Goal: Task Accomplishment & Management: Use online tool/utility

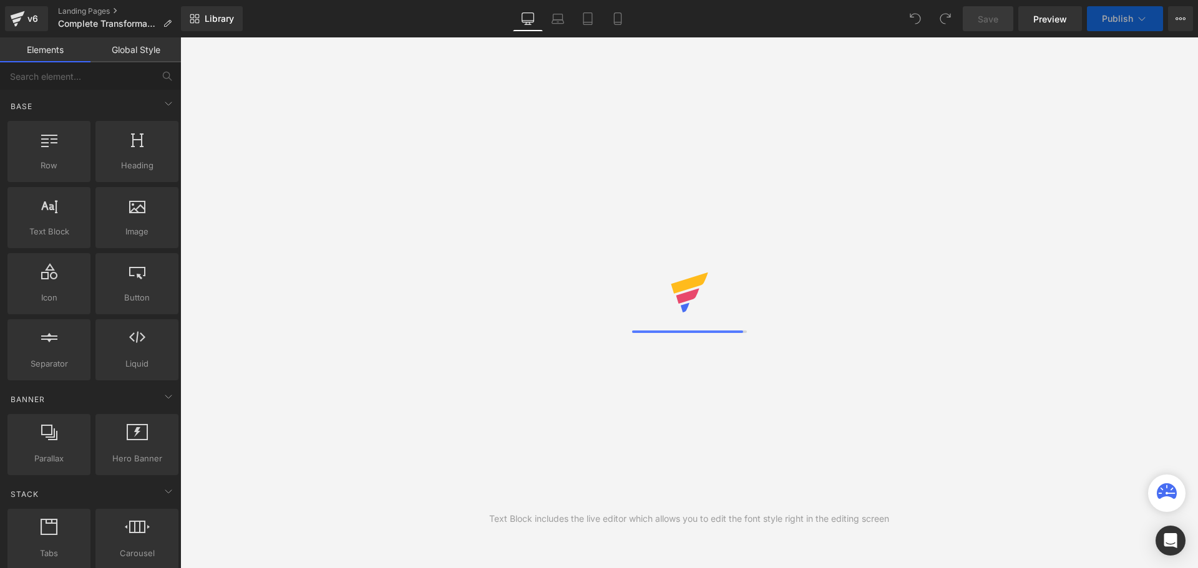
click at [719, 19] on div "Library Desktop Desktop Laptop Tablet Mobile Save Preview Publish Scheduled Vie…" at bounding box center [689, 18] width 1017 height 25
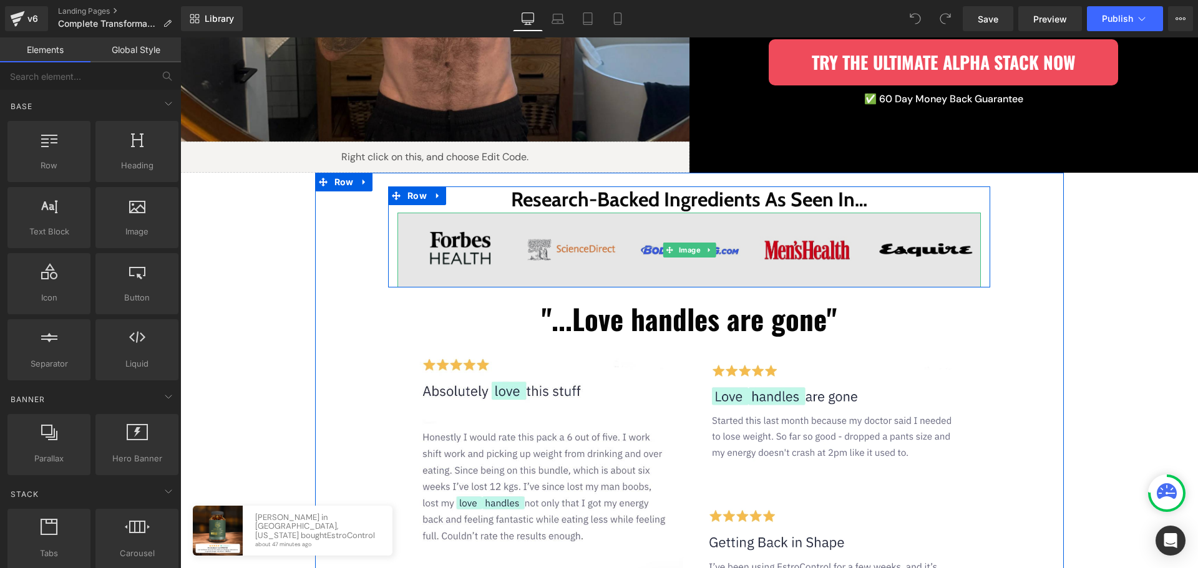
scroll to position [374, 0]
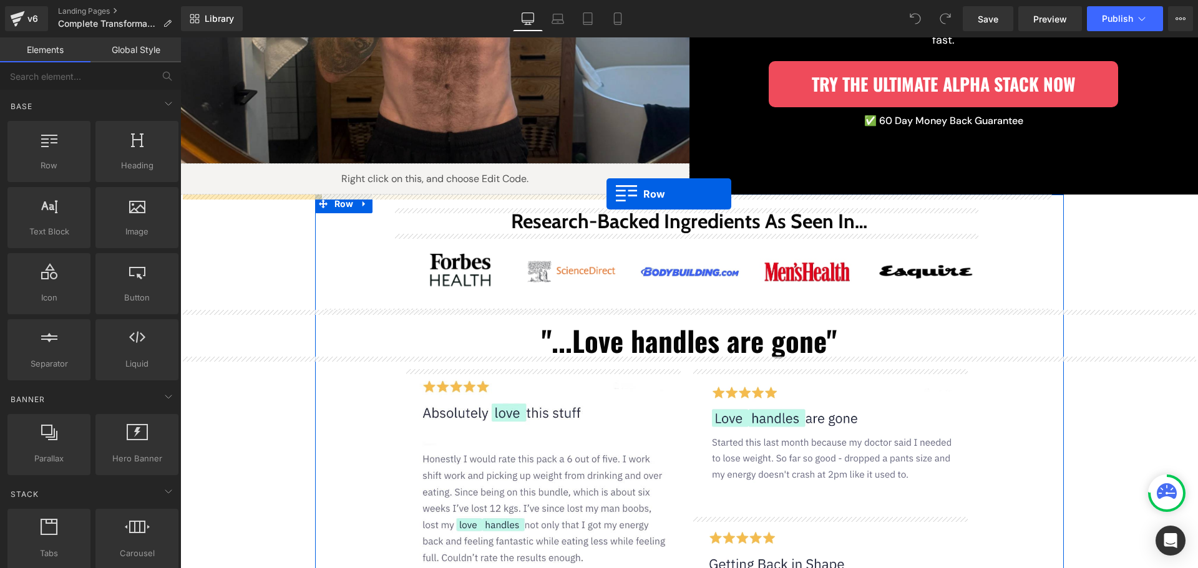
drag, startPoint x: 293, startPoint y: 230, endPoint x: 607, endPoint y: 194, distance: 315.2
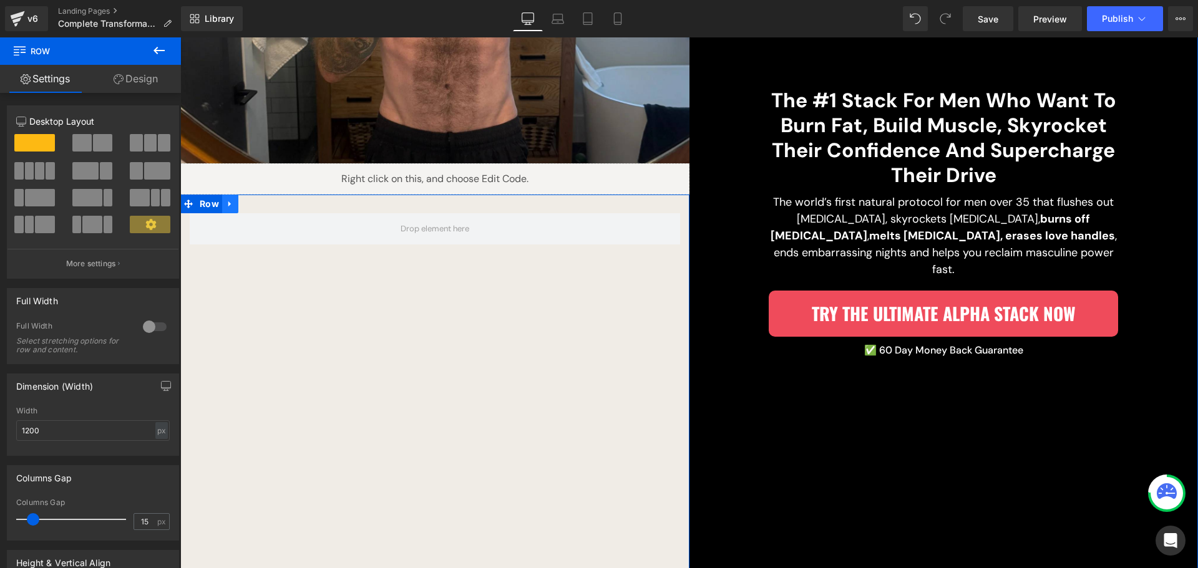
click at [230, 208] on link at bounding box center [230, 204] width 16 height 19
click at [258, 203] on icon at bounding box center [262, 204] width 9 height 9
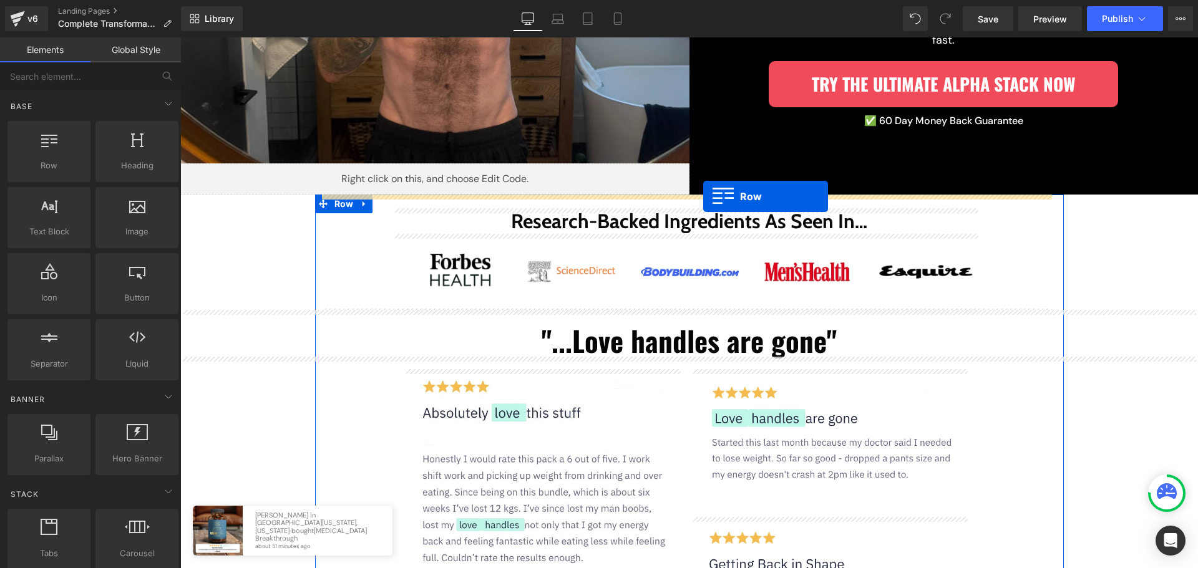
drag, startPoint x: 233, startPoint y: 195, endPoint x: 703, endPoint y: 197, distance: 469.9
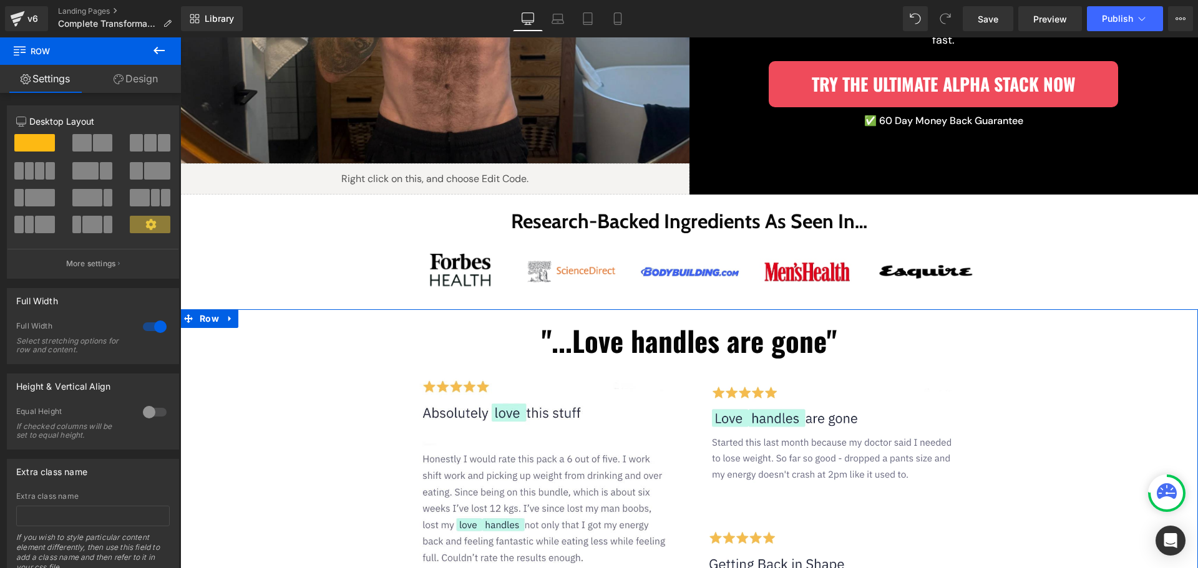
drag, startPoint x: 142, startPoint y: 77, endPoint x: 115, endPoint y: 146, distance: 74.3
click at [142, 77] on link "Design" at bounding box center [135, 79] width 90 height 28
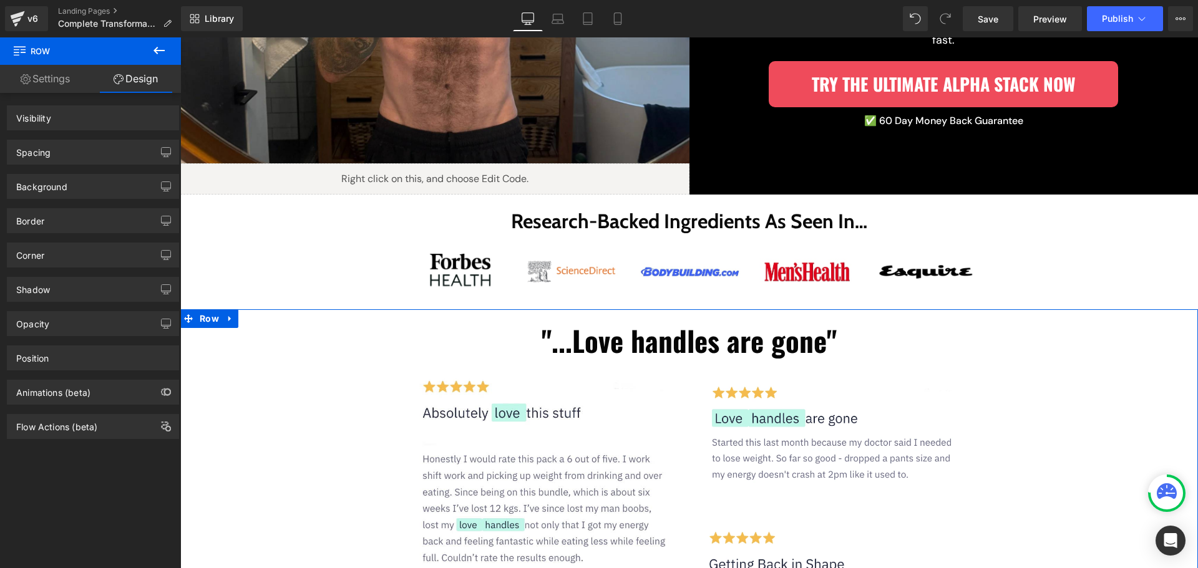
click at [96, 153] on div "Spacing" at bounding box center [92, 152] width 171 height 24
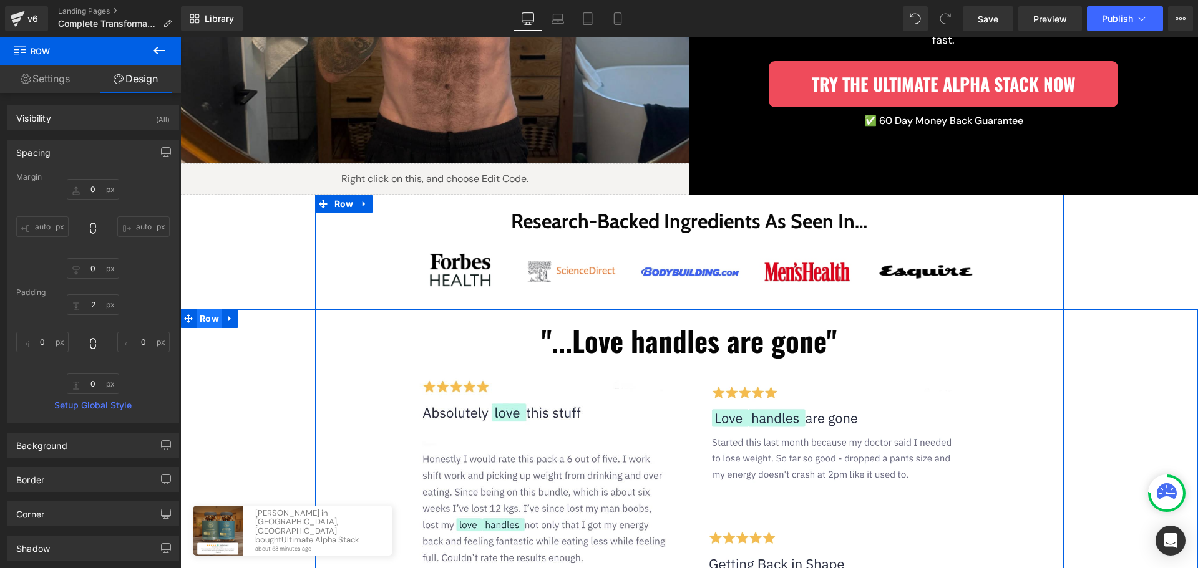
click at [203, 318] on span "Row" at bounding box center [210, 318] width 26 height 19
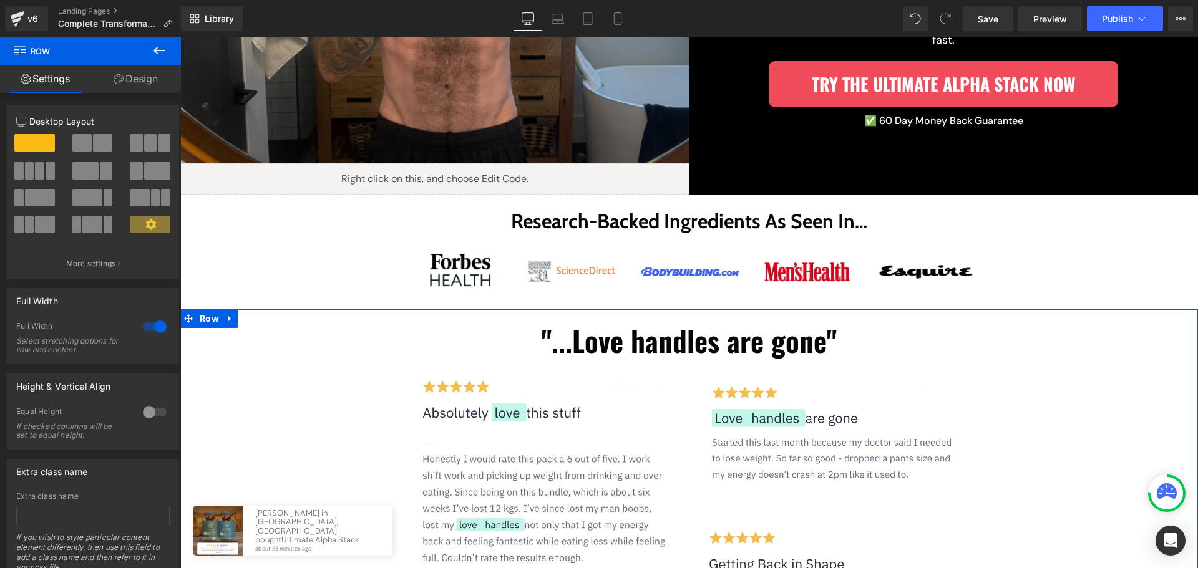
click at [134, 77] on link "Design" at bounding box center [135, 79] width 90 height 28
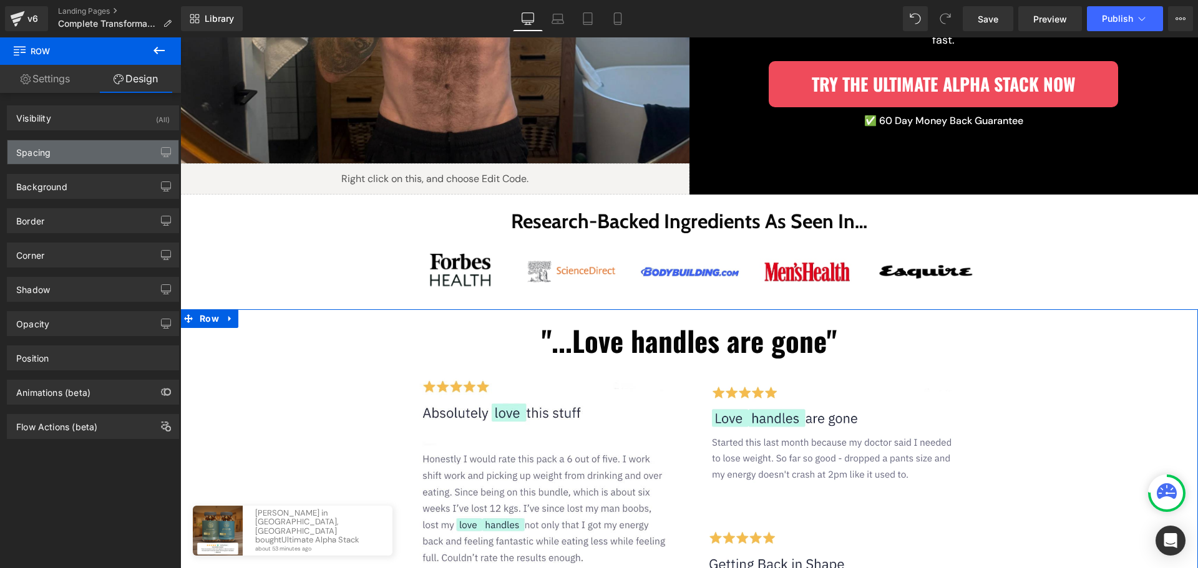
click at [88, 152] on div "Spacing" at bounding box center [92, 152] width 171 height 24
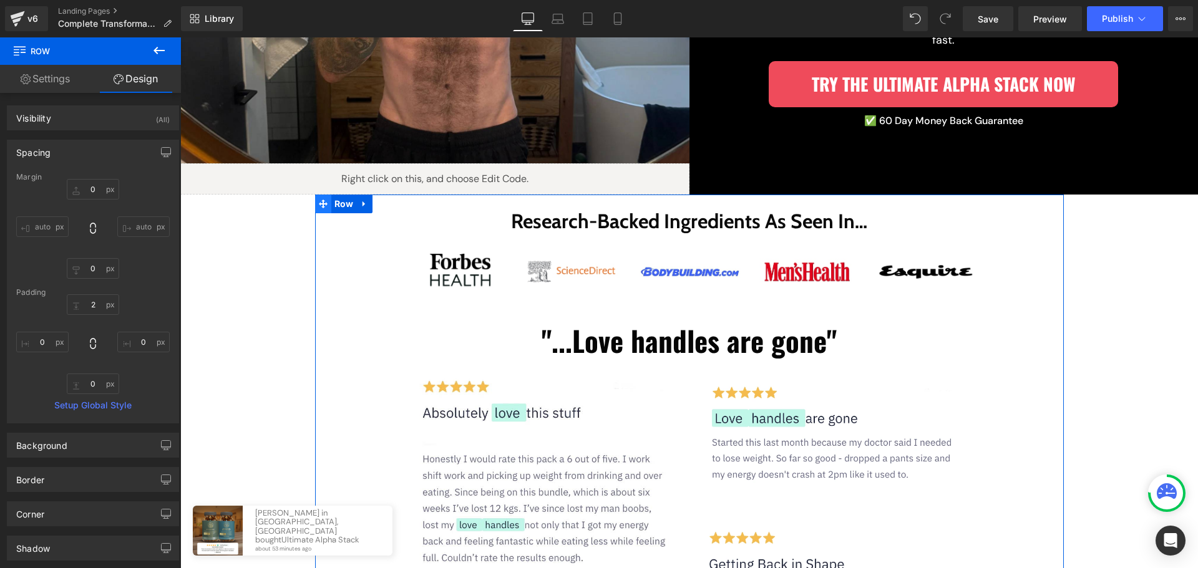
click at [323, 203] on span at bounding box center [323, 204] width 16 height 19
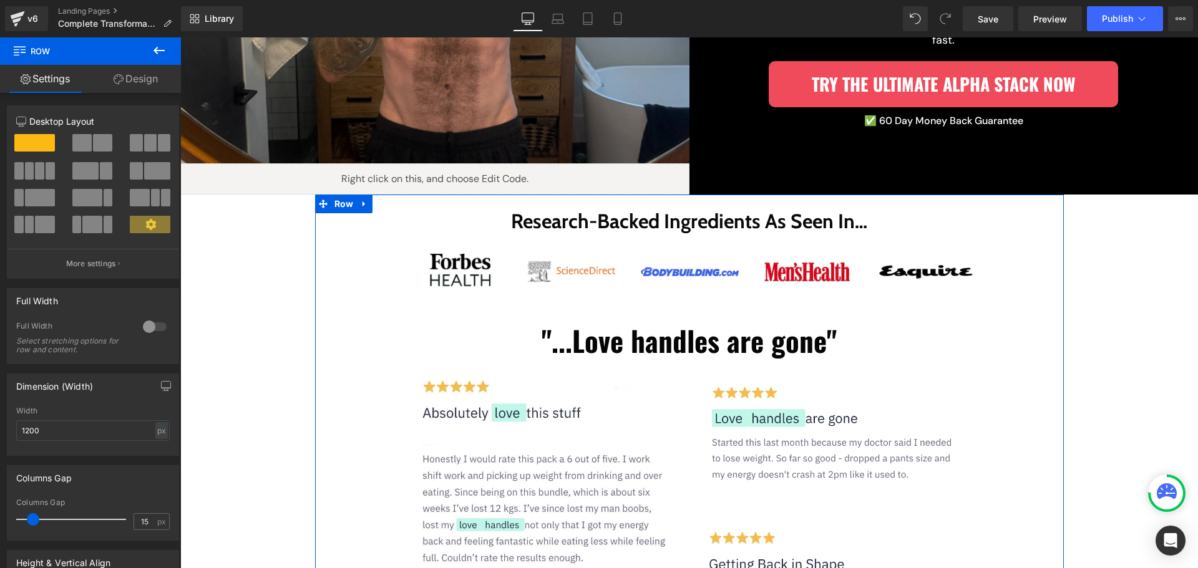
click at [134, 83] on link "Design" at bounding box center [135, 79] width 90 height 28
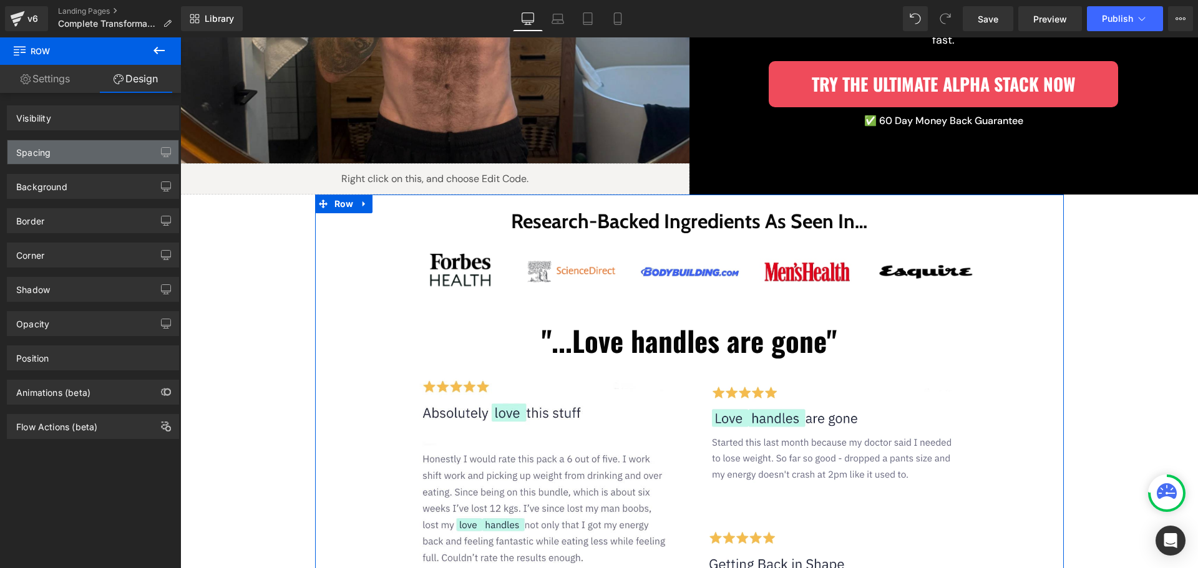
click at [105, 153] on div "Spacing" at bounding box center [92, 152] width 171 height 24
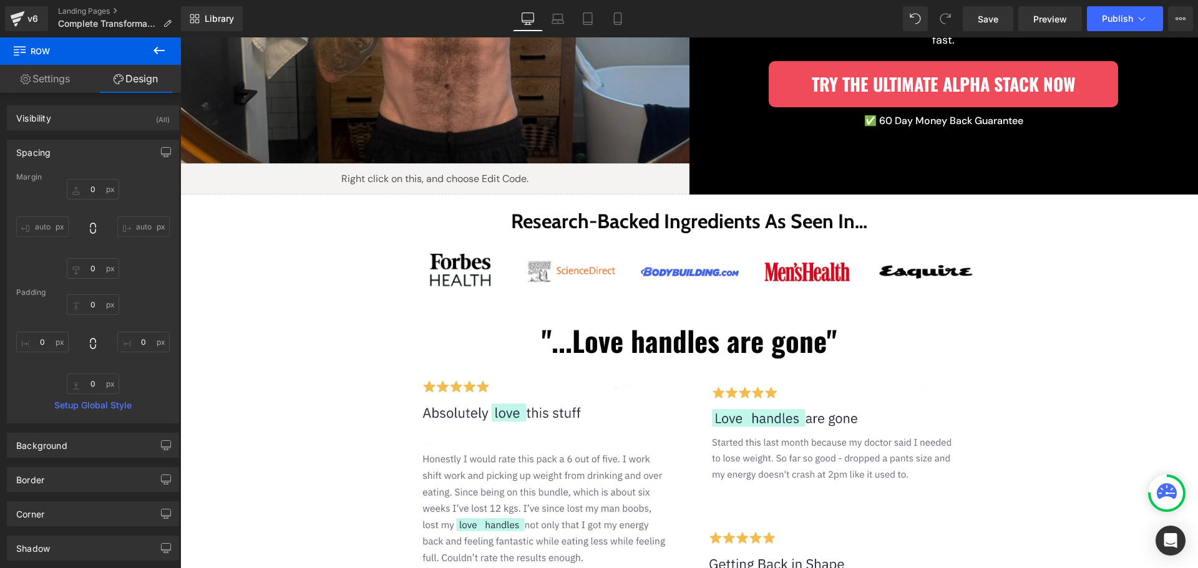
click at [145, 61] on button at bounding box center [159, 50] width 44 height 27
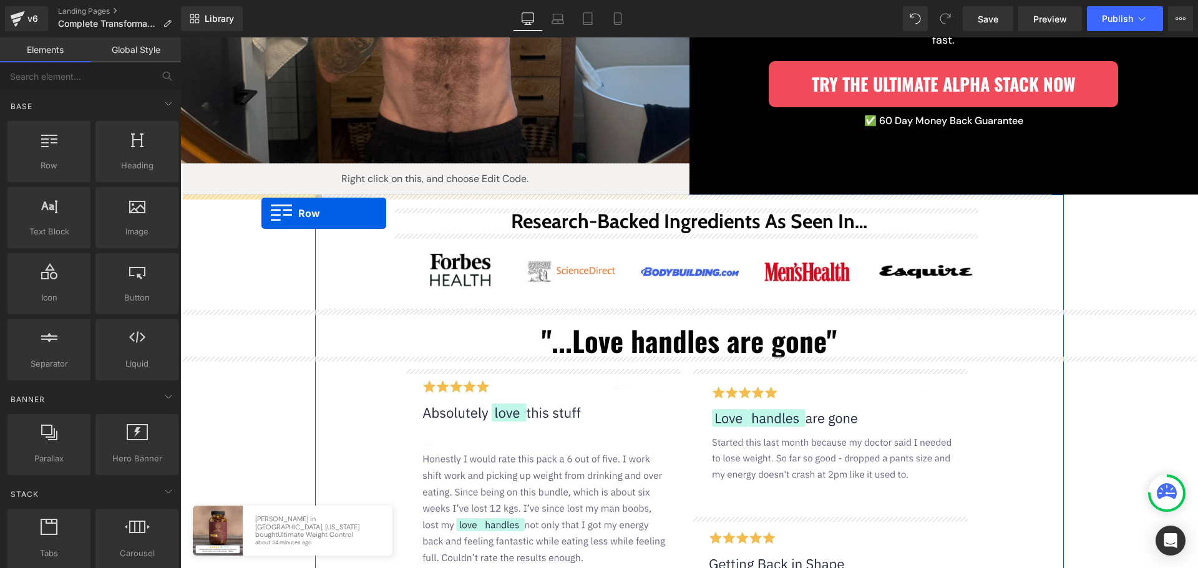
drag, startPoint x: 355, startPoint y: 236, endPoint x: 261, endPoint y: 213, distance: 96.3
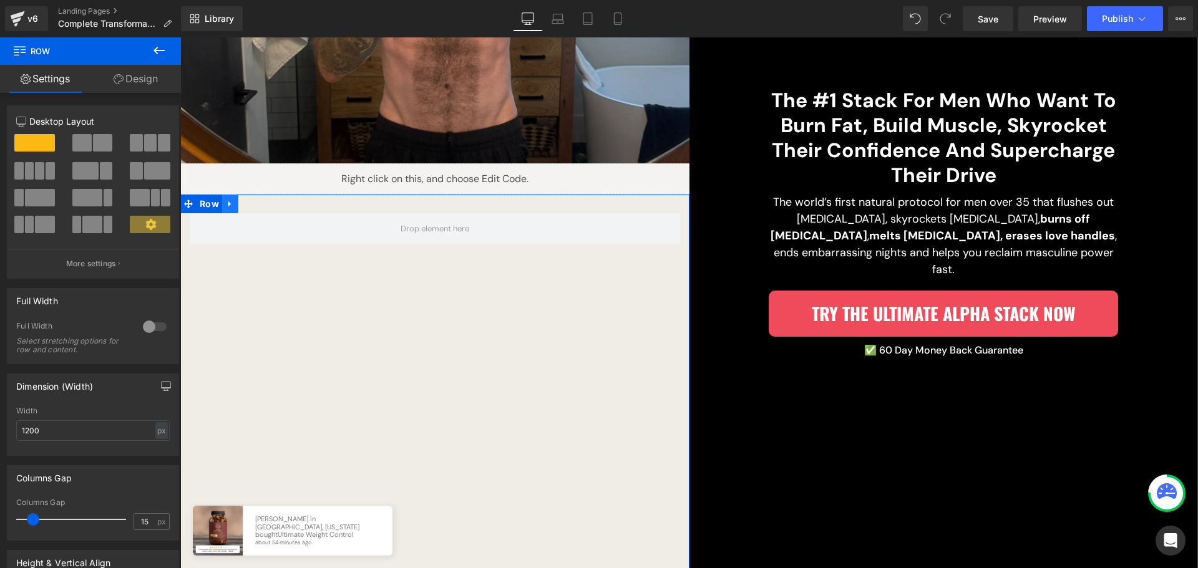
click at [229, 202] on icon at bounding box center [230, 204] width 9 height 9
click at [258, 201] on icon at bounding box center [262, 204] width 9 height 9
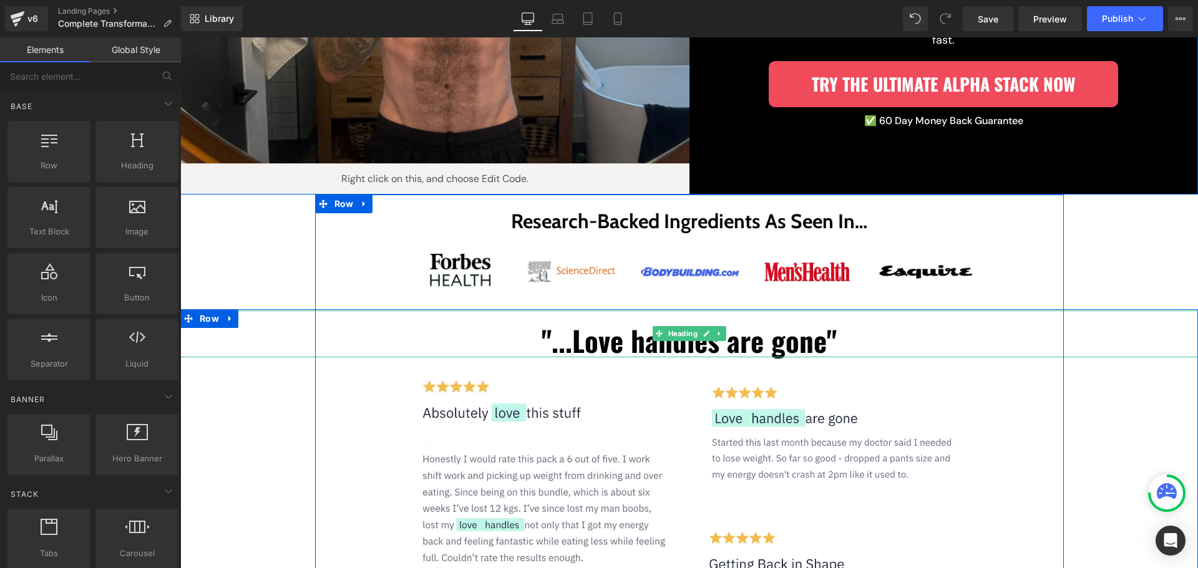
click at [1136, 329] on h1 ""...Love handles are gone"" at bounding box center [689, 341] width 1018 height 34
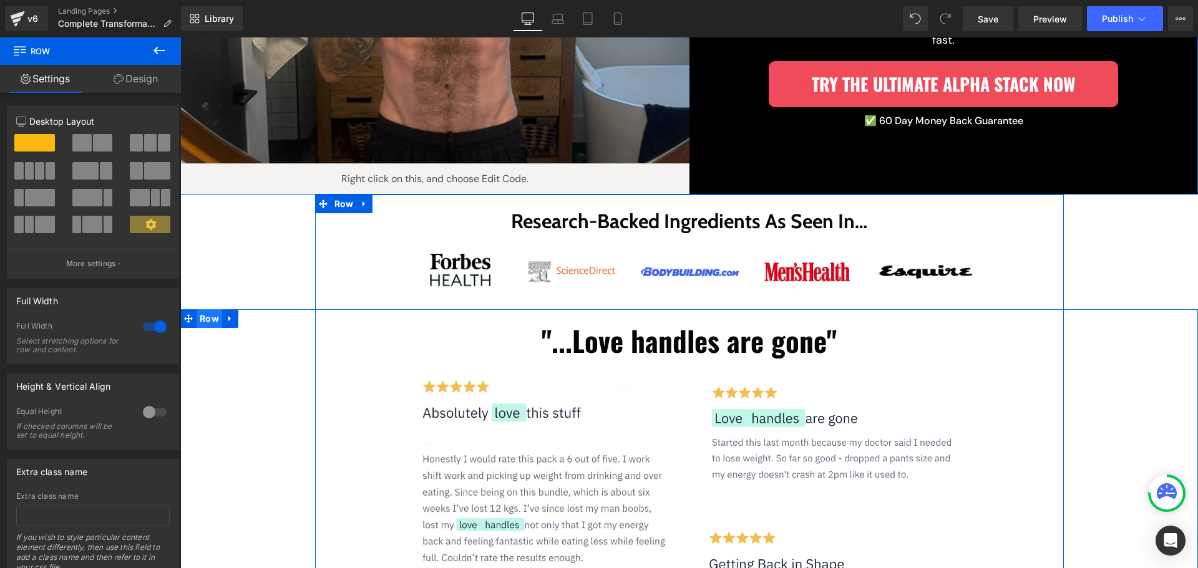
click at [207, 320] on span "Row" at bounding box center [210, 318] width 26 height 19
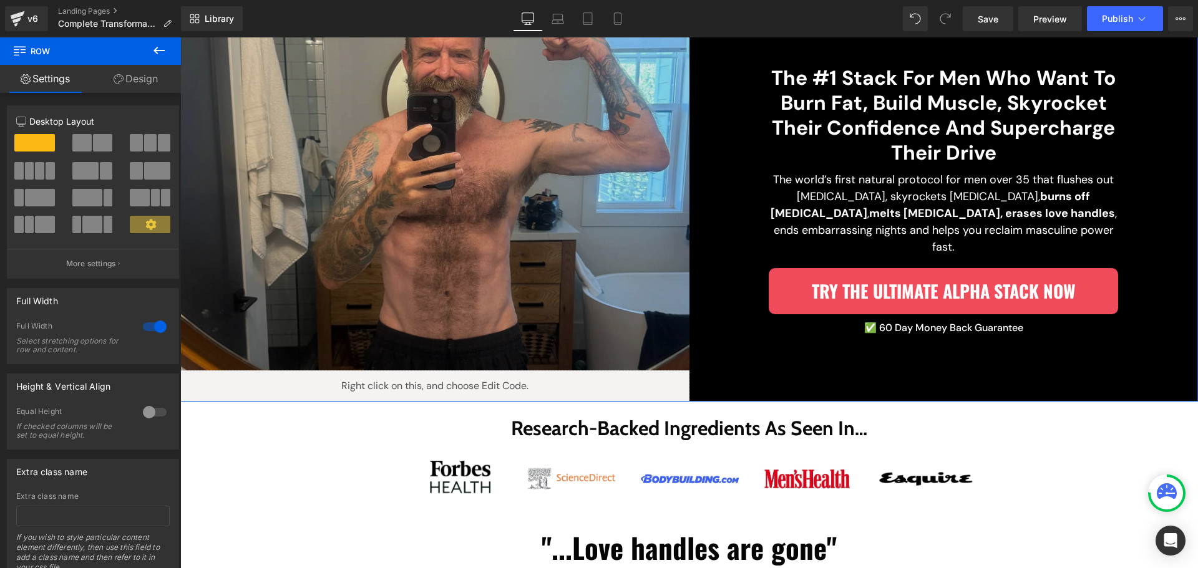
scroll to position [250, 0]
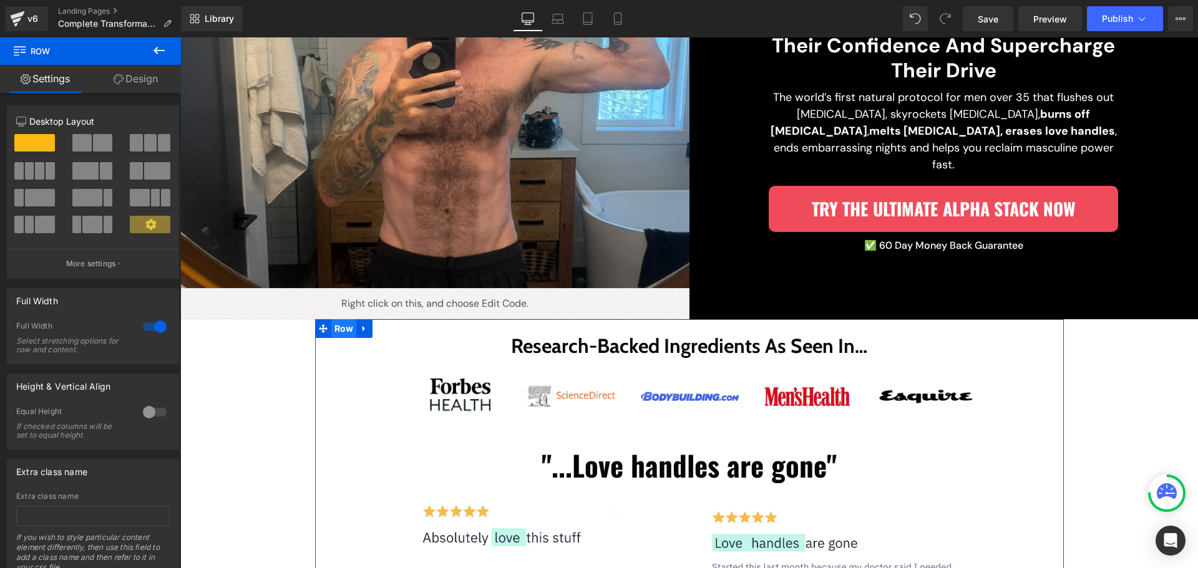
click at [337, 336] on span "Row" at bounding box center [344, 328] width 26 height 19
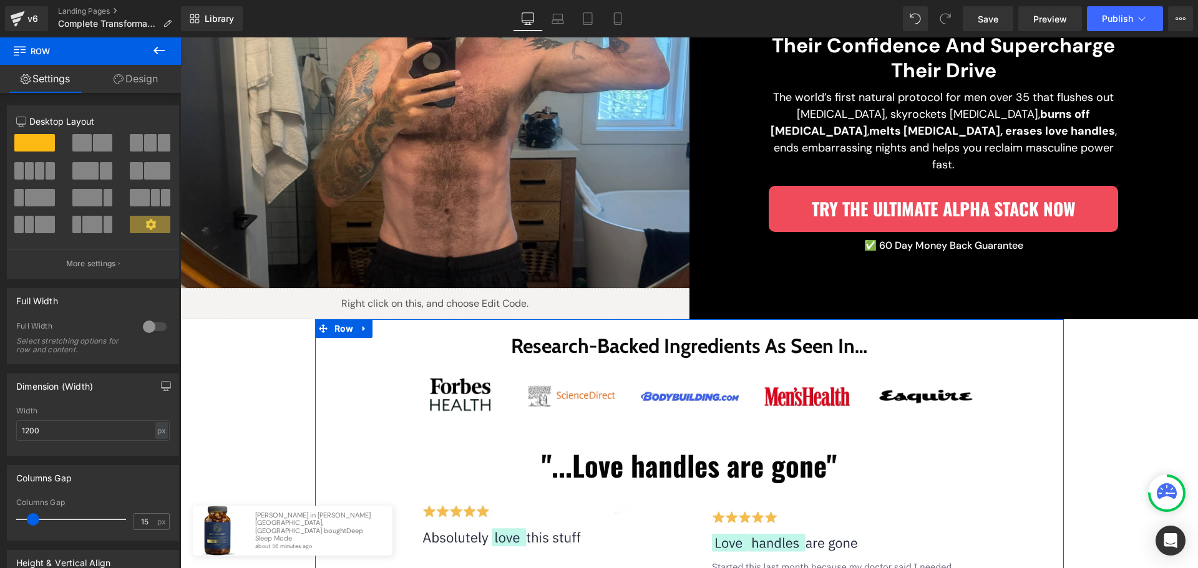
drag, startPoint x: 142, startPoint y: 82, endPoint x: 109, endPoint y: 128, distance: 55.9
click at [142, 82] on link "Design" at bounding box center [135, 79] width 90 height 28
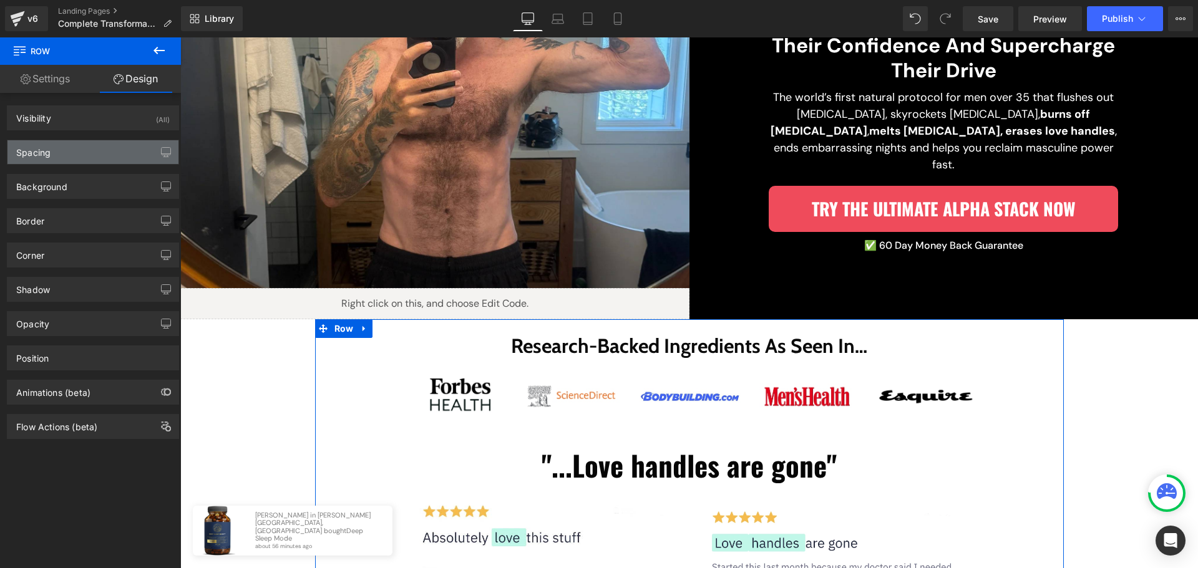
click at [92, 154] on div "Spacing" at bounding box center [92, 152] width 171 height 24
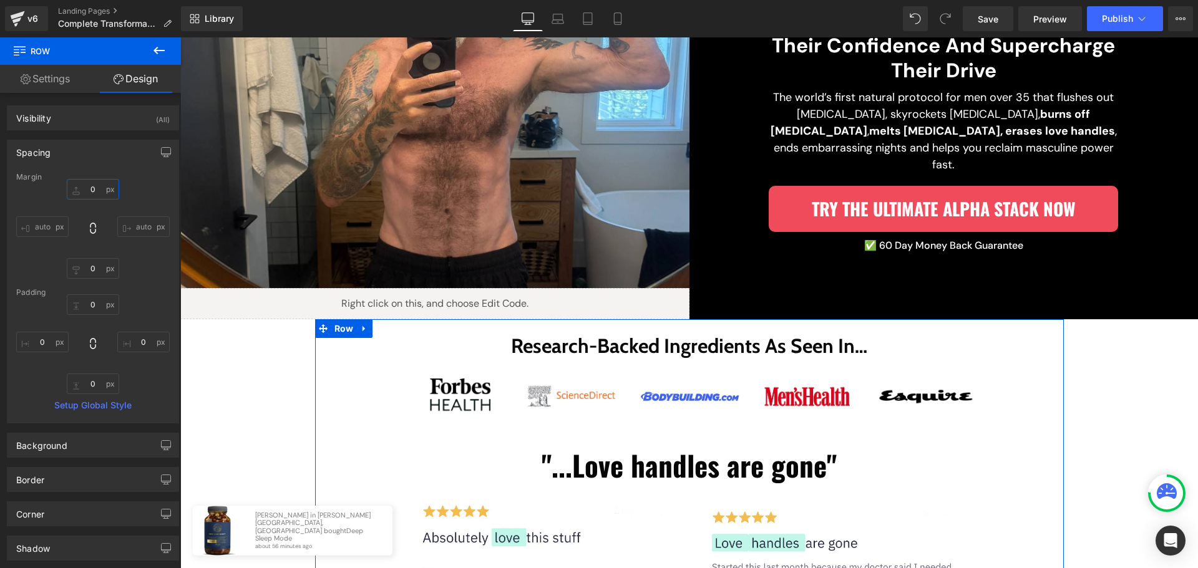
click at [98, 193] on input "0" at bounding box center [93, 189] width 52 height 21
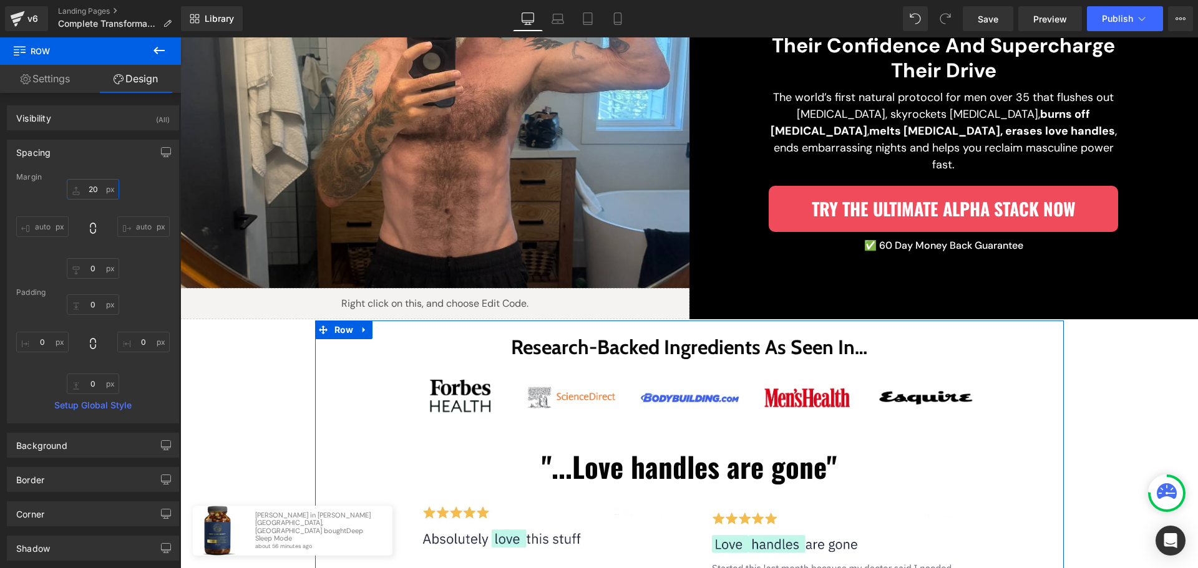
type input "200"
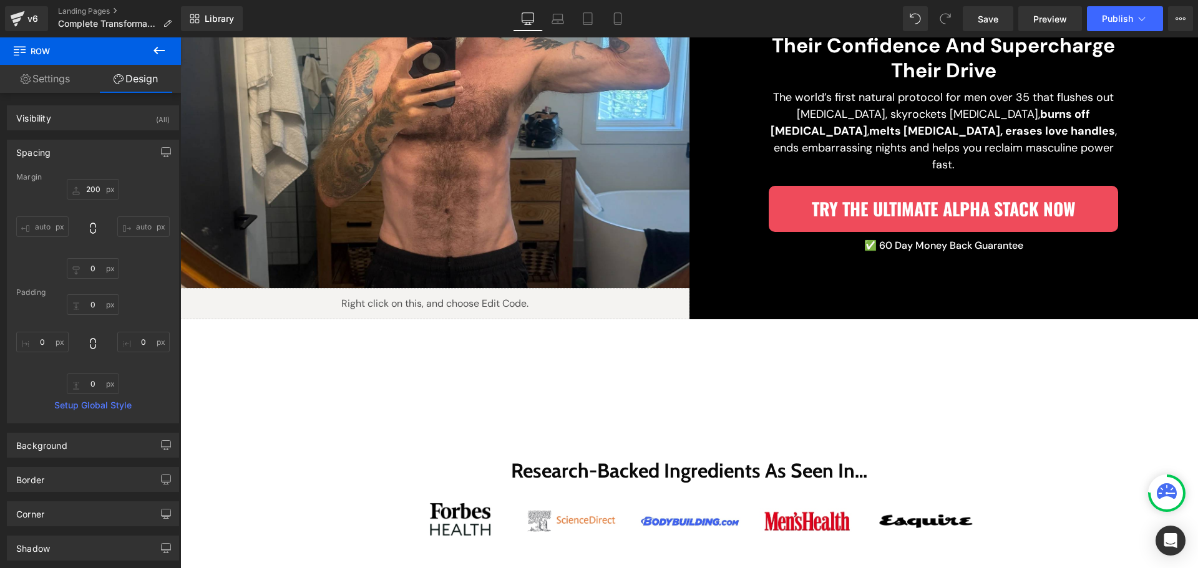
click at [155, 52] on icon at bounding box center [158, 50] width 11 height 7
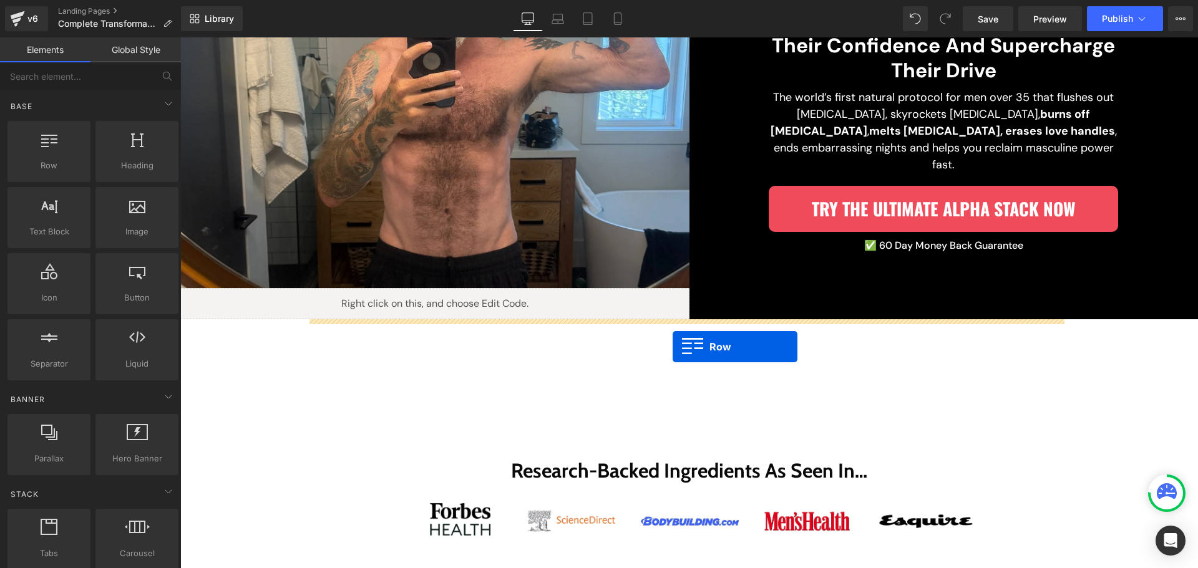
drag, startPoint x: 233, startPoint y: 198, endPoint x: 673, endPoint y: 347, distance: 464.5
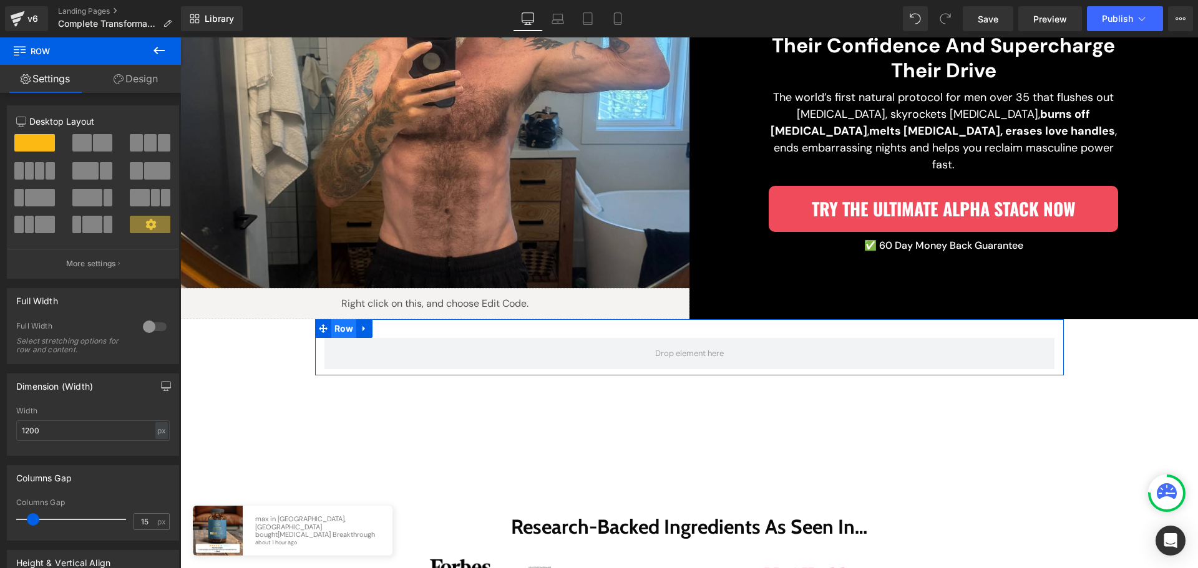
click at [345, 329] on span "Row" at bounding box center [344, 328] width 26 height 19
click at [150, 327] on div at bounding box center [155, 327] width 30 height 20
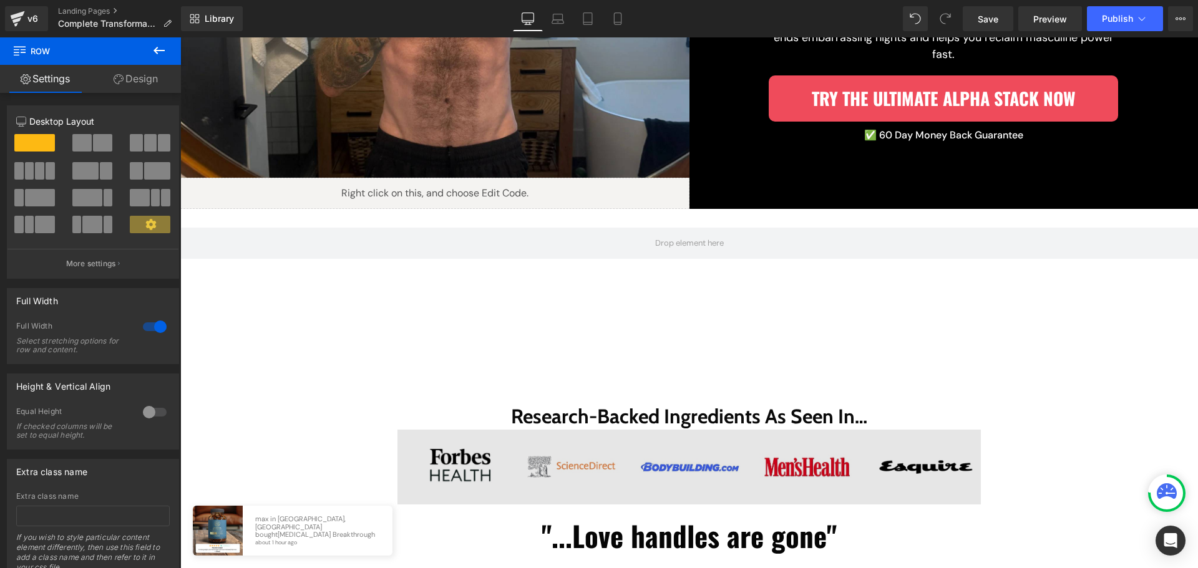
scroll to position [374, 0]
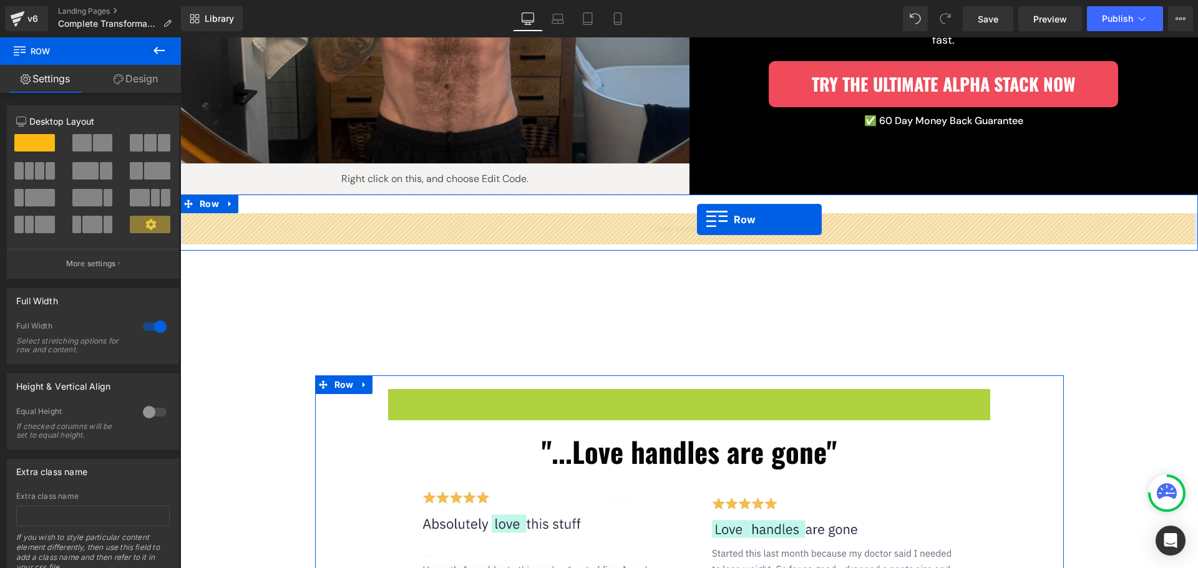
drag, startPoint x: 409, startPoint y: 400, endPoint x: 697, endPoint y: 220, distance: 339.5
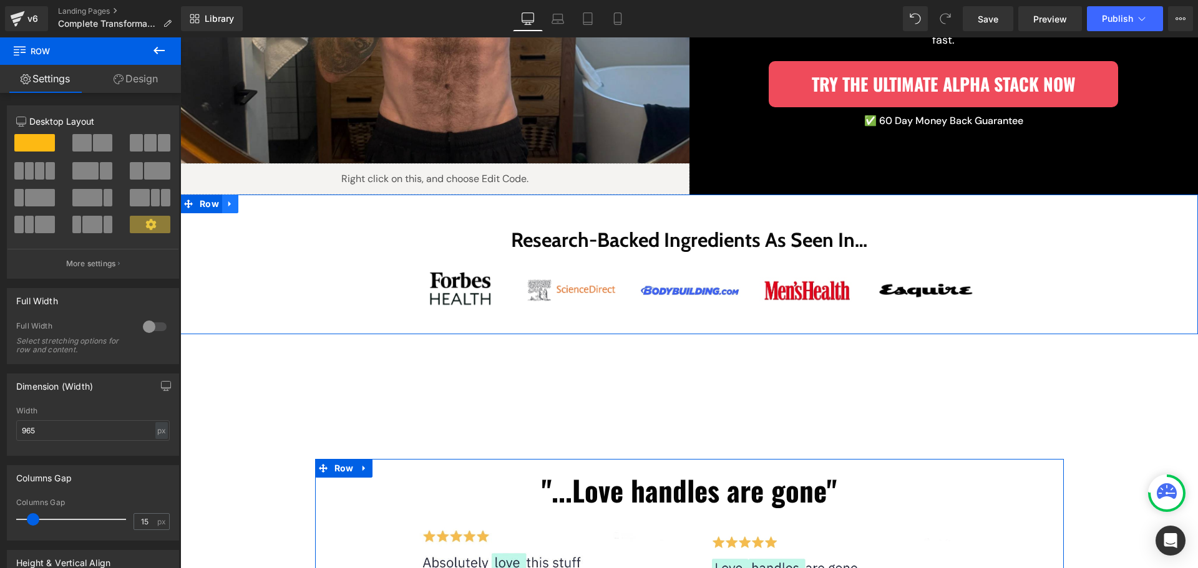
click at [229, 203] on icon at bounding box center [230, 204] width 9 height 9
click at [245, 207] on icon at bounding box center [246, 204] width 9 height 9
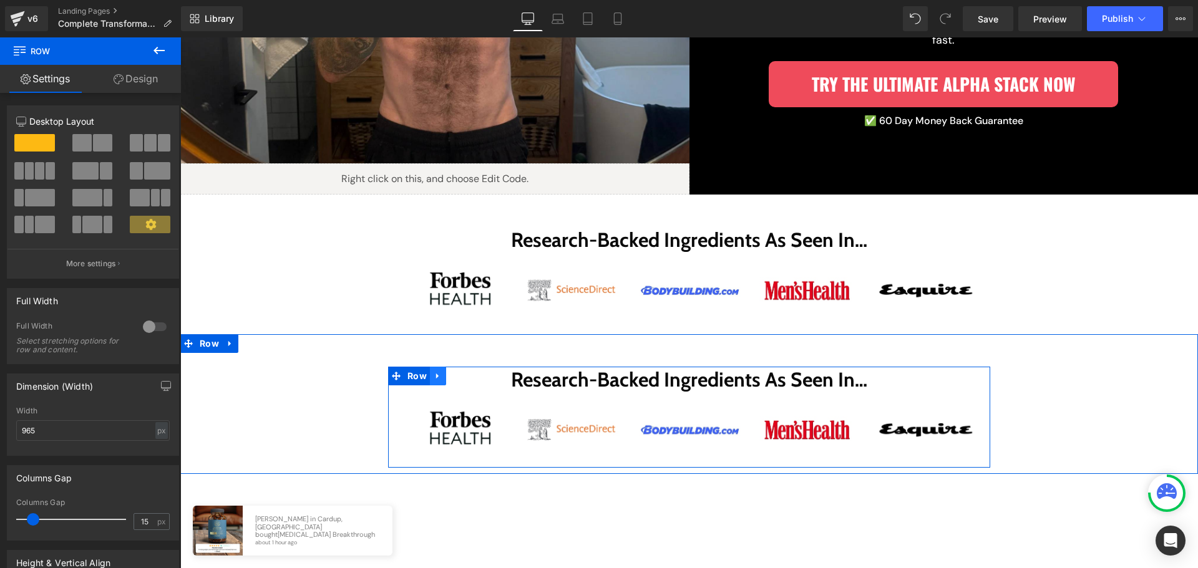
click at [434, 376] on icon at bounding box center [438, 375] width 9 height 9
click at [467, 374] on icon at bounding box center [470, 376] width 9 height 9
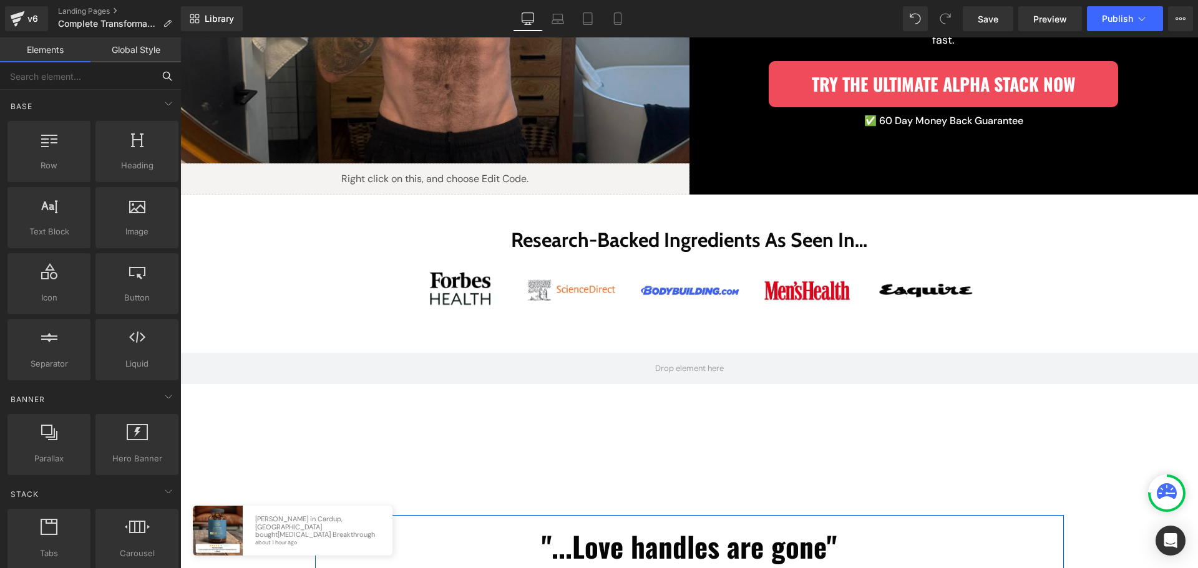
click at [110, 86] on input "text" at bounding box center [76, 75] width 153 height 27
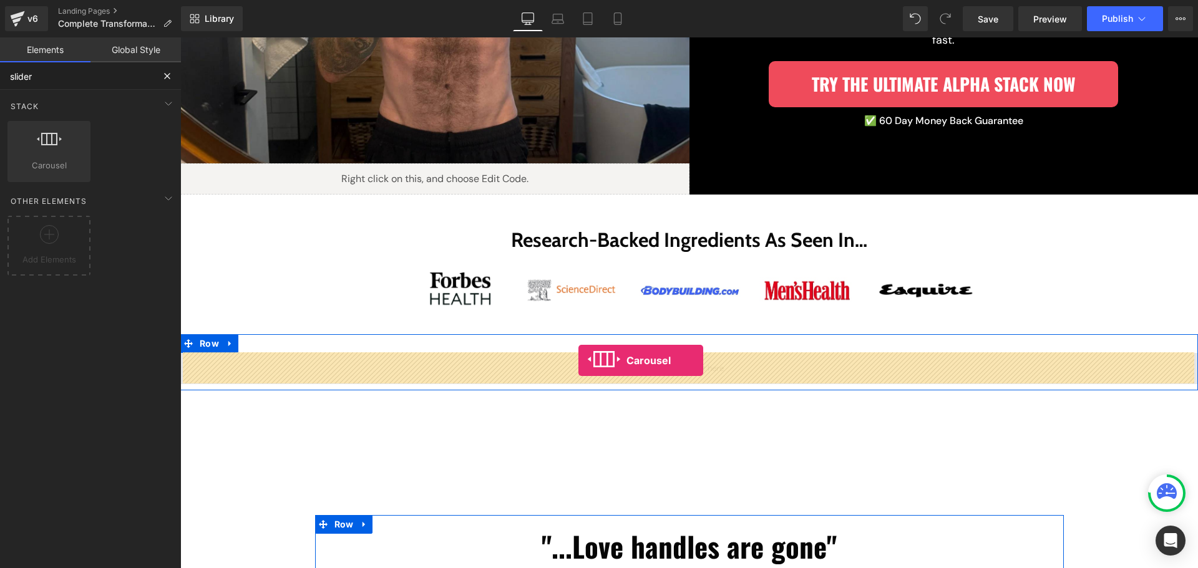
drag, startPoint x: 230, startPoint y: 183, endPoint x: 578, endPoint y: 361, distance: 391.5
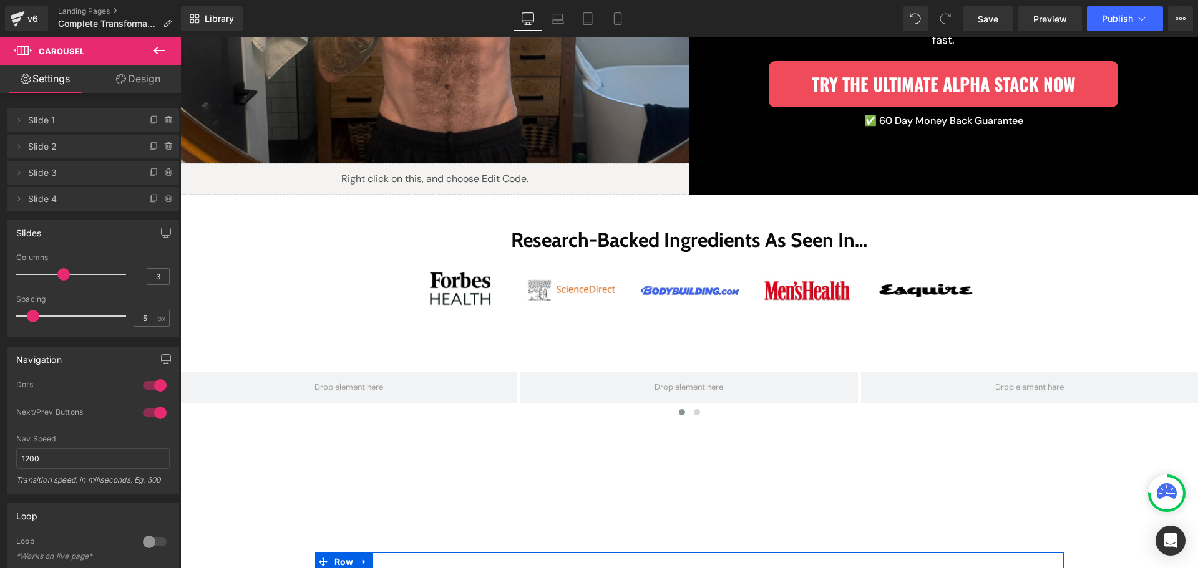
click at [157, 47] on icon at bounding box center [159, 50] width 15 height 15
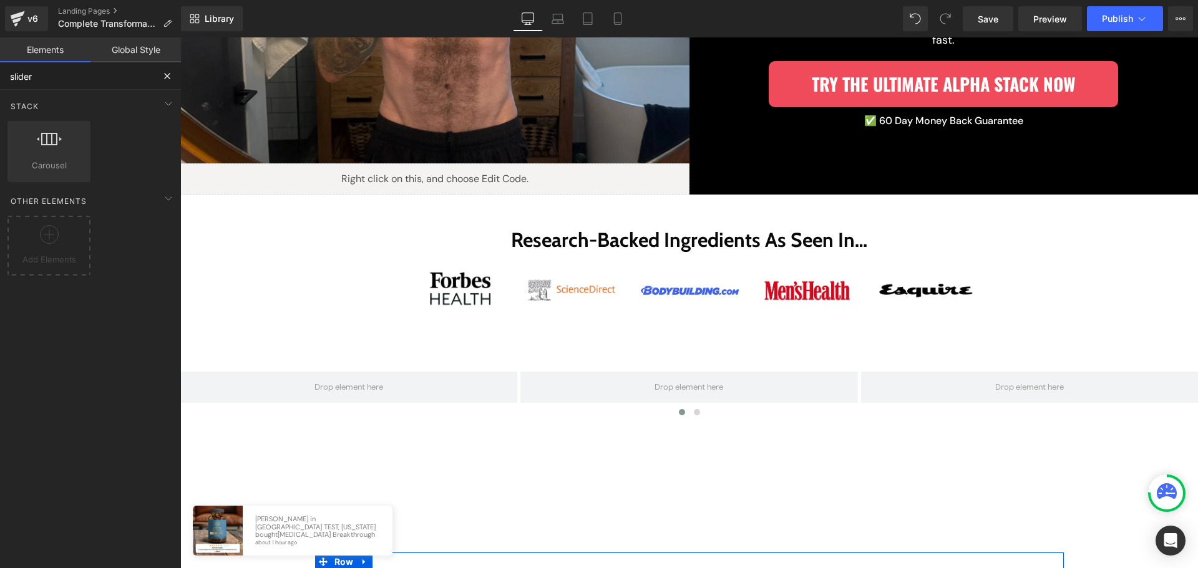
click at [90, 84] on input "slider" at bounding box center [76, 75] width 153 height 27
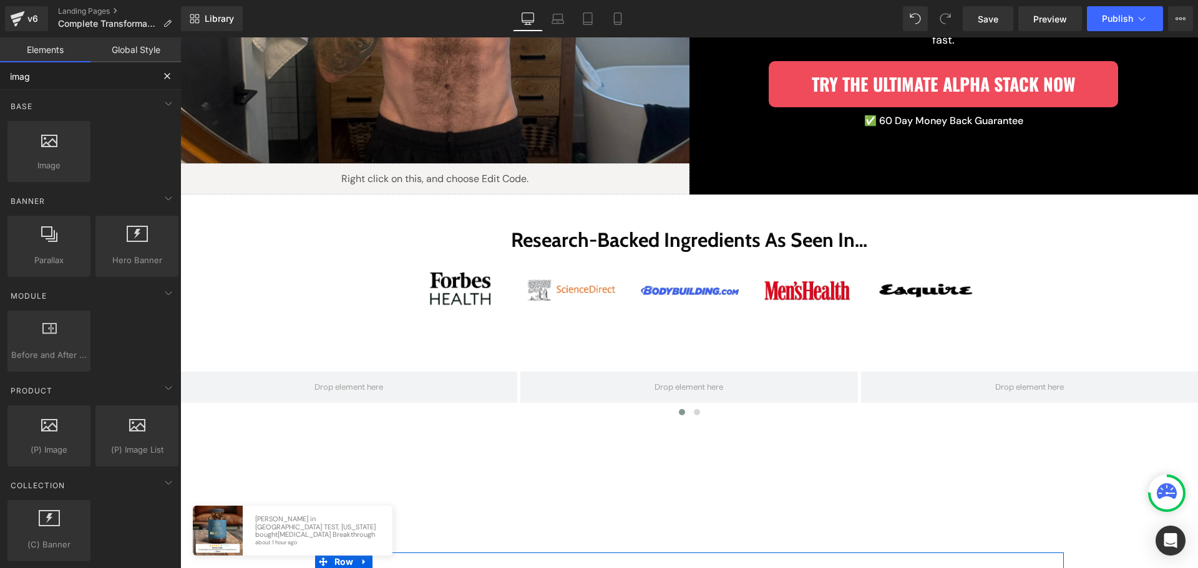
type input "image"
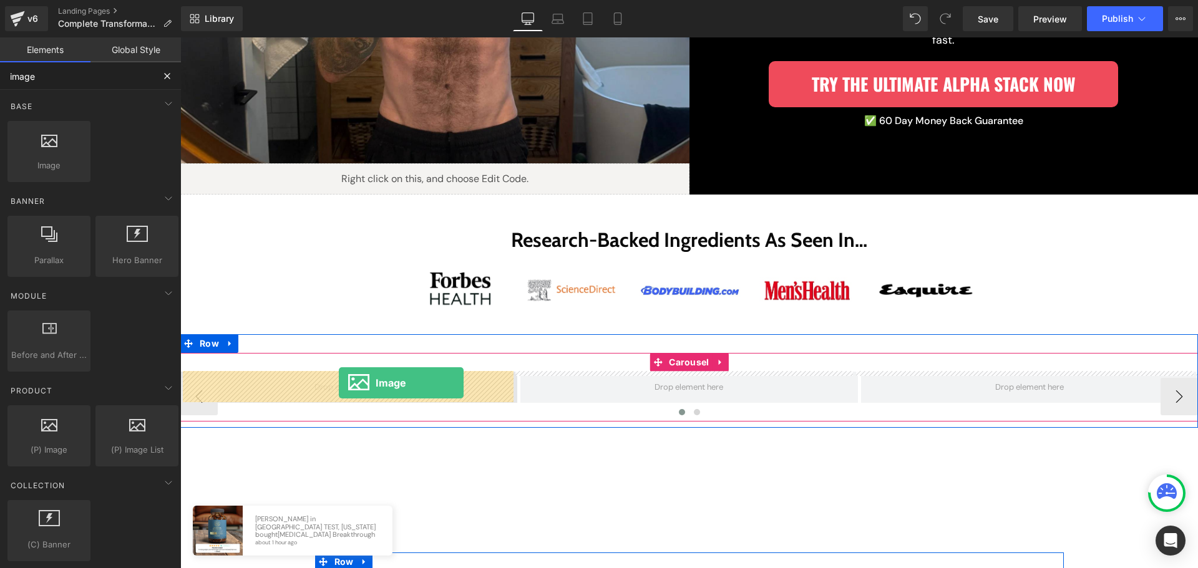
drag, startPoint x: 342, startPoint y: 270, endPoint x: 339, endPoint y: 383, distance: 113.6
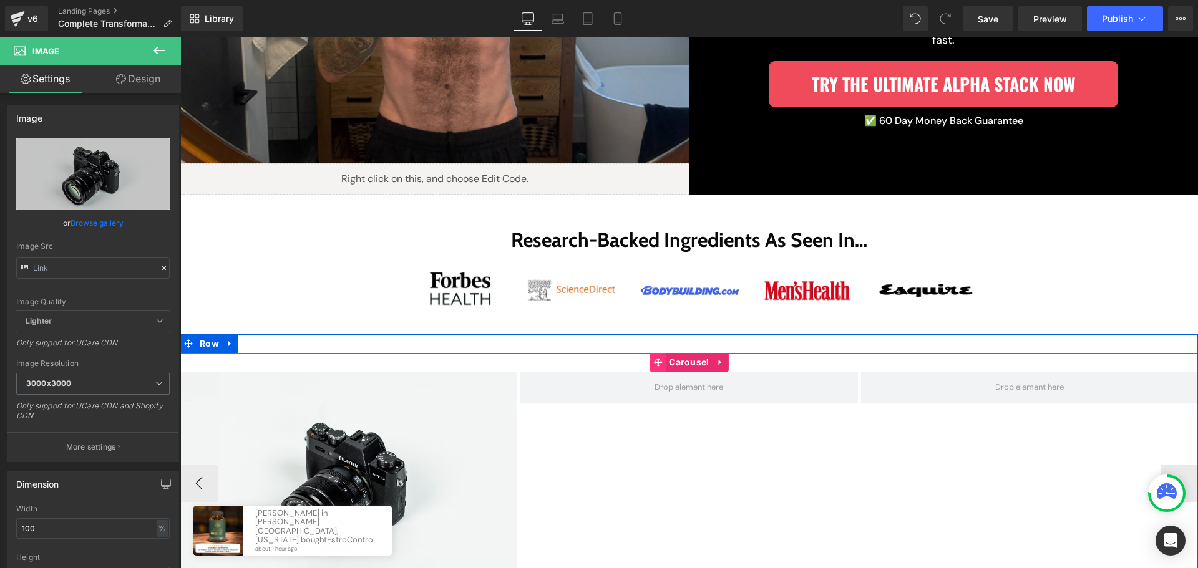
click at [687, 366] on link "Carousel" at bounding box center [681, 362] width 62 height 19
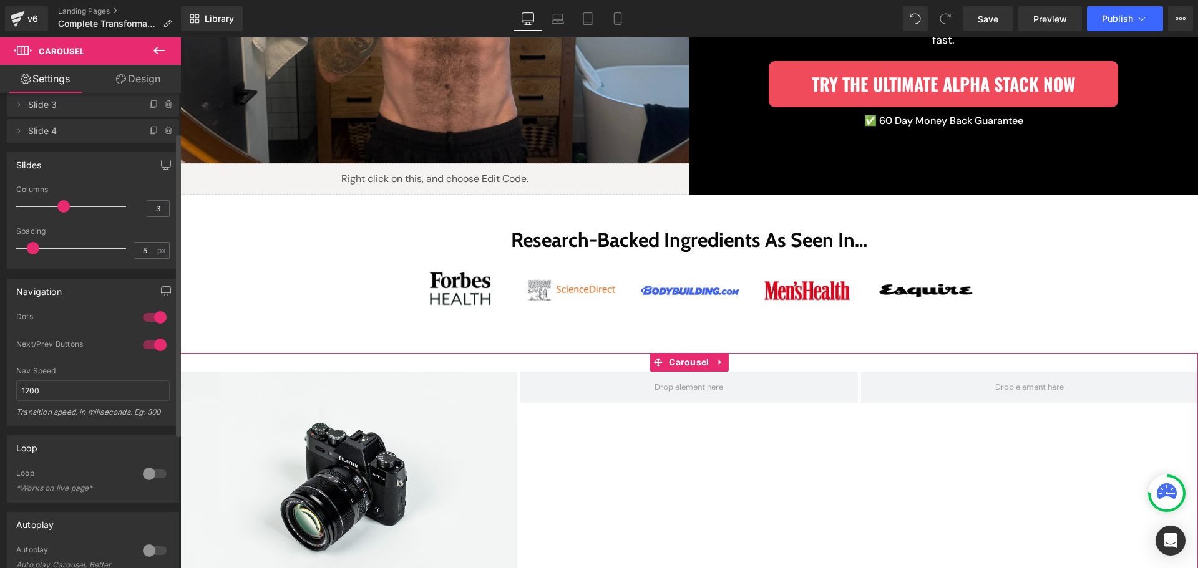
scroll to position [62, 0]
click at [147, 215] on input "3" at bounding box center [158, 215] width 22 height 16
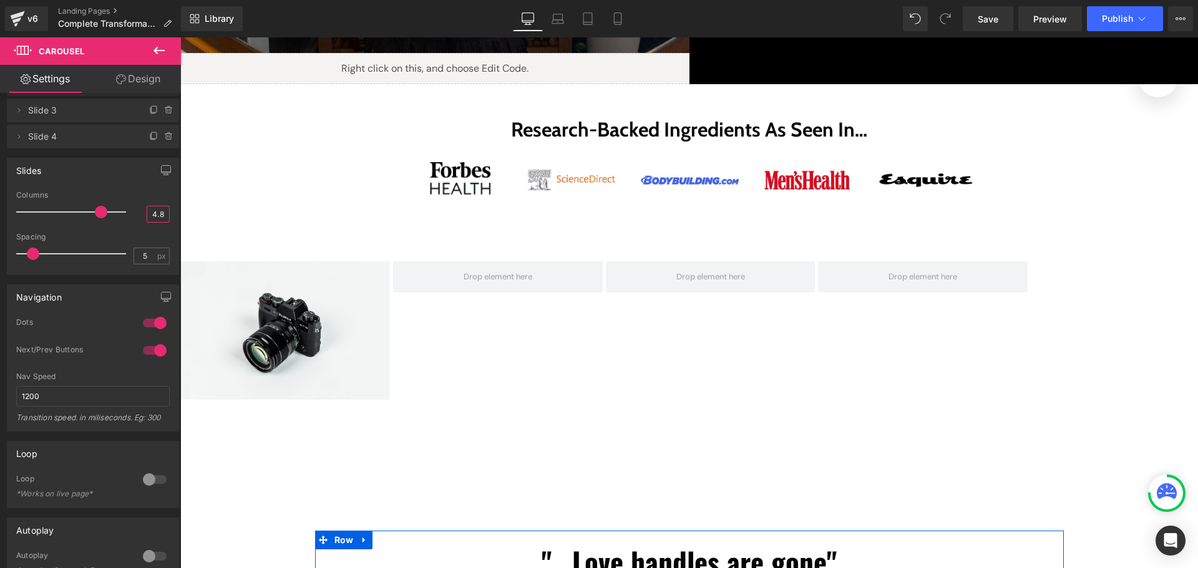
scroll to position [499, 0]
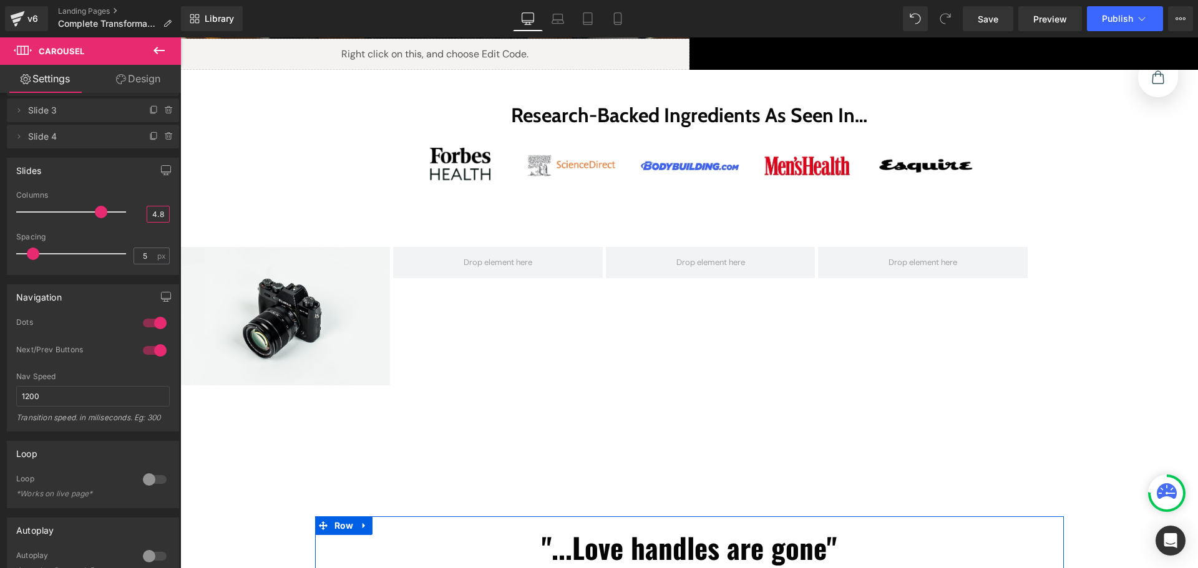
type input "4.8"
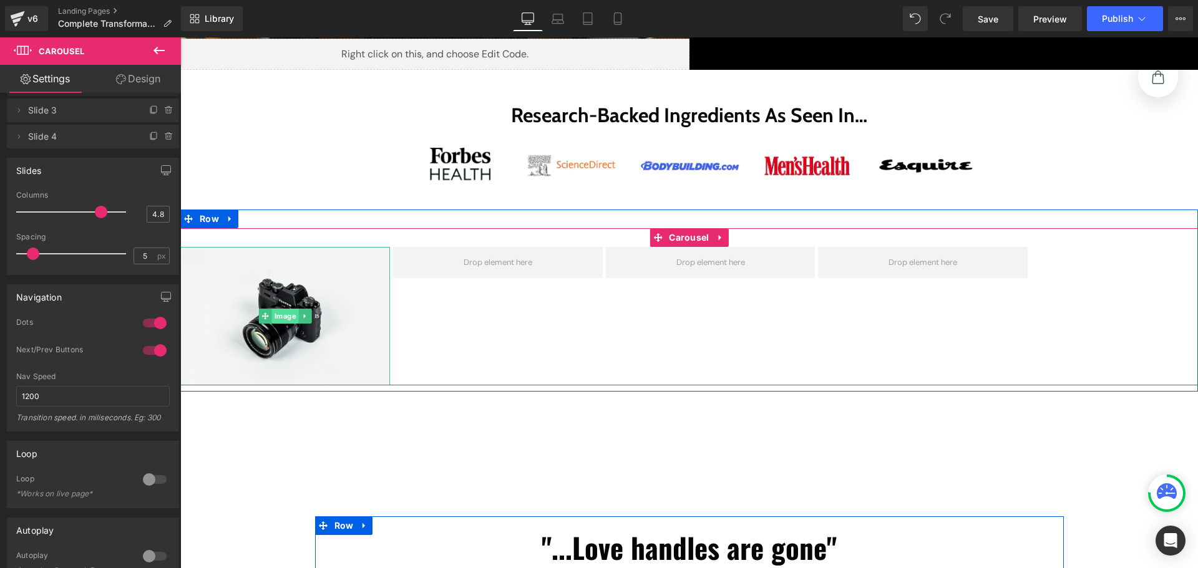
drag, startPoint x: 313, startPoint y: 306, endPoint x: 283, endPoint y: 312, distance: 29.9
click at [313, 306] on img at bounding box center [285, 316] width 210 height 139
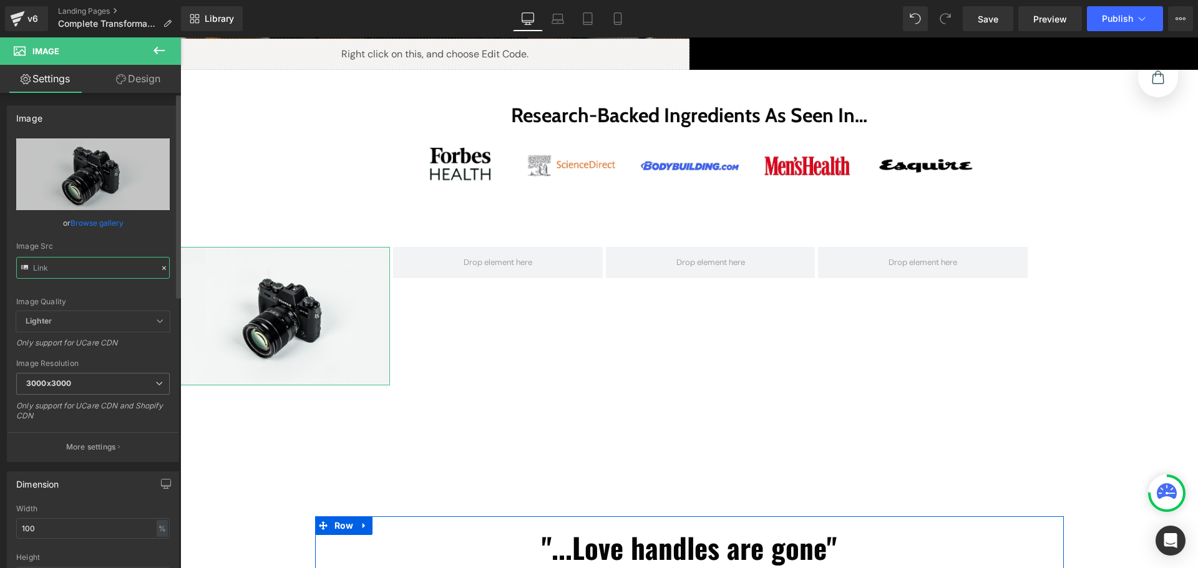
type input "//[DOMAIN_NAME][URL]"
click at [90, 264] on input "//[DOMAIN_NAME][URL]" at bounding box center [92, 268] width 153 height 22
paste input "[URL][DOMAIN_NAME]"
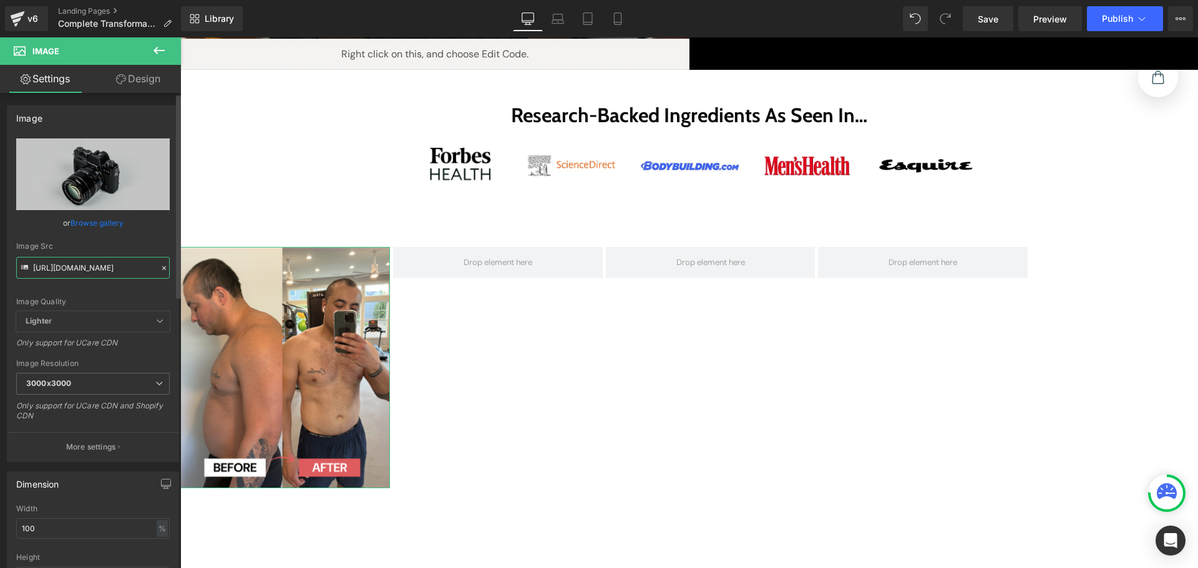
scroll to position [0, 76]
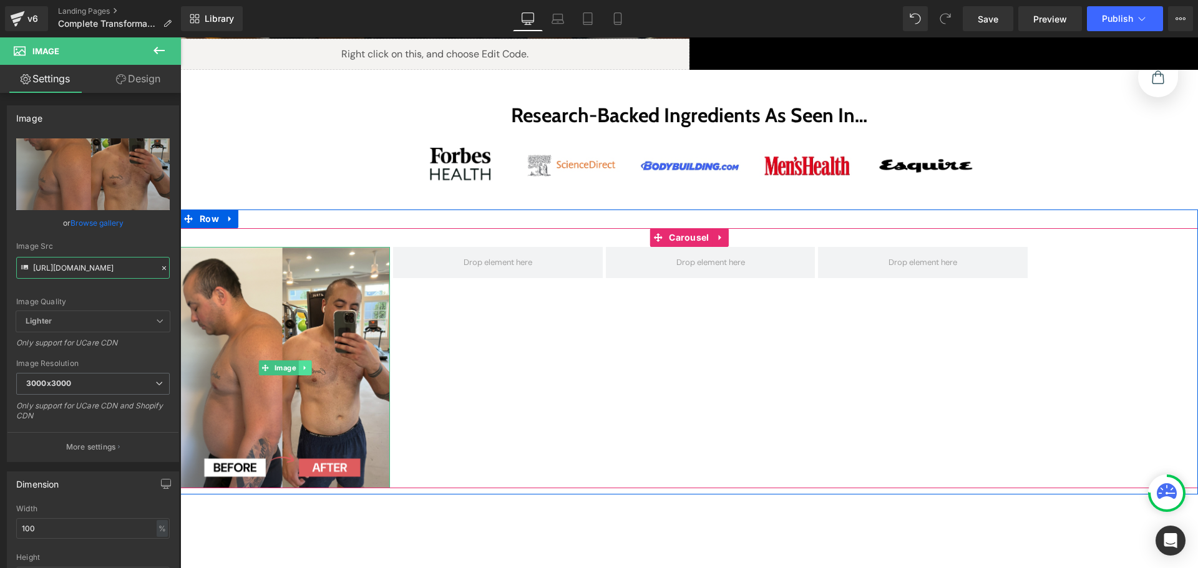
type input "[URL][DOMAIN_NAME]"
click at [301, 366] on icon at bounding box center [304, 367] width 7 height 7
click at [292, 368] on link at bounding box center [298, 368] width 13 height 15
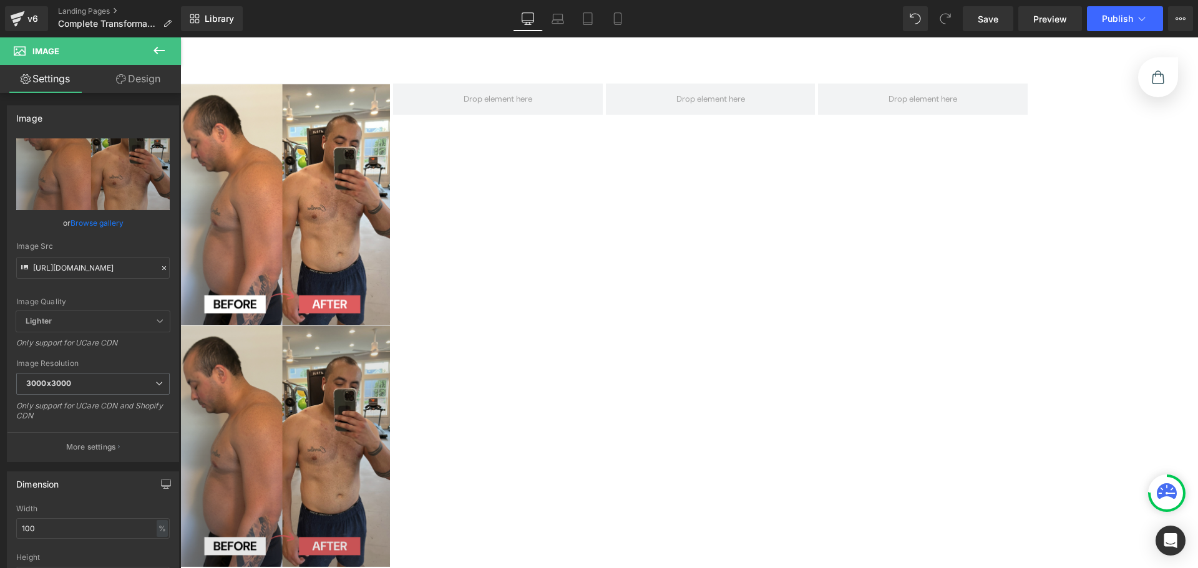
scroll to position [651, 0]
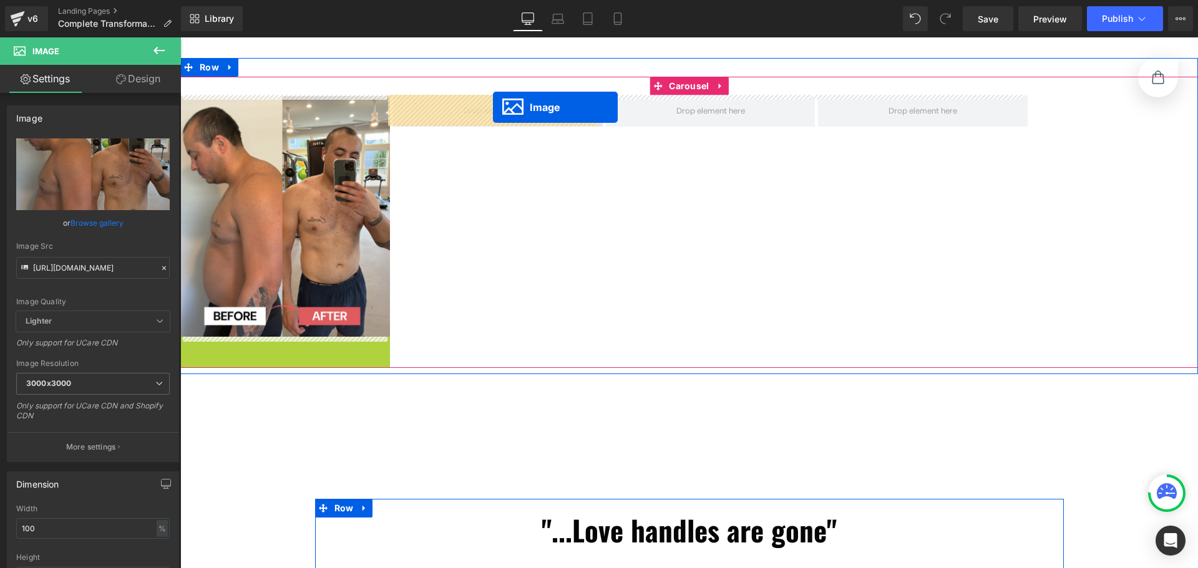
drag, startPoint x: 475, startPoint y: 262, endPoint x: 493, endPoint y: 107, distance: 155.8
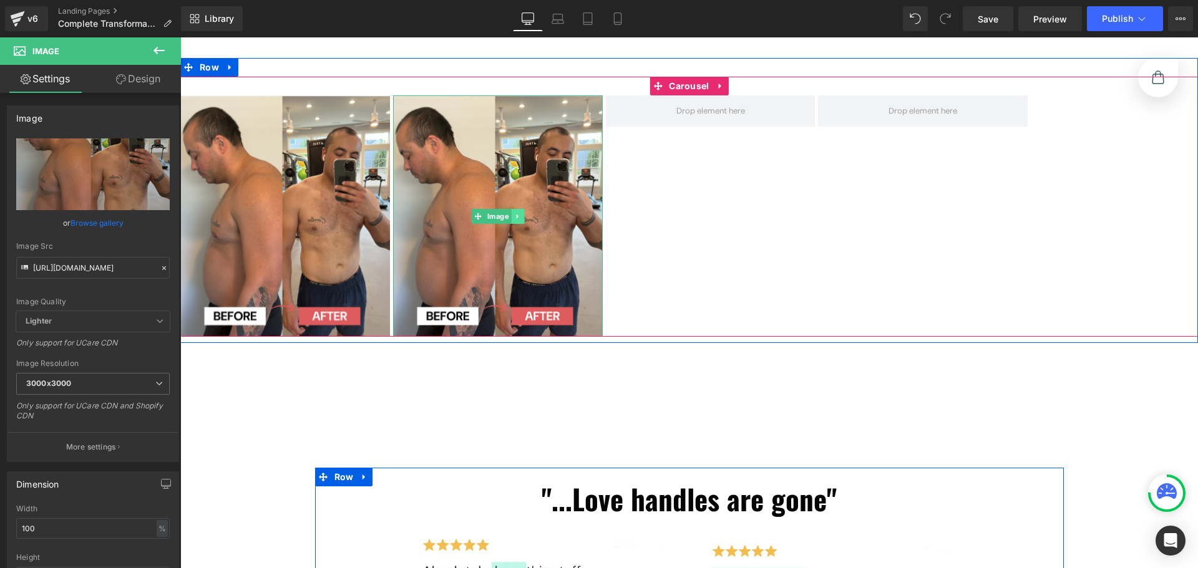
click at [516, 212] on link at bounding box center [517, 216] width 13 height 15
click at [508, 217] on icon at bounding box center [511, 216] width 7 height 7
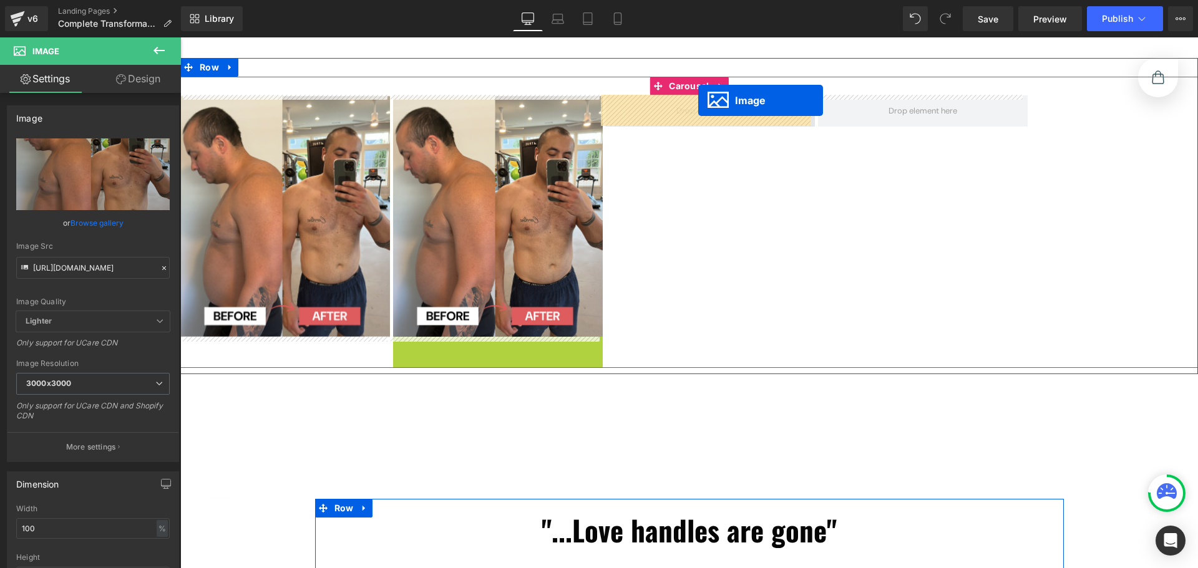
drag, startPoint x: 475, startPoint y: 456, endPoint x: 698, endPoint y: 100, distance: 420.0
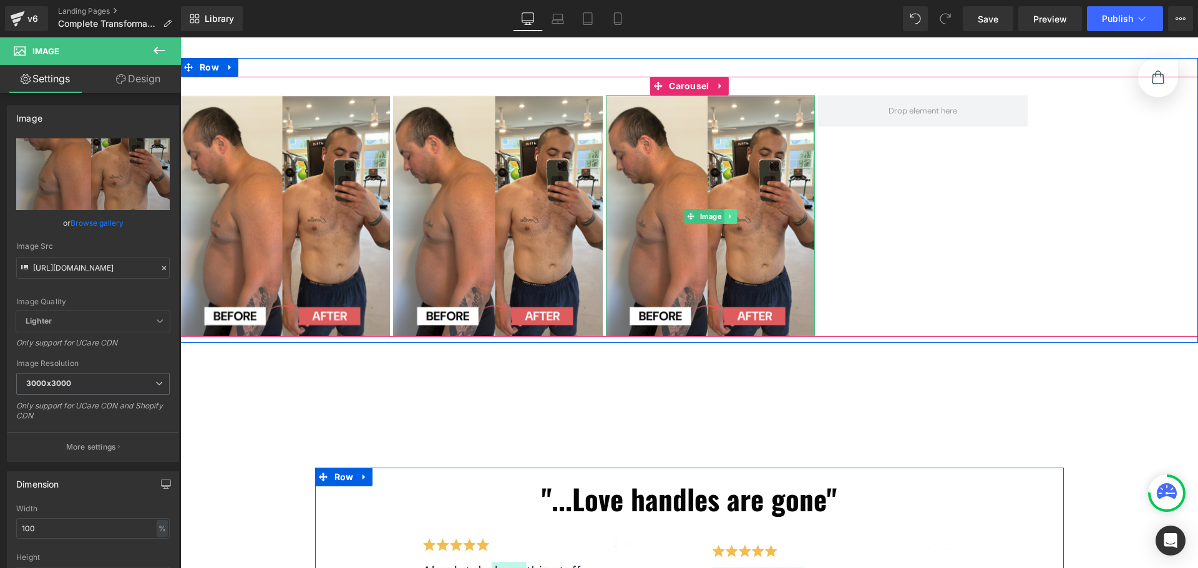
click at [727, 220] on icon at bounding box center [730, 216] width 7 height 7
click at [720, 218] on icon at bounding box center [723, 216] width 7 height 7
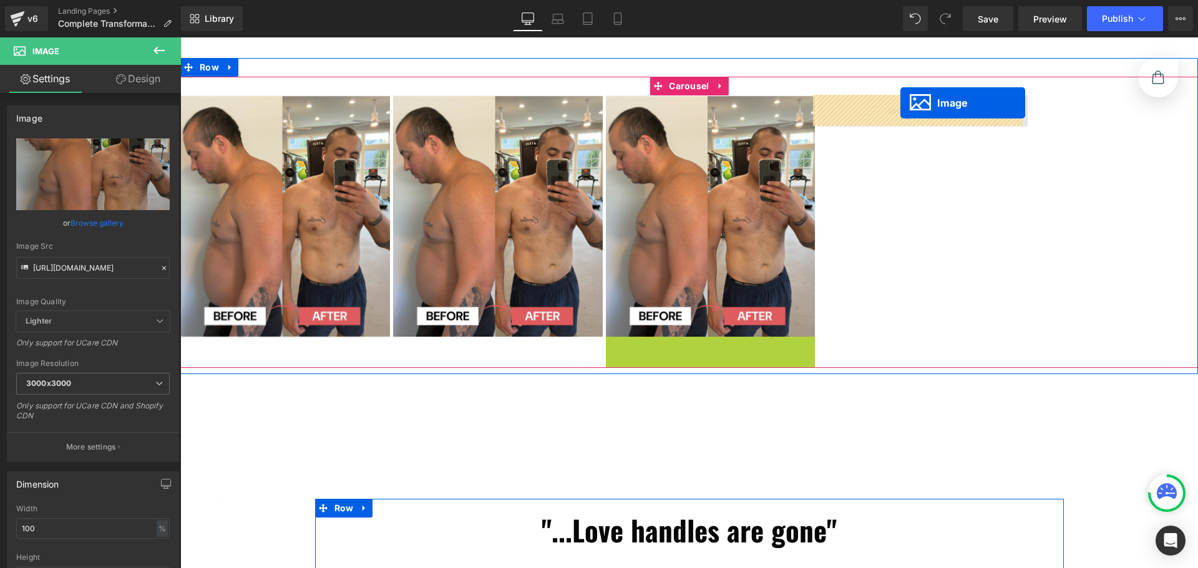
drag, startPoint x: 777, startPoint y: 429, endPoint x: 900, endPoint y: 103, distance: 348.4
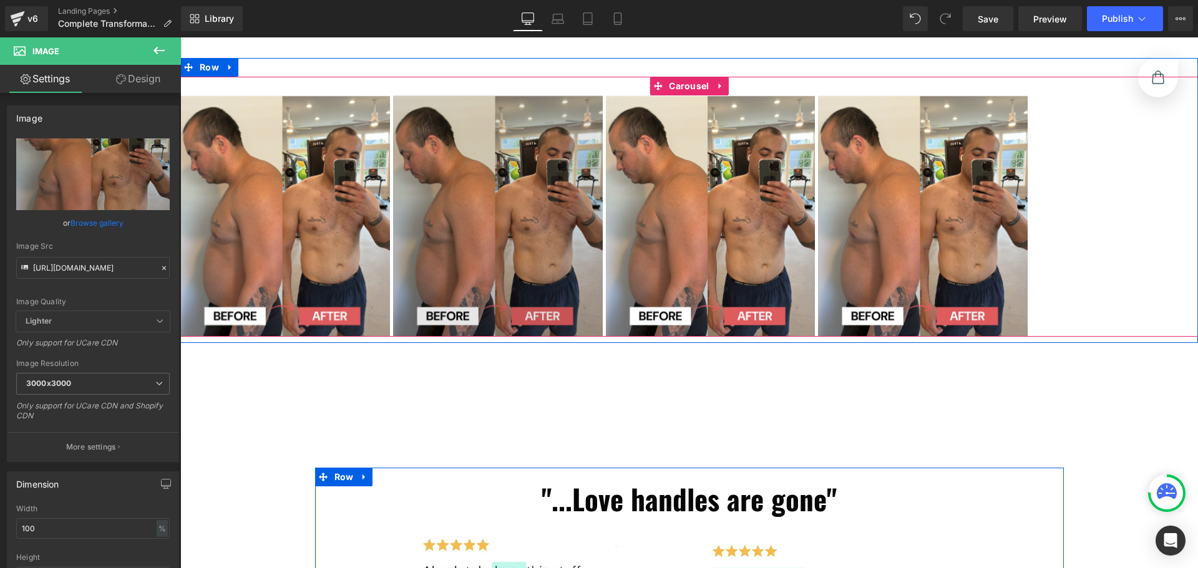
click at [511, 255] on img at bounding box center [498, 215] width 210 height 241
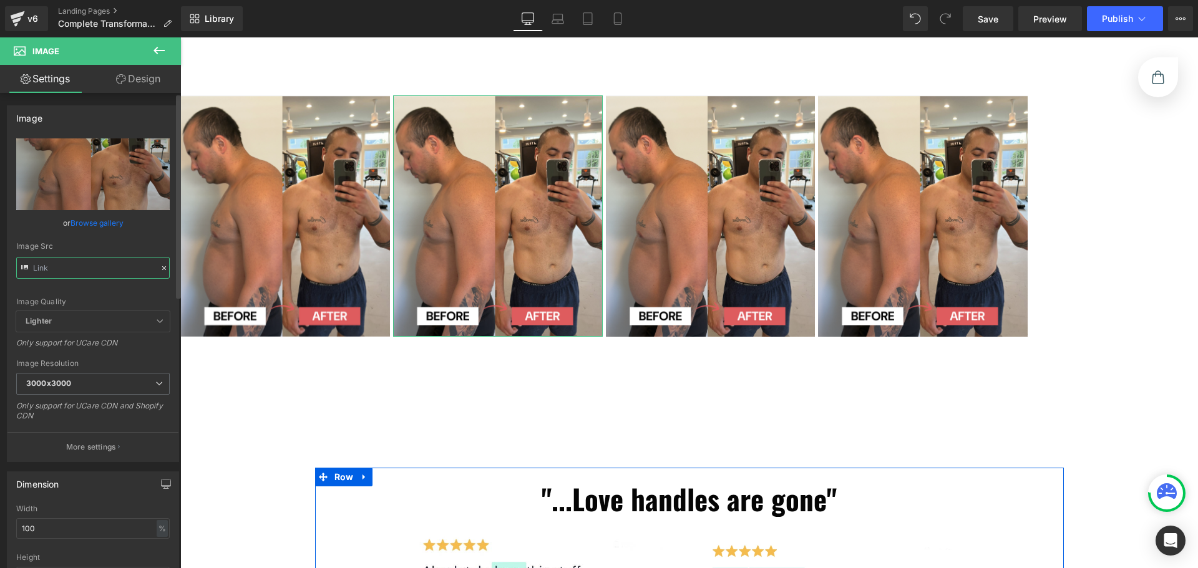
click at [107, 270] on input "text" at bounding box center [92, 268] width 153 height 22
type input "[URL][DOMAIN_NAME]"
paste input "[URL][DOMAIN_NAME]"
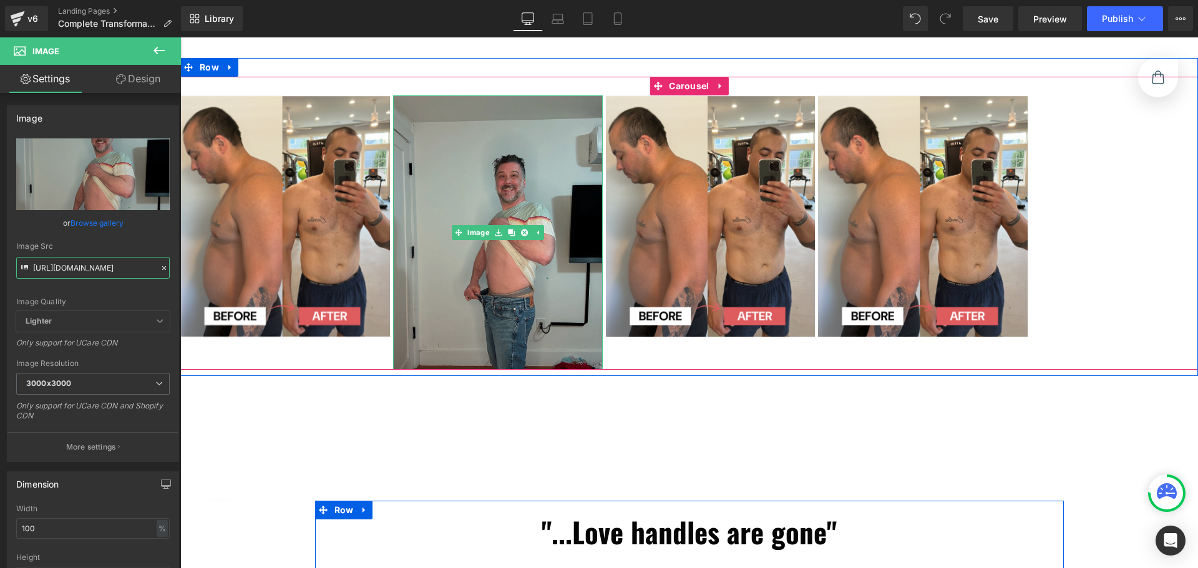
type input "[URL][DOMAIN_NAME]"
click at [535, 270] on img at bounding box center [498, 232] width 210 height 275
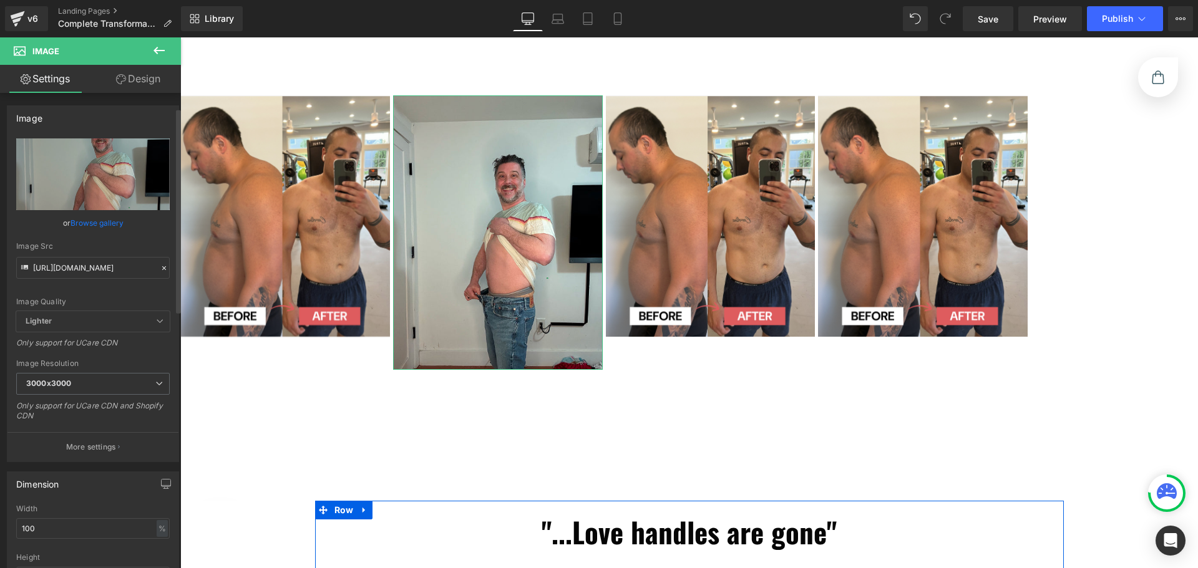
scroll to position [125, 0]
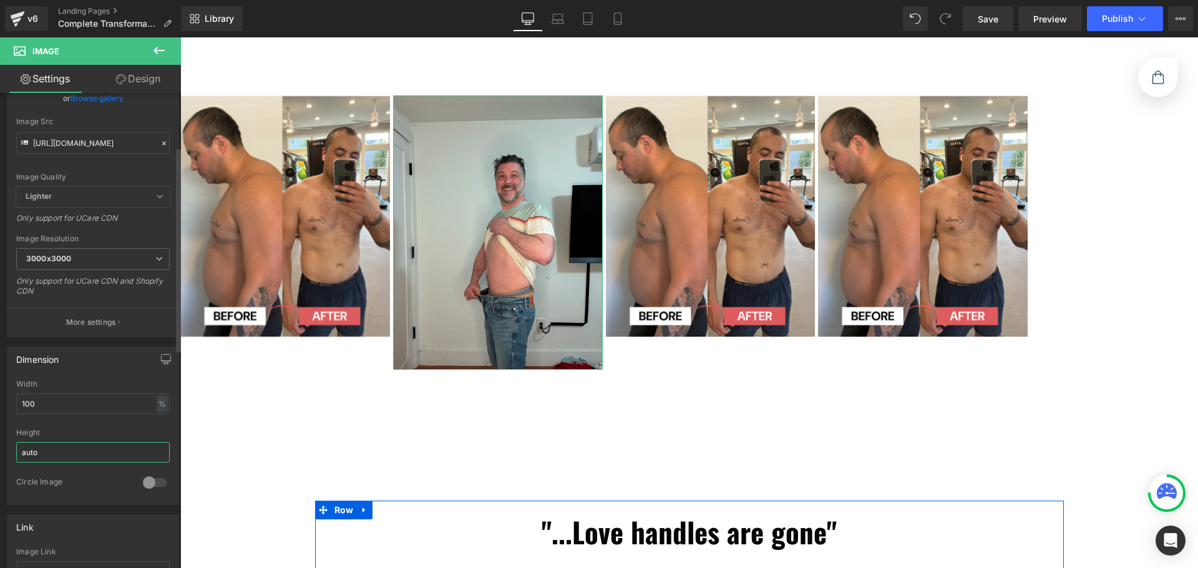
click at [54, 453] on input "auto" at bounding box center [92, 452] width 153 height 21
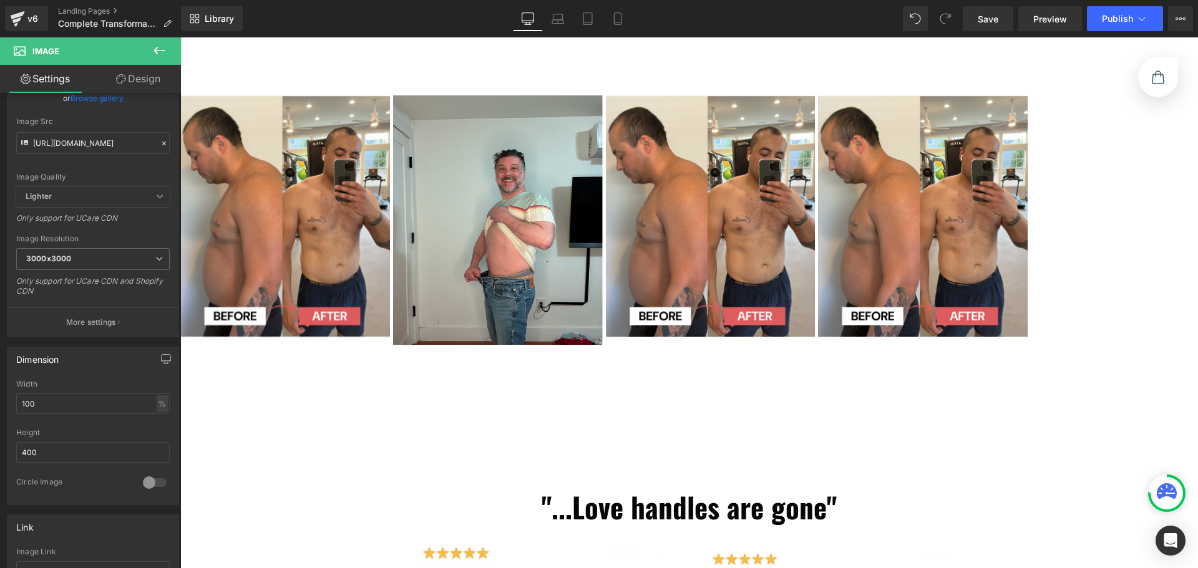
click at [484, 268] on img at bounding box center [498, 220] width 210 height 250
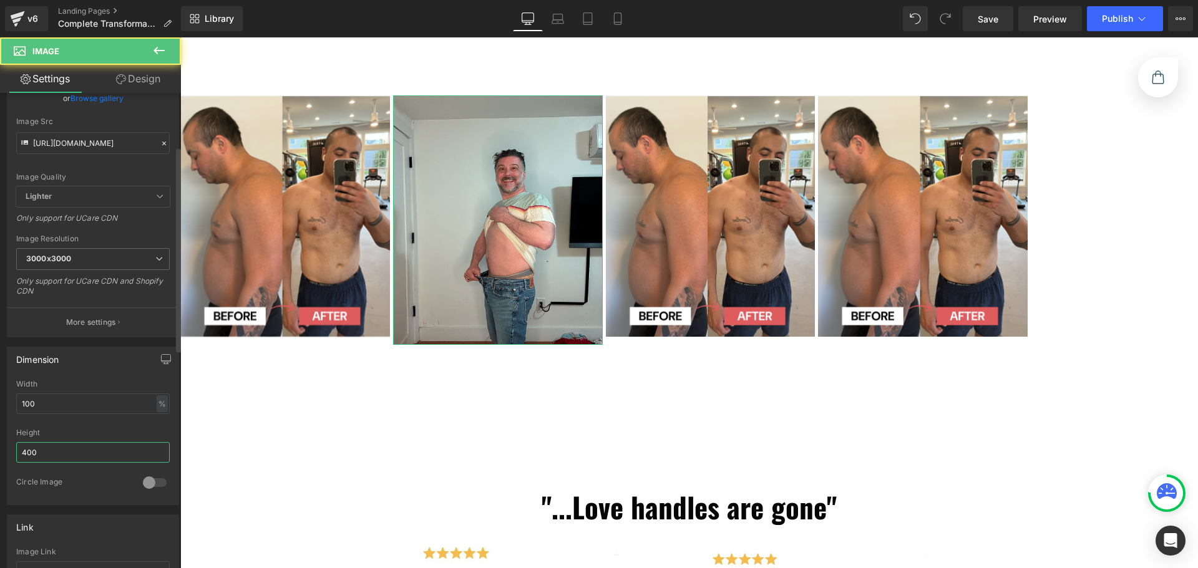
click at [99, 456] on input "400" at bounding box center [92, 452] width 153 height 21
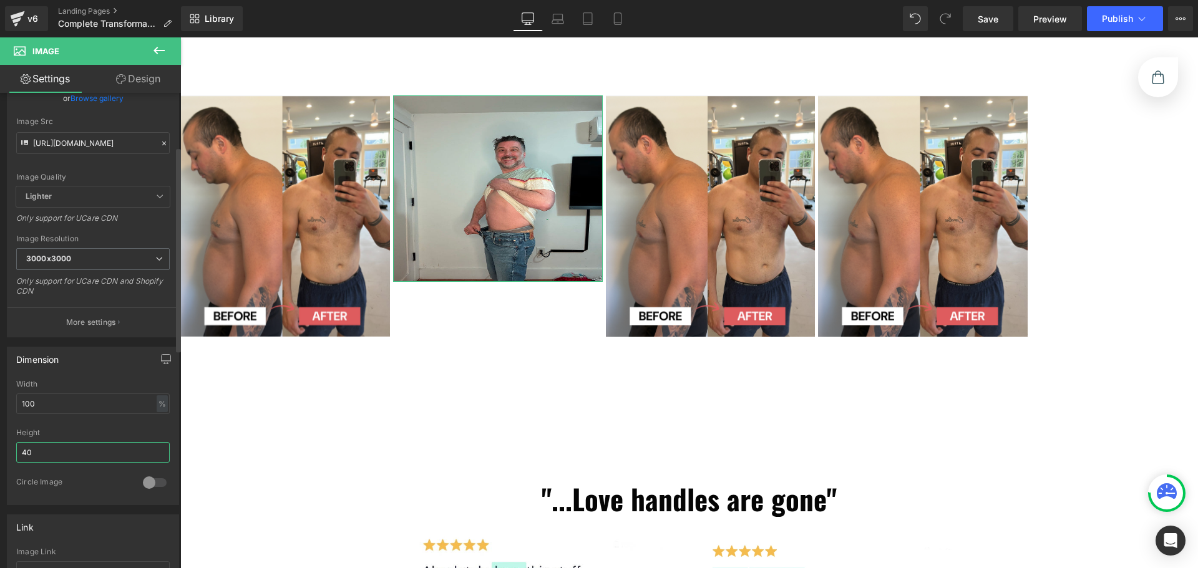
type input "400"
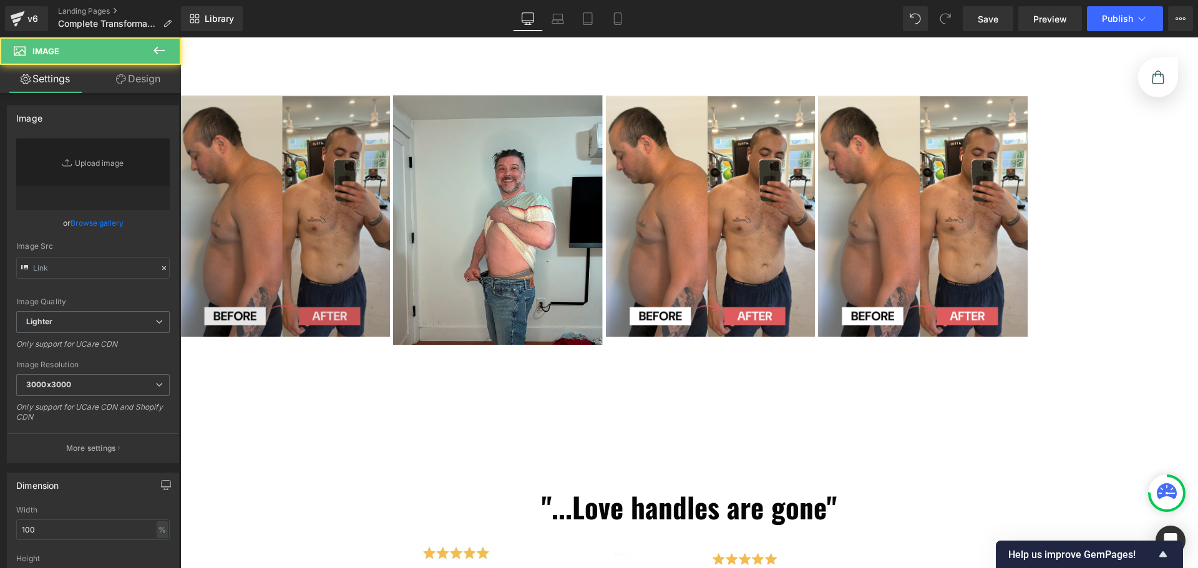
click at [269, 251] on img at bounding box center [285, 215] width 210 height 241
click at [283, 170] on img at bounding box center [285, 215] width 210 height 241
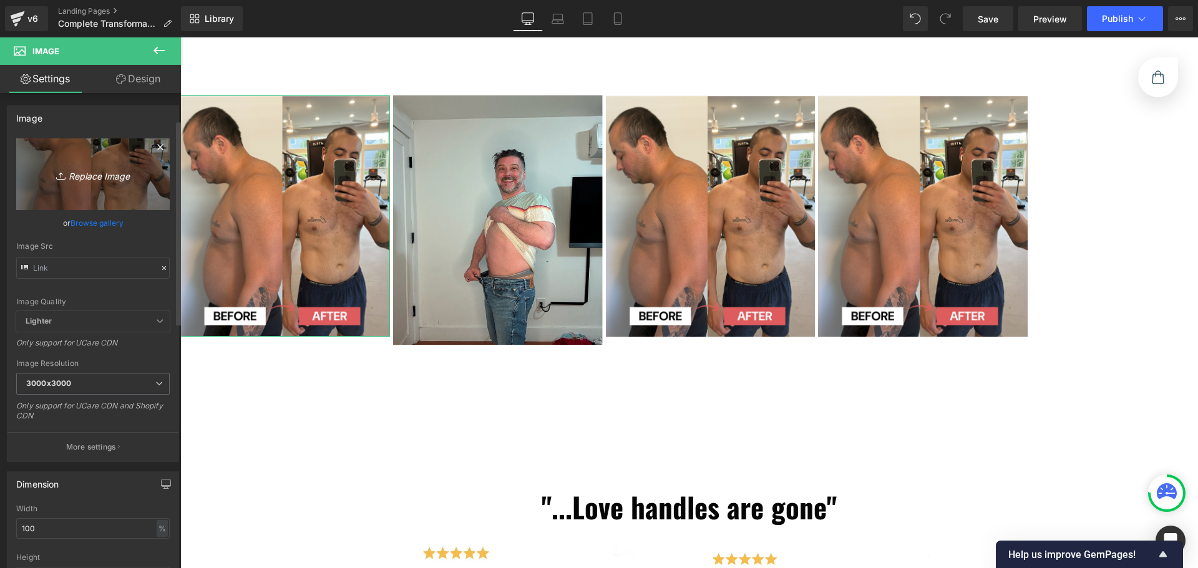
scroll to position [62, 0]
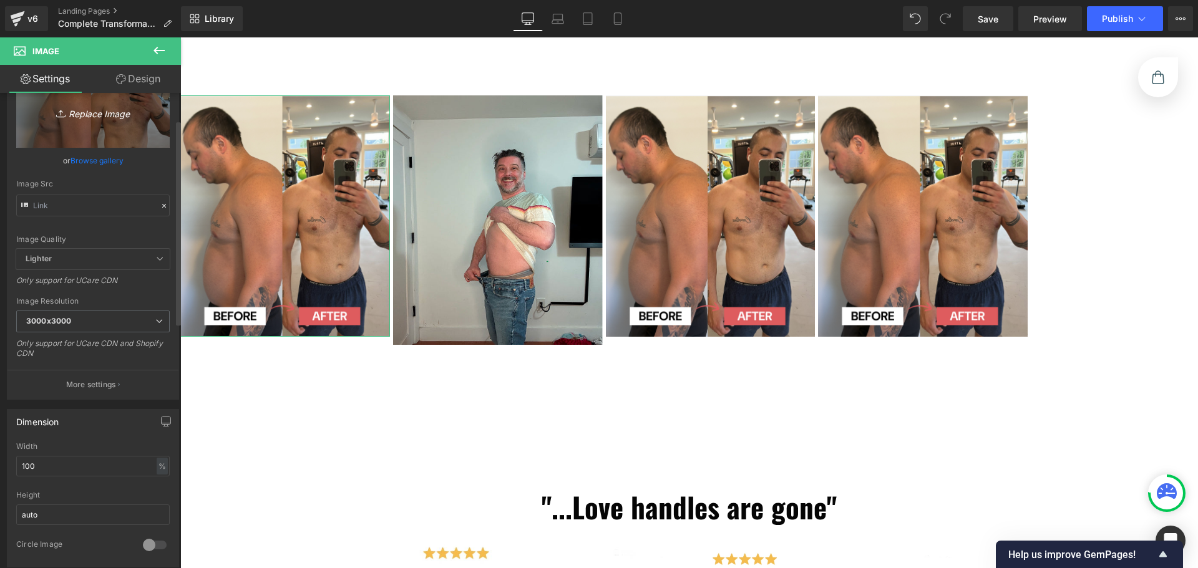
click at [93, 113] on icon "Replace Image" at bounding box center [93, 112] width 100 height 16
type input "C:\fakepath\before-after-01.jpg"
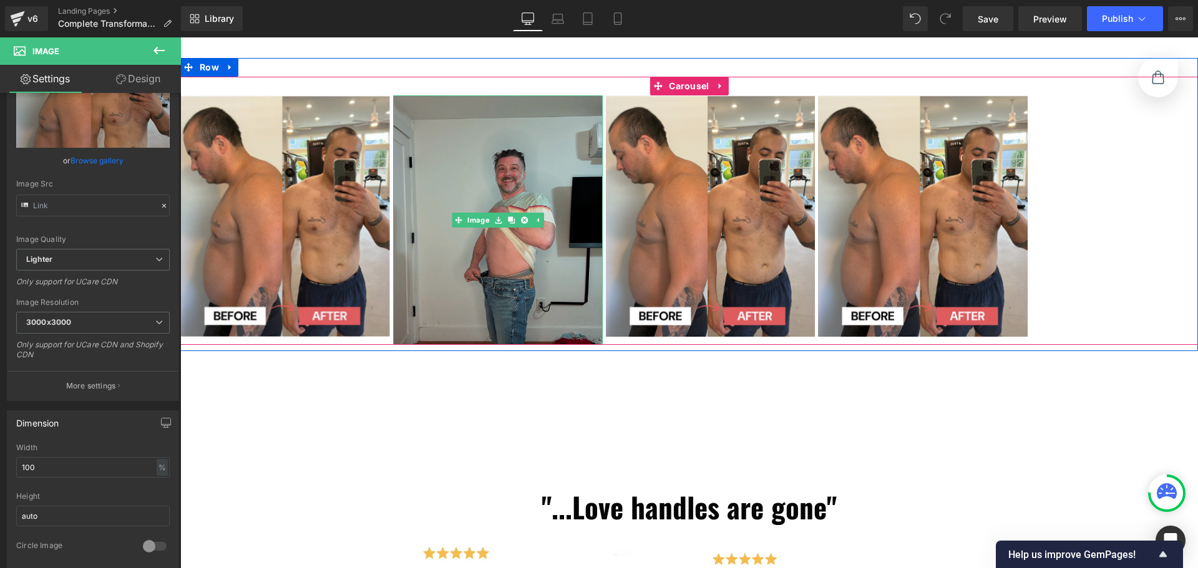
drag, startPoint x: 555, startPoint y: 258, endPoint x: 436, endPoint y: 286, distance: 123.0
click at [555, 258] on img at bounding box center [498, 220] width 210 height 250
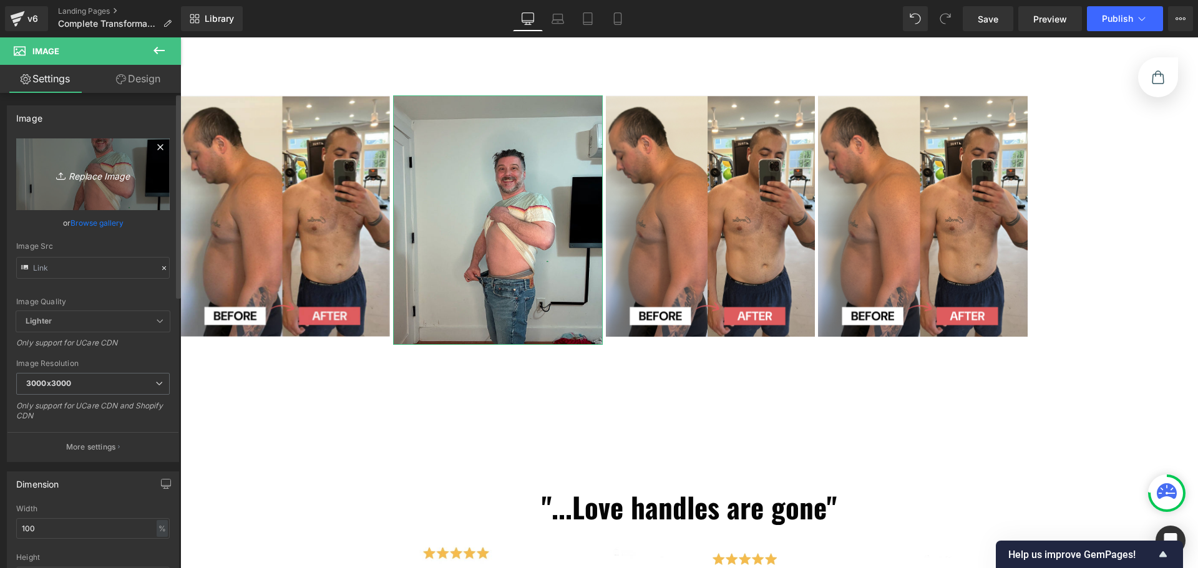
click at [98, 175] on icon "Replace Image" at bounding box center [93, 175] width 100 height 16
type input "C:\fakepath\before-after-02.jpg"
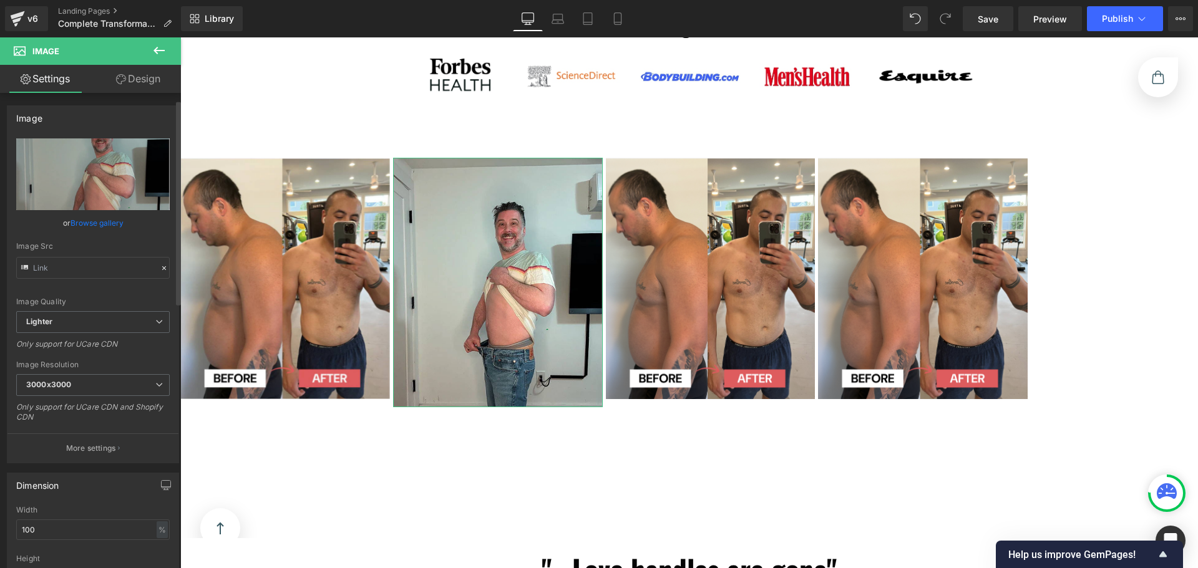
scroll to position [125, 0]
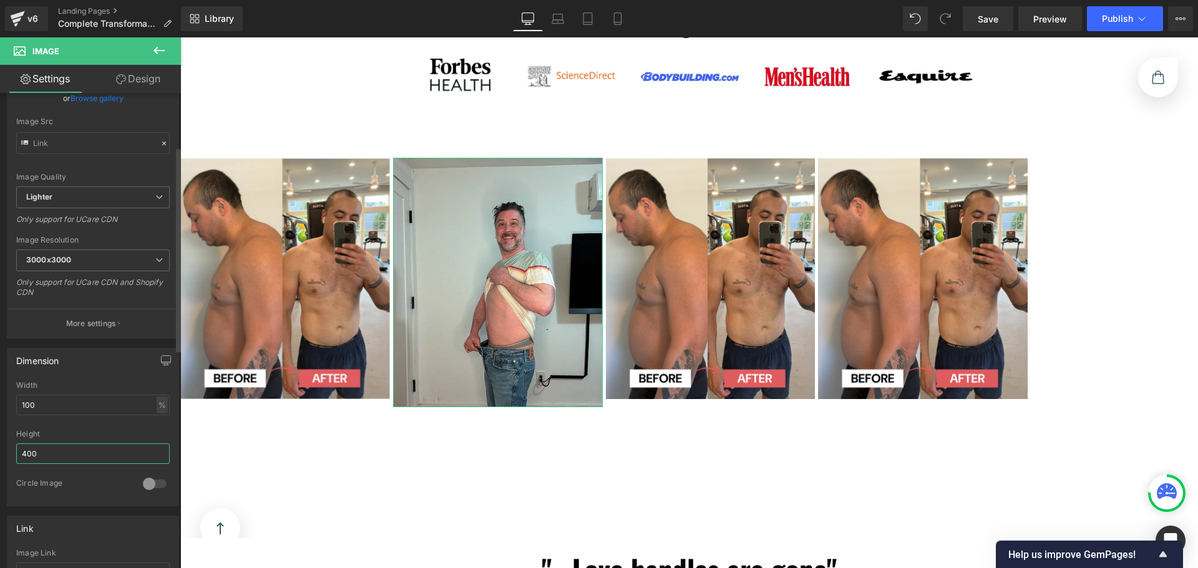
click at [94, 452] on input "400" at bounding box center [92, 454] width 153 height 21
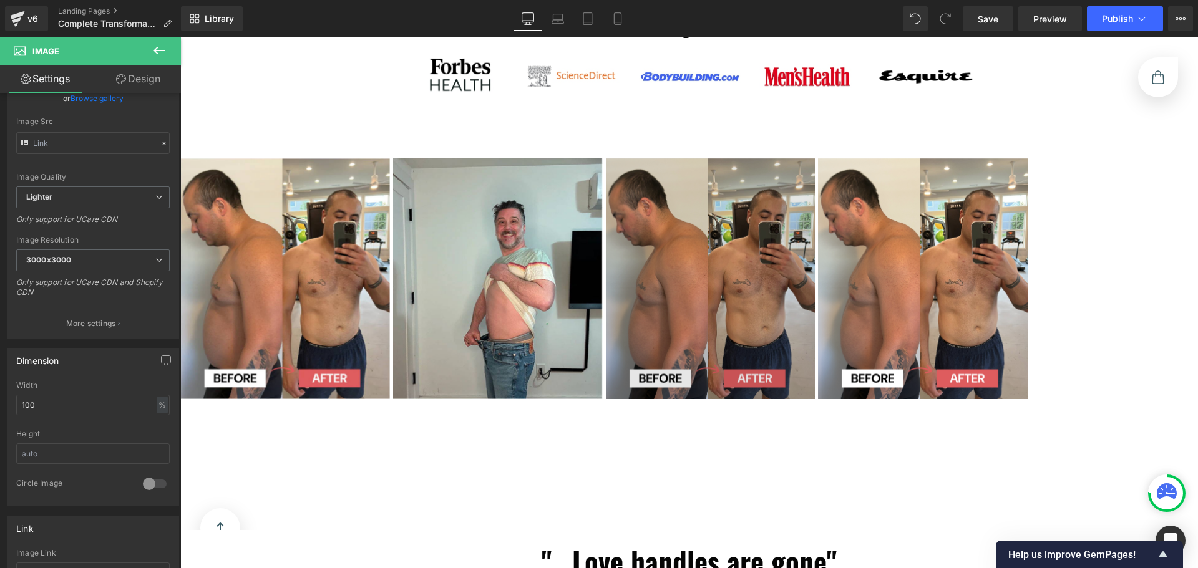
click at [621, 324] on img at bounding box center [711, 278] width 210 height 241
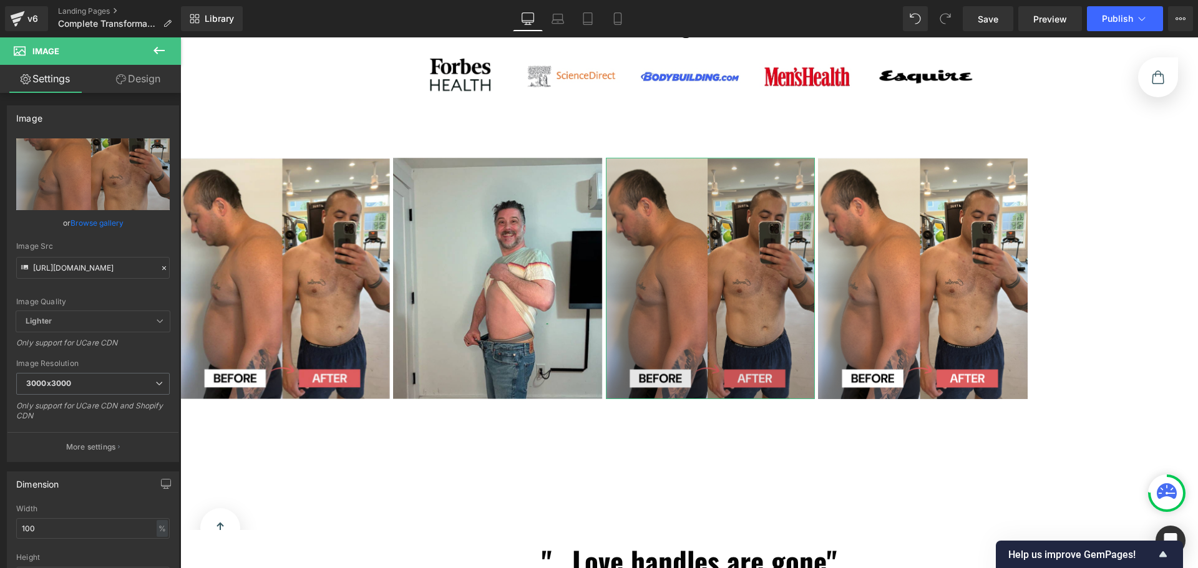
click at [0, 0] on icon "Replace Image" at bounding box center [0, 0] width 0 height 0
type input "C:\fakepath\before-after-03.jpg"
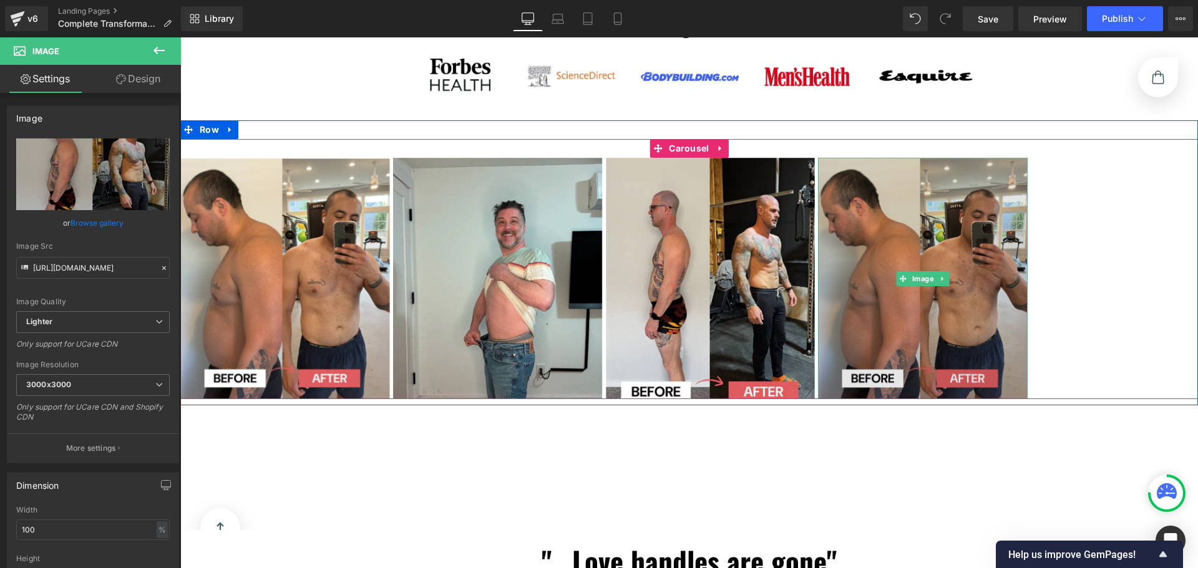
click at [890, 322] on img at bounding box center [923, 278] width 210 height 241
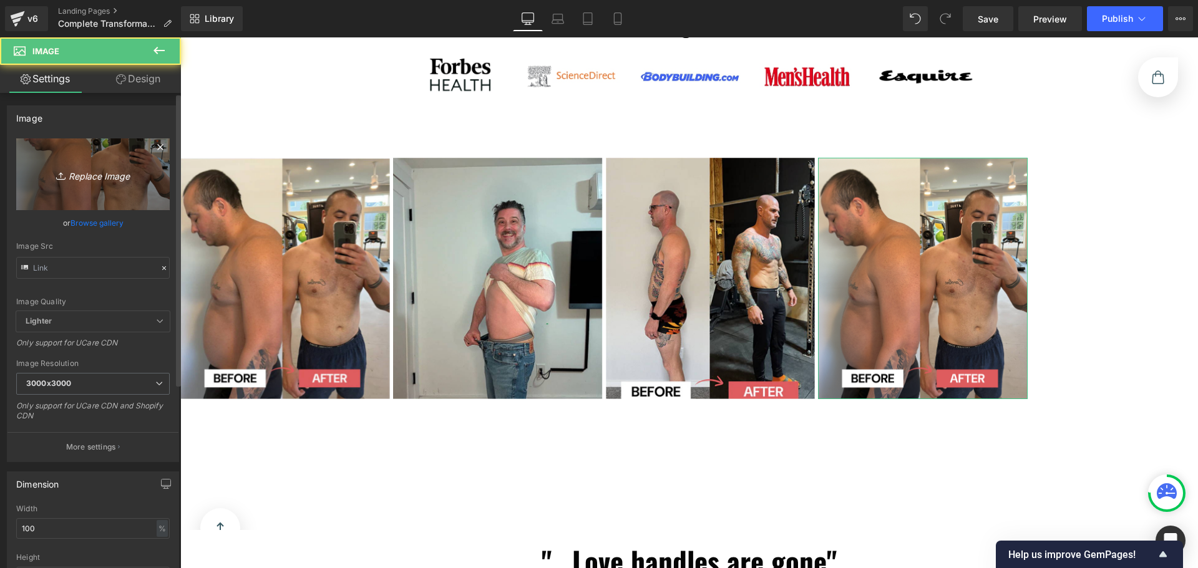
click at [112, 172] on icon "Replace Image" at bounding box center [93, 175] width 100 height 16
type input "C:\fakepath\before-after-04.jpg"
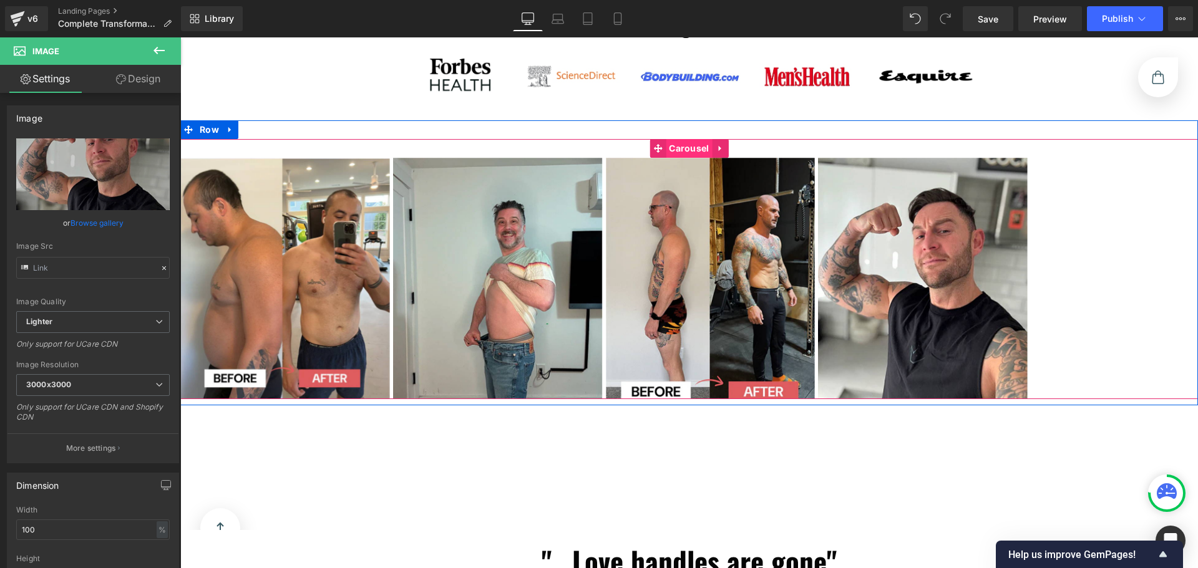
click at [689, 153] on link "Carousel" at bounding box center [681, 148] width 62 height 19
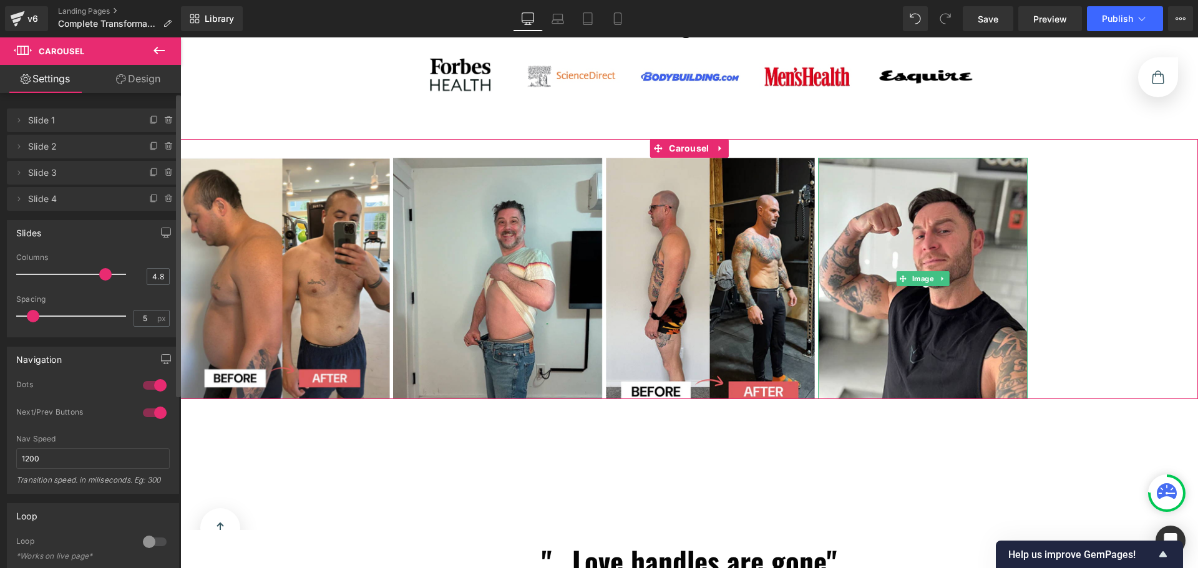
click at [156, 203] on li "Delete Cancel Slide 4 Slide 4 Name Slide 4" at bounding box center [93, 199] width 172 height 24
click at [149, 203] on icon at bounding box center [154, 199] width 10 height 10
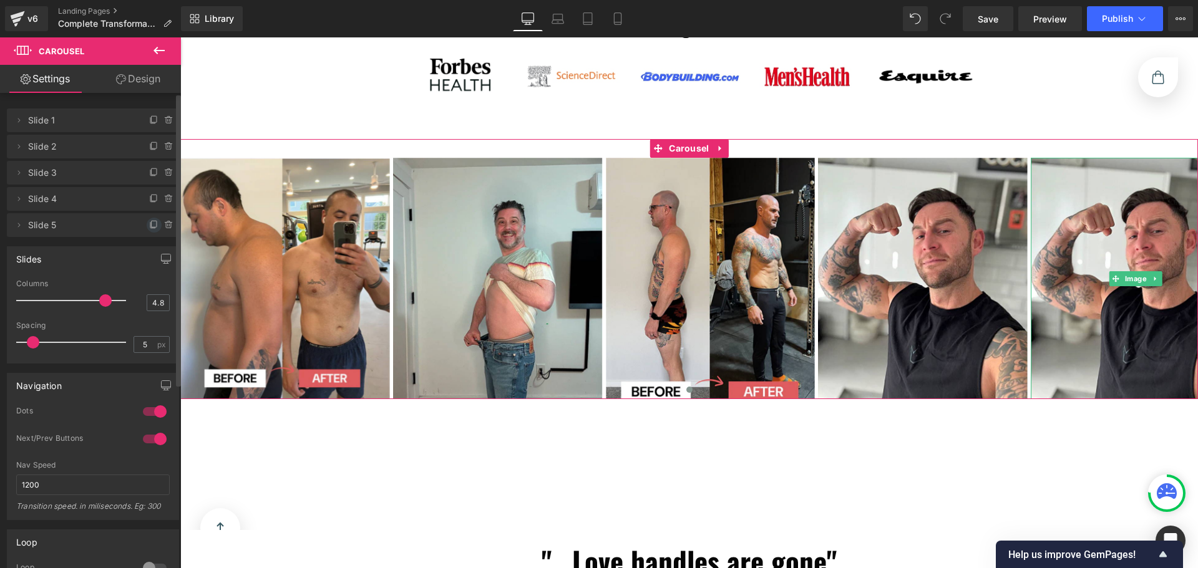
click at [149, 225] on icon at bounding box center [154, 225] width 10 height 10
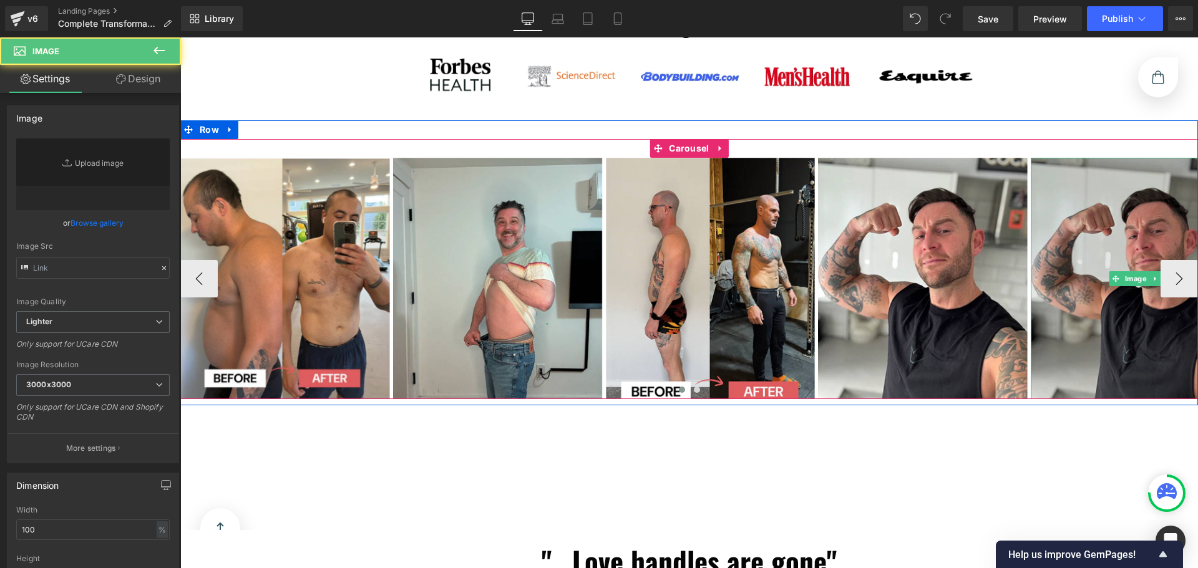
click at [1069, 312] on img at bounding box center [1136, 278] width 210 height 241
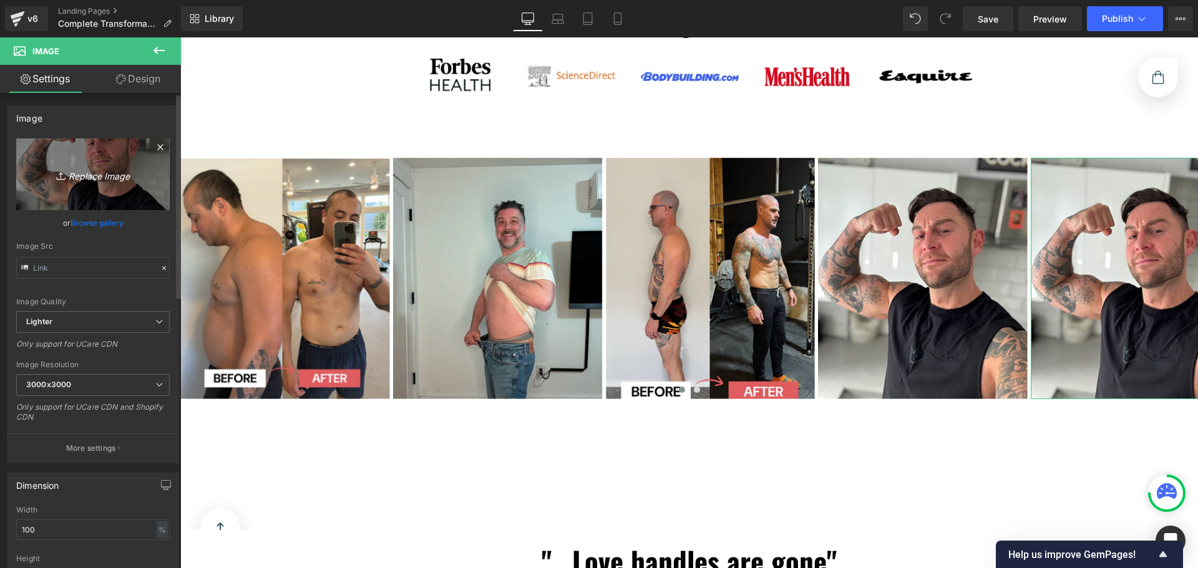
click at [84, 175] on icon "Replace Image" at bounding box center [93, 175] width 100 height 16
type input "C:\fakepath\before-after-05.jpg"
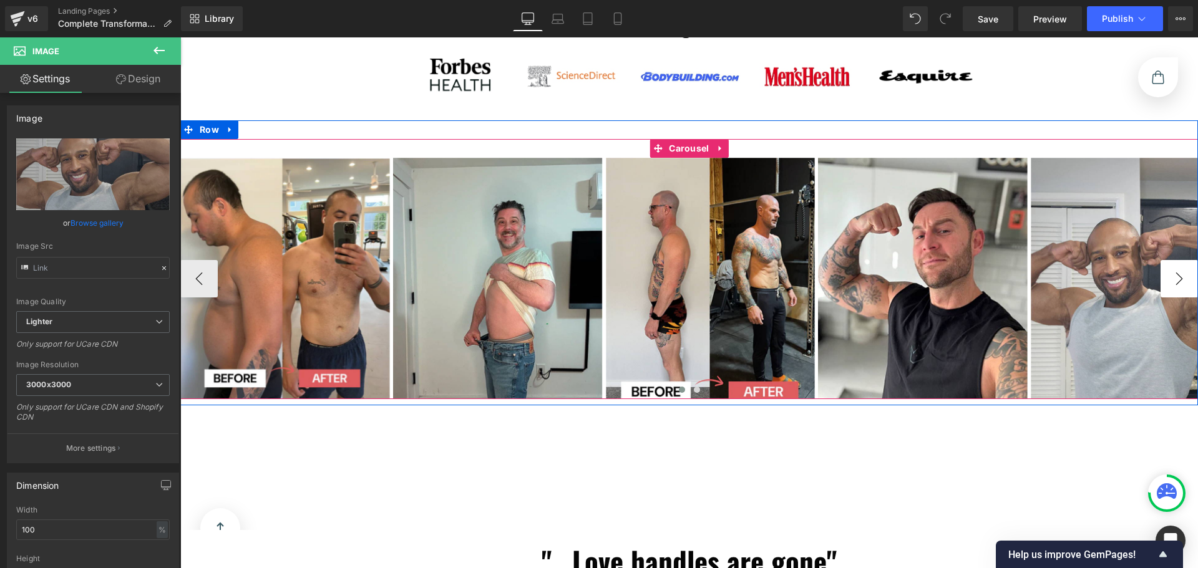
click at [1176, 282] on button "›" at bounding box center [1179, 278] width 37 height 37
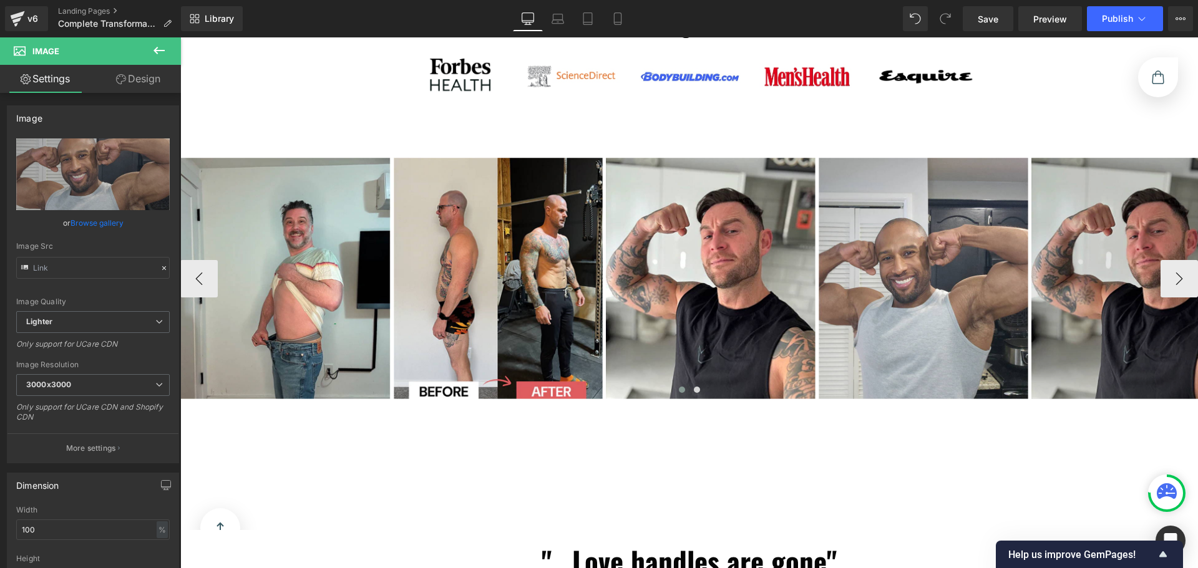
click at [1113, 352] on img at bounding box center [1136, 278] width 210 height 241
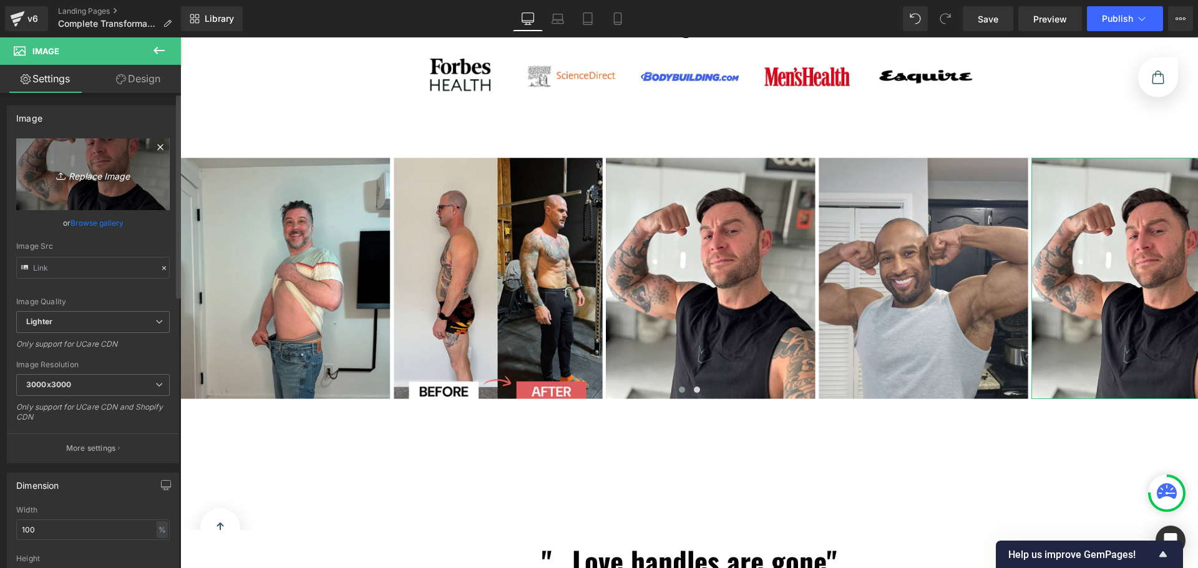
click at [109, 175] on icon "Replace Image" at bounding box center [93, 175] width 100 height 16
type input "C:\fakepath\before-after-06.jpg"
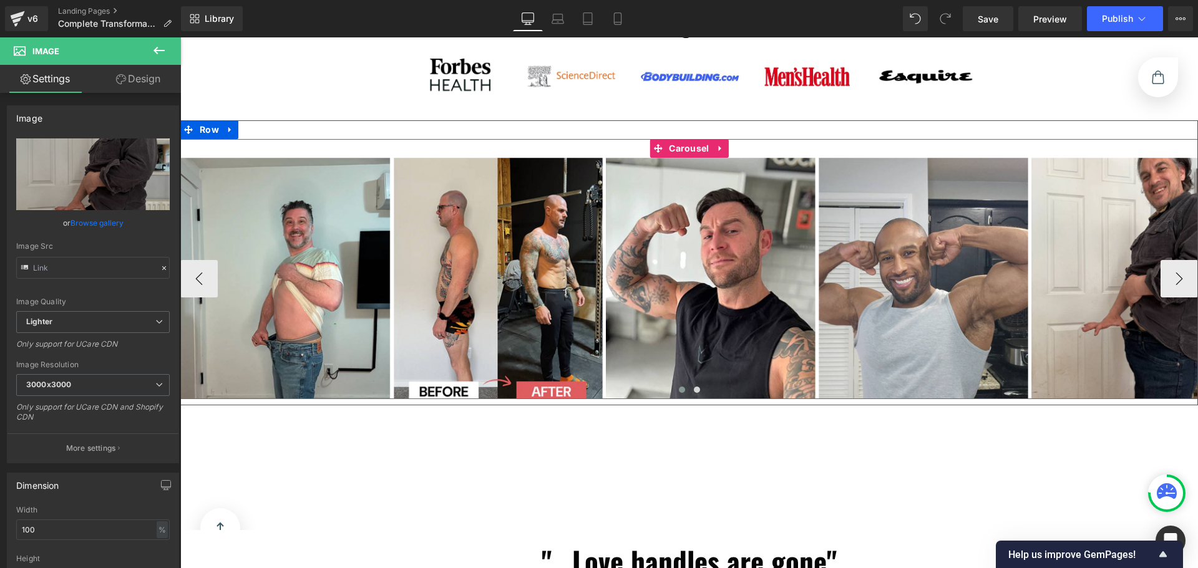
click at [671, 149] on div "Image Image Image Image Image Image ‹ › [GEOGRAPHIC_DATA]" at bounding box center [689, 269] width 1018 height 260
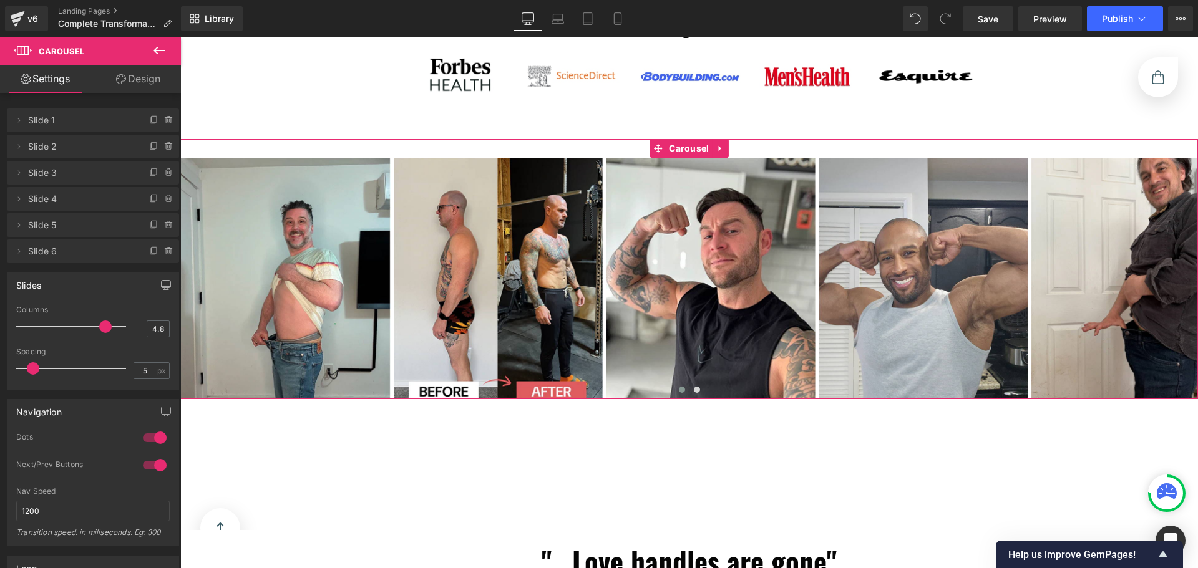
scroll to position [187, 0]
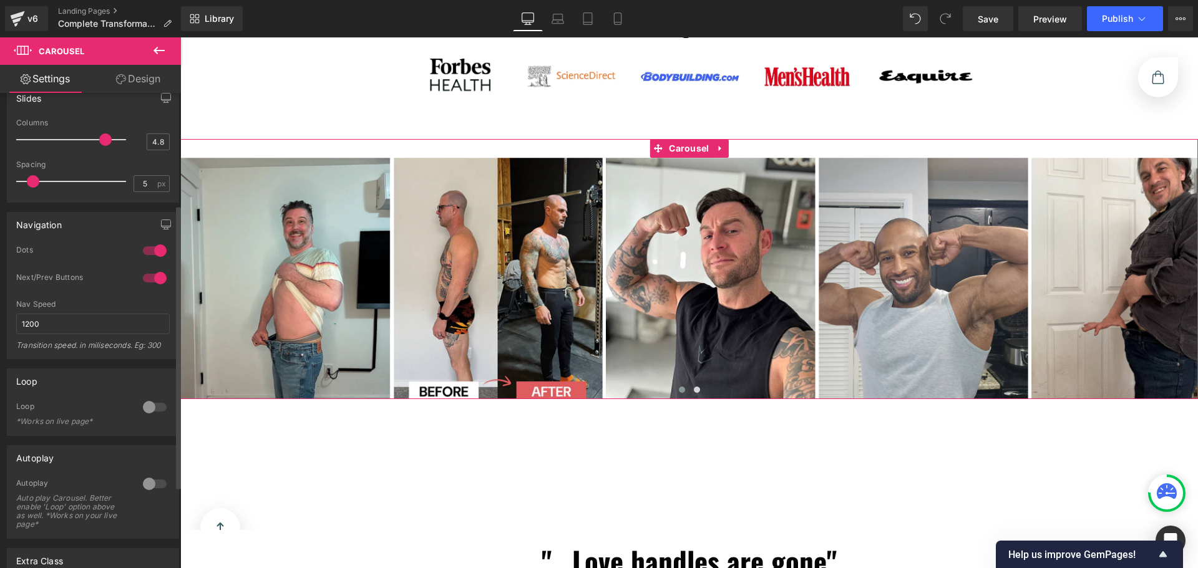
click at [147, 411] on div at bounding box center [155, 407] width 30 height 20
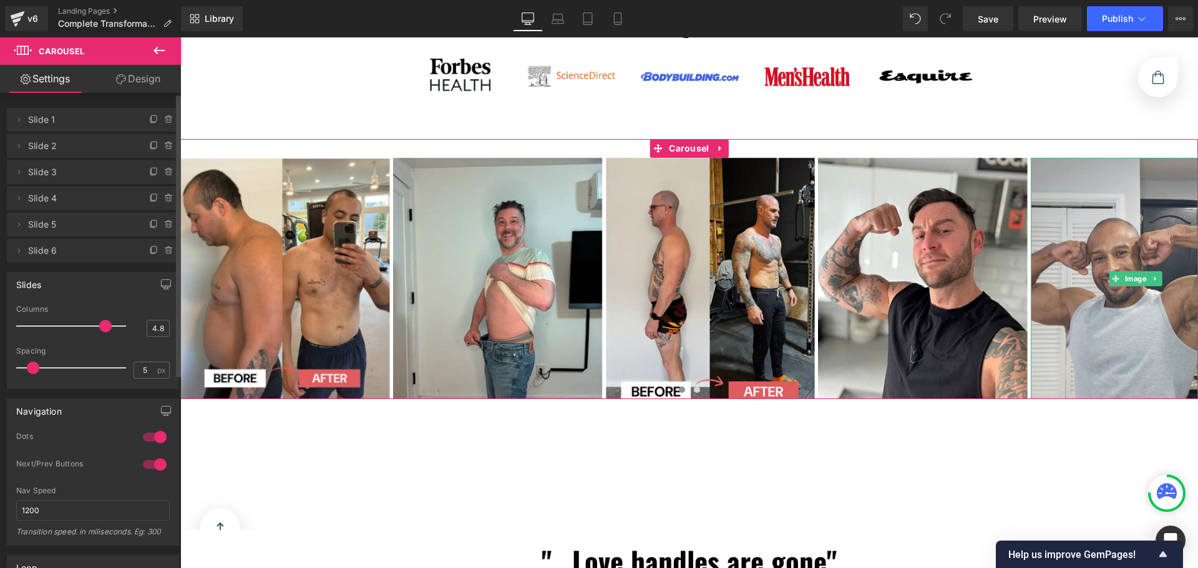
scroll to position [0, 0]
click at [989, 16] on span "Save" at bounding box center [988, 18] width 21 height 13
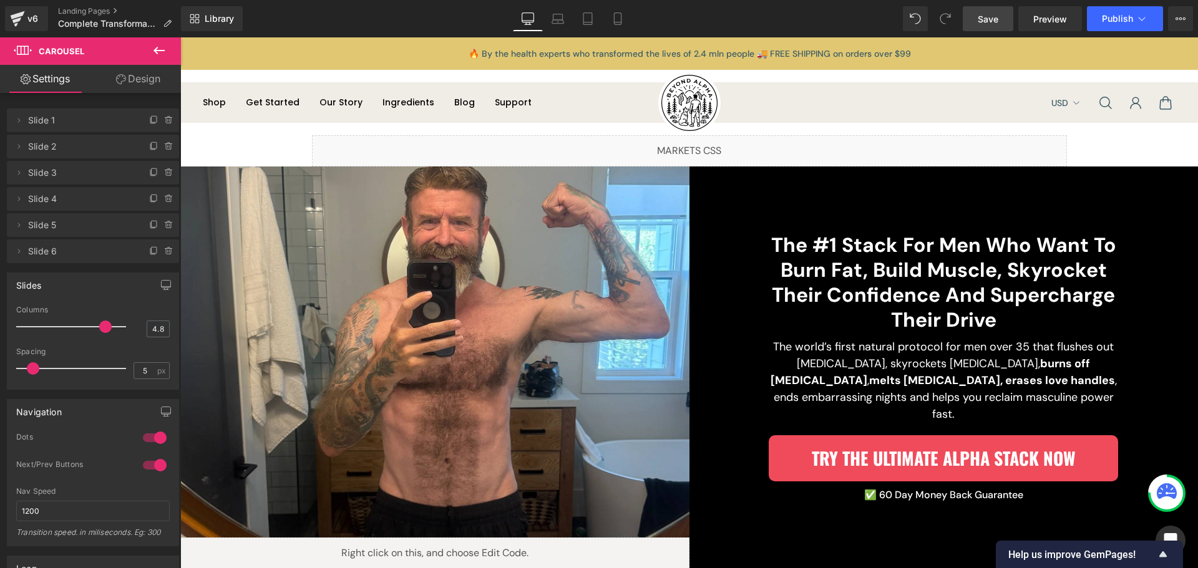
click at [159, 51] on icon at bounding box center [158, 50] width 11 height 7
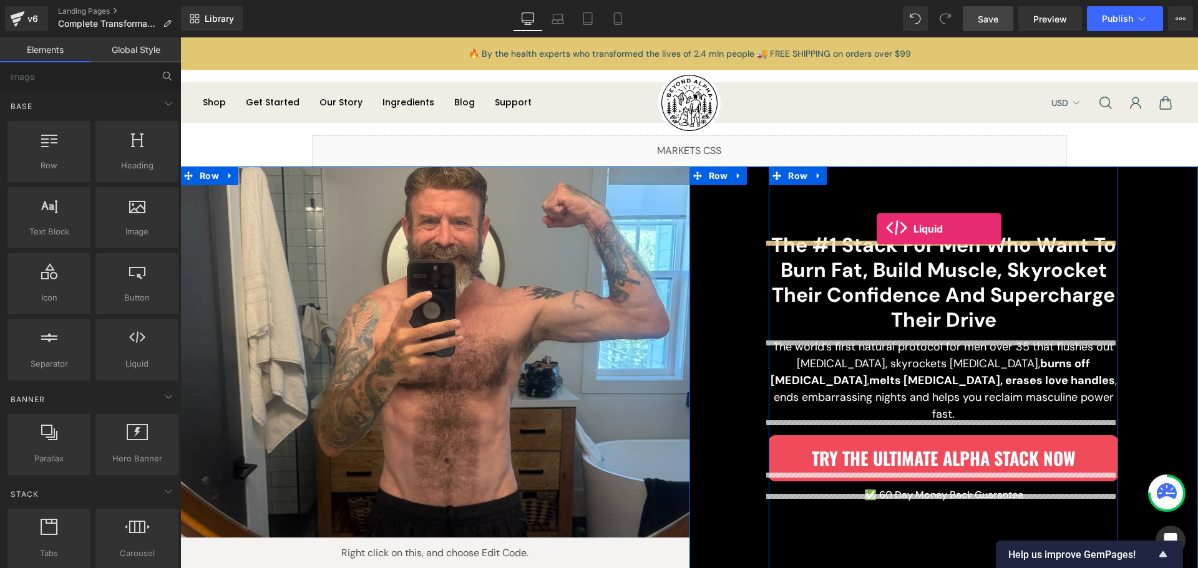
drag, startPoint x: 313, startPoint y: 382, endPoint x: 877, endPoint y: 229, distance: 584.0
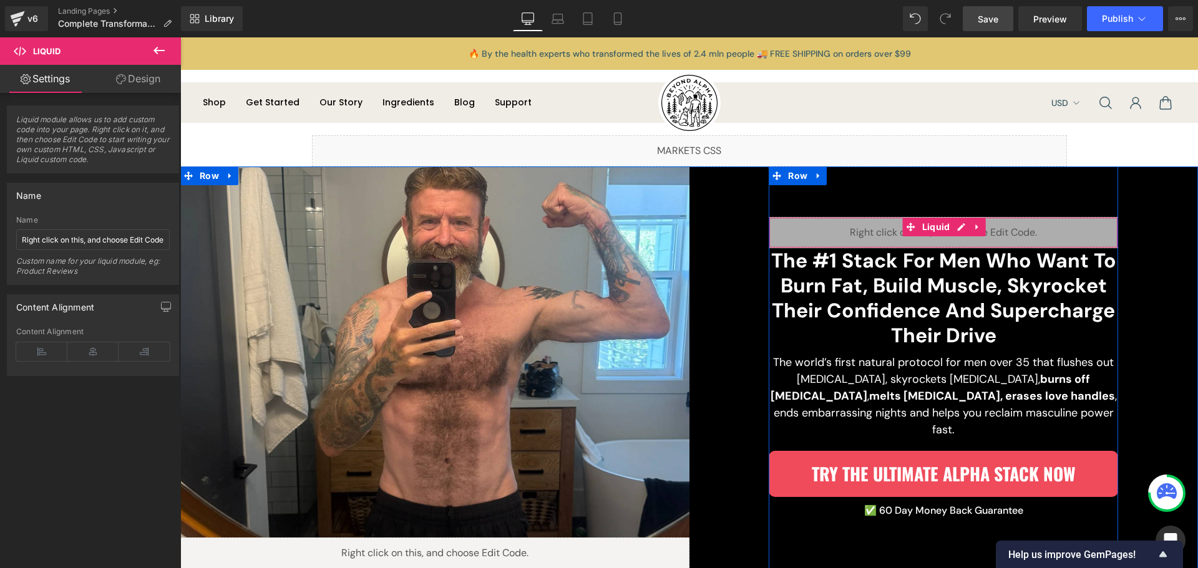
click at [931, 234] on div "Liquid" at bounding box center [943, 232] width 349 height 31
click at [953, 236] on div "Liquid" at bounding box center [943, 232] width 349 height 31
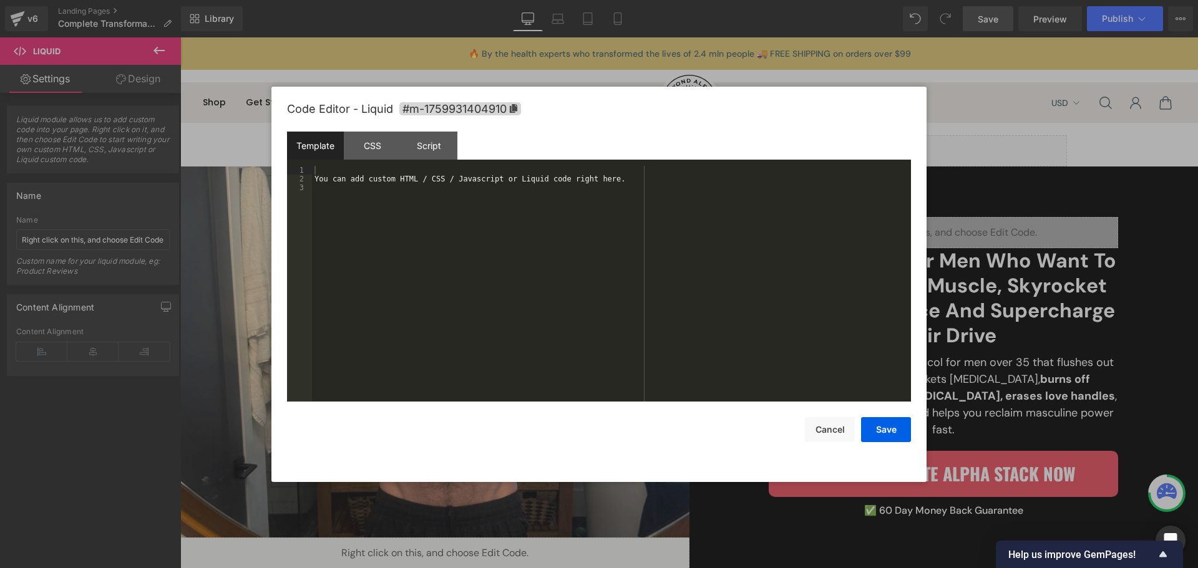
click at [643, 265] on div "You can add custom HTML / CSS / Javascript or Liquid code right here." at bounding box center [611, 292] width 599 height 253
click at [645, 266] on div at bounding box center [611, 292] width 599 height 253
click at [401, 195] on div at bounding box center [611, 292] width 599 height 253
click at [389, 176] on div "< div class = "top-review-box" > < span > < img src = "" > </ span > </ div >" at bounding box center [611, 292] width 599 height 253
paste textarea
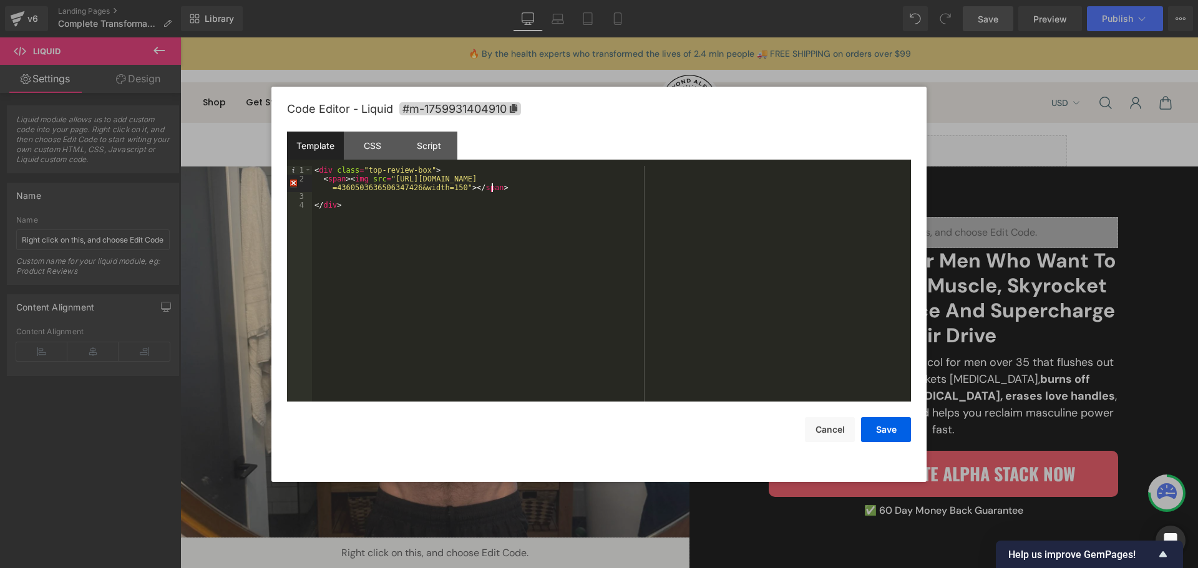
click at [524, 191] on div "< div class = "top-review-box" > < span > < img src = "[URL][DOMAIN_NAME] =4360…" at bounding box center [611, 292] width 599 height 253
click at [829, 179] on div "< div class = "top-review-box" > < span > < img src = "[URL][DOMAIN_NAME] =4360…" at bounding box center [611, 292] width 599 height 253
click at [456, 186] on div "< div class = "top-review-box" > < span > < img src = "[URL][DOMAIN_NAME] =4360…" at bounding box center [611, 292] width 599 height 253
click at [348, 187] on div "< div class = "top-review-box" > < span > < img src = "[URL][DOMAIN_NAME]" > </…" at bounding box center [611, 292] width 599 height 253
paste textarea
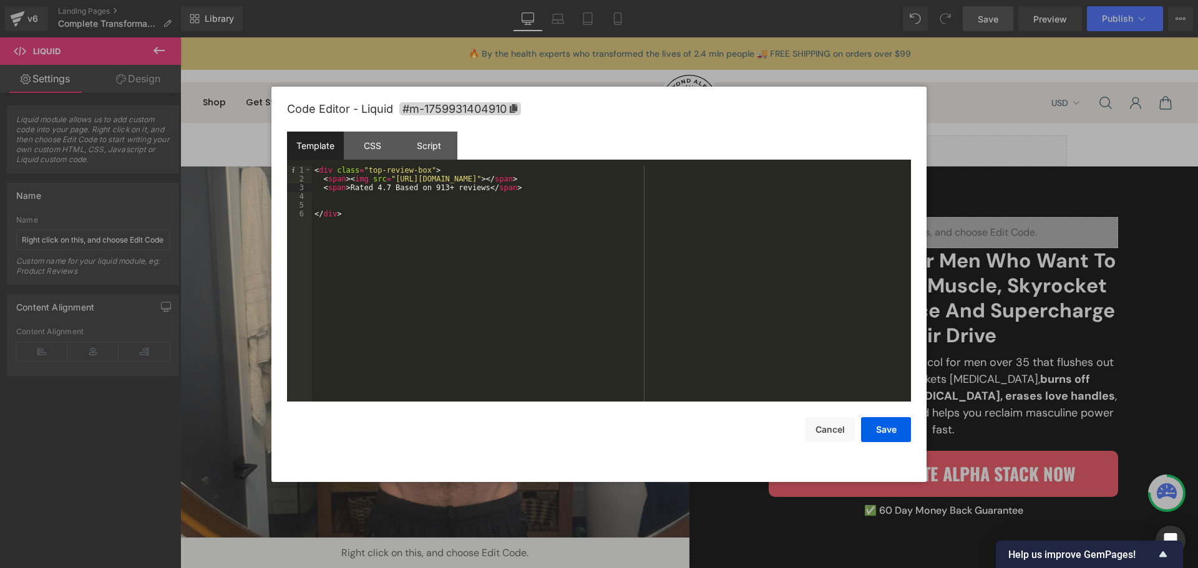
click at [516, 184] on div "< div class = "top-review-box" > < span > < img src = "[URL][DOMAIN_NAME]" > </…" at bounding box center [611, 292] width 599 height 253
drag, startPoint x: 408, startPoint y: 246, endPoint x: 402, endPoint y: 230, distance: 18.0
click at [408, 246] on div "< div class = "top-review-box" > < span > < img src = "[URL][DOMAIN_NAME]" > </…" at bounding box center [611, 292] width 599 height 253
click at [343, 197] on div "< div class = "top-review-box" > < span > < img src = "[URL][DOMAIN_NAME]" > </…" at bounding box center [611, 292] width 599 height 253
click at [825, 198] on div "< div class = "top-review-box" > < span > < img src = "[URL][DOMAIN_NAME]" > </…" at bounding box center [611, 292] width 599 height 253
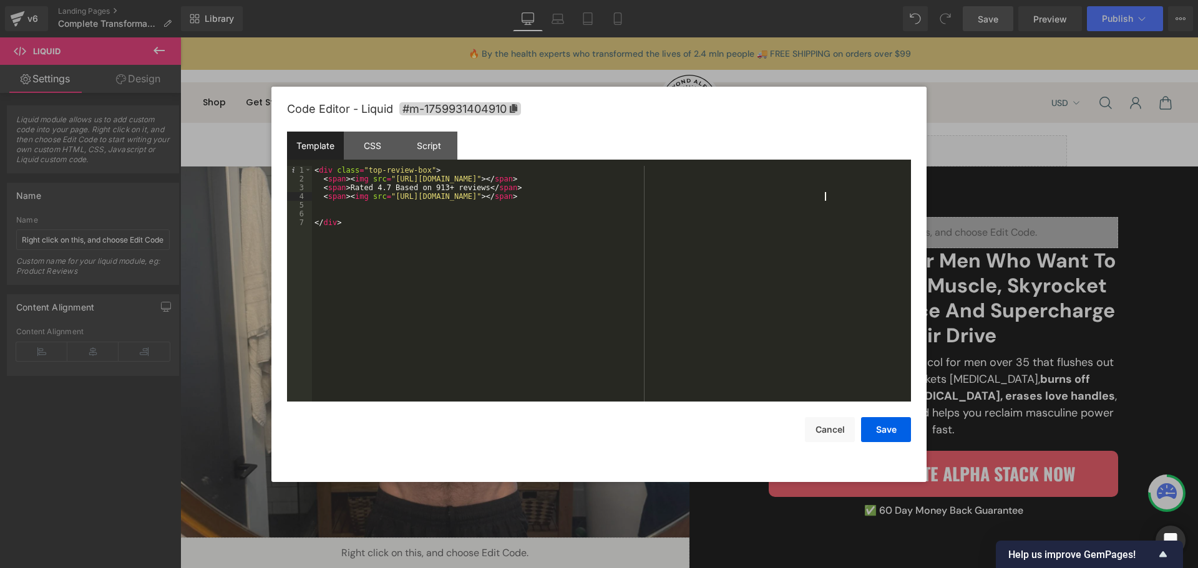
click at [821, 249] on div "< div class = "top-review-box" > < span > < img src = "[URL][DOMAIN_NAME]" > </…" at bounding box center [611, 292] width 599 height 253
click at [882, 203] on div "< div class = "top-review-box" > < span > < img src = "[URL][DOMAIN_NAME]" > </…" at bounding box center [611, 292] width 599 height 253
click at [370, 168] on div "< div class = "top-review-box" > < span > < img src = "[URL][DOMAIN_NAME]" > </…" at bounding box center [613, 292] width 595 height 253
click at [426, 170] on div "< div class = "top-review-box" > < span > < img src = "[URL][DOMAIN_NAME]" > </…" at bounding box center [613, 292] width 595 height 253
click at [395, 246] on div "< div class = "top-review-box" > < span > < img src = "[URL][DOMAIN_NAME]" > </…" at bounding box center [613, 292] width 595 height 253
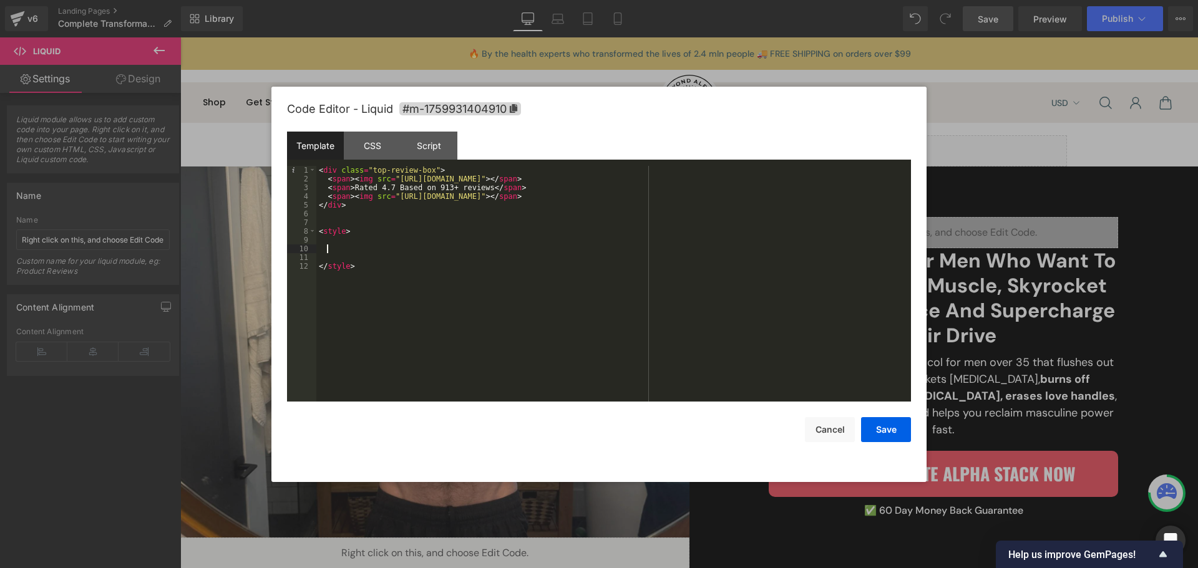
paste textarea
click at [868, 427] on button "Save" at bounding box center [886, 429] width 50 height 25
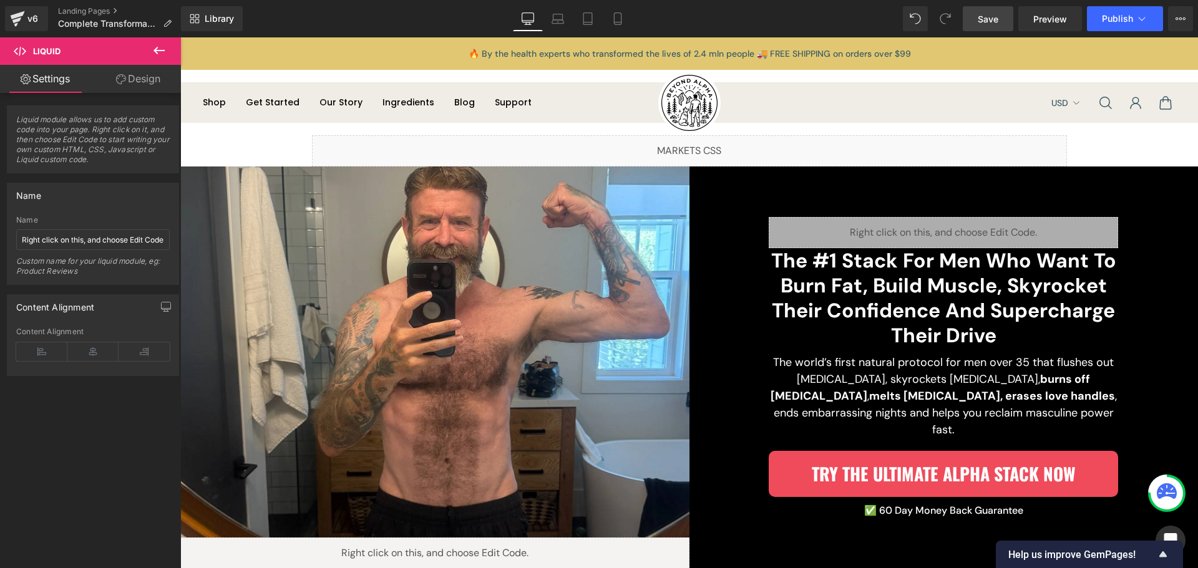
click at [988, 25] on span "Save" at bounding box center [988, 18] width 21 height 13
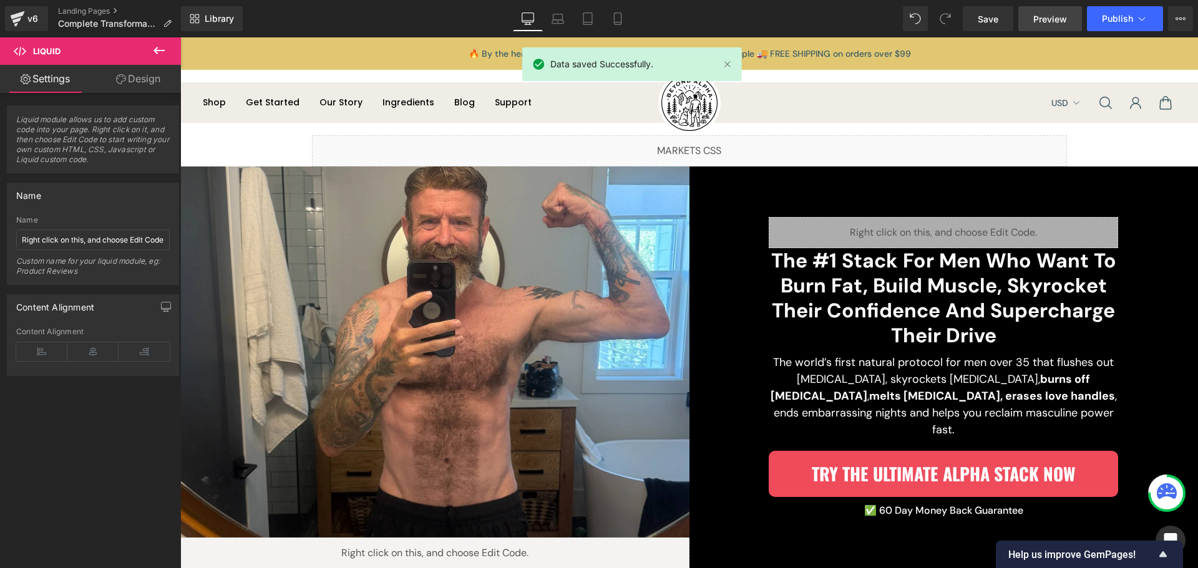
click at [1040, 20] on span "Preview" at bounding box center [1050, 18] width 34 height 13
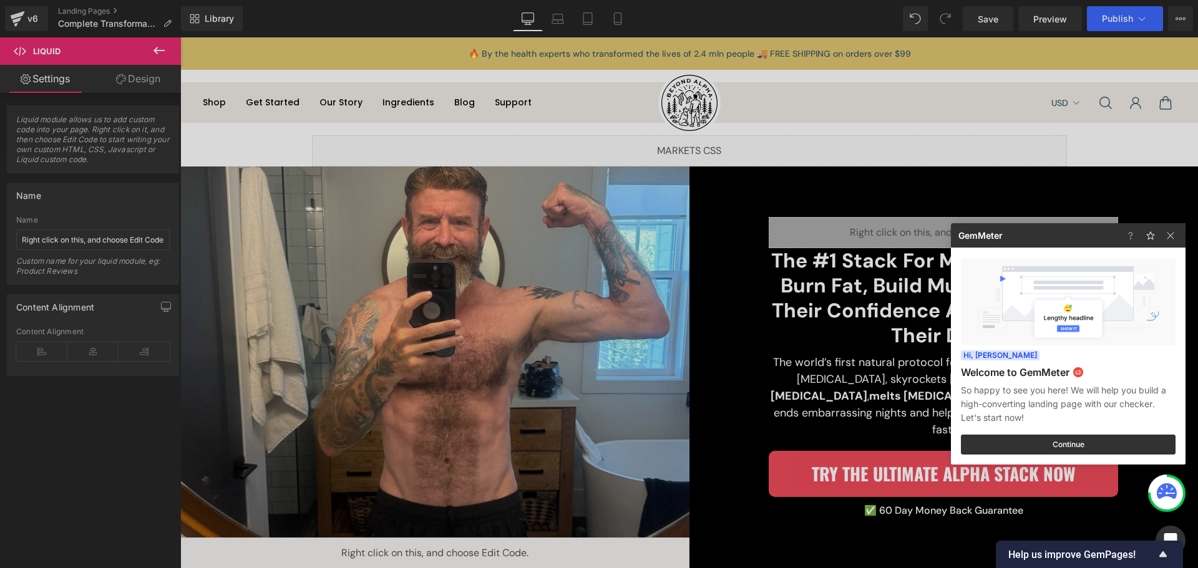
drag, startPoint x: 874, startPoint y: 218, endPoint x: 692, endPoint y: 197, distance: 183.5
click at [874, 218] on div at bounding box center [599, 284] width 1198 height 568
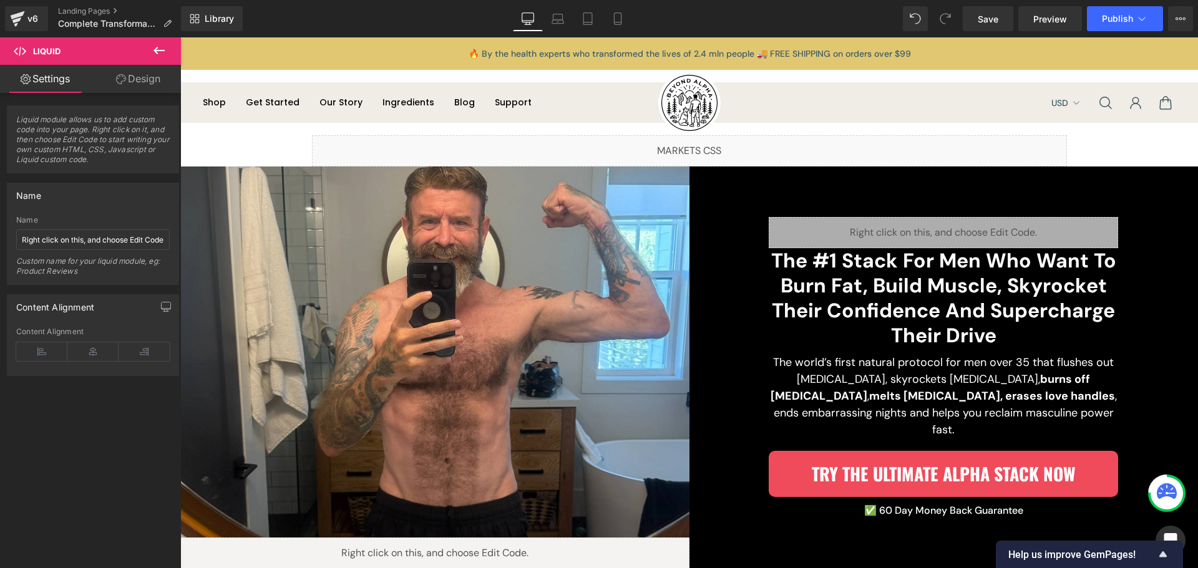
click at [872, 235] on div "Liquid" at bounding box center [943, 232] width 349 height 31
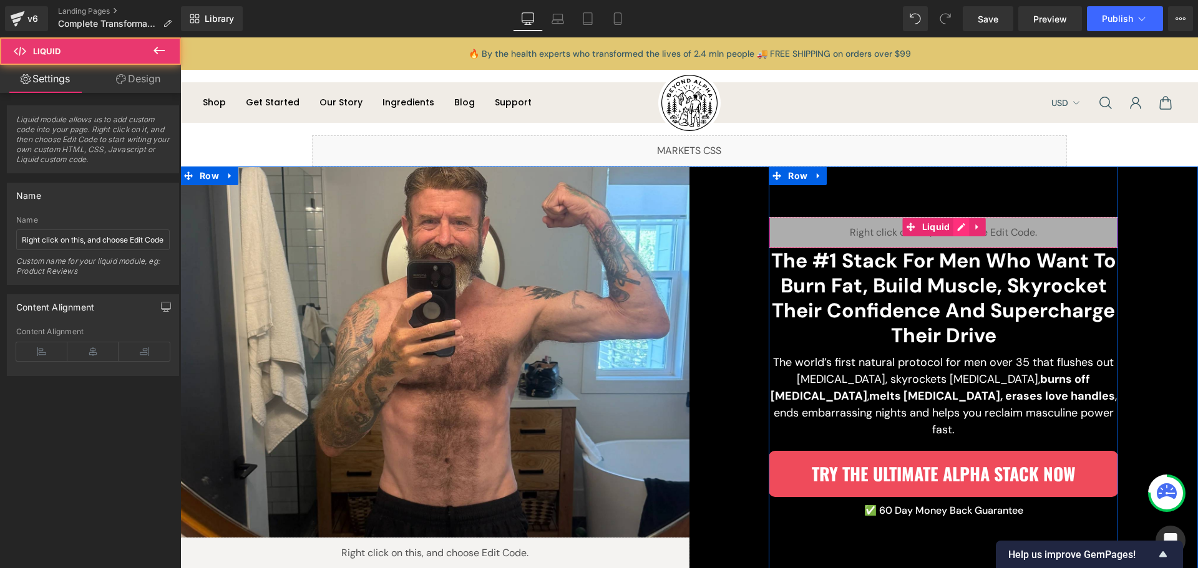
click at [951, 232] on div "Liquid" at bounding box center [943, 232] width 349 height 31
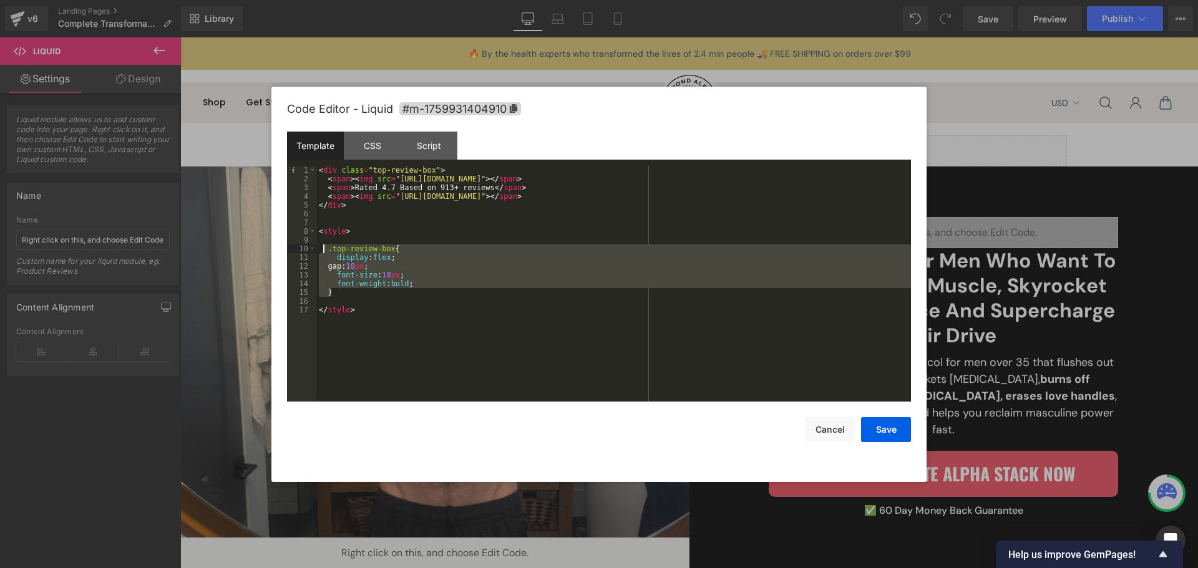
drag, startPoint x: 340, startPoint y: 293, endPoint x: 323, endPoint y: 246, distance: 50.0
click at [323, 246] on div "< div class = "top-review-box" > < span > < img src = "[URL][DOMAIN_NAME]" > </…" at bounding box center [613, 292] width 595 height 253
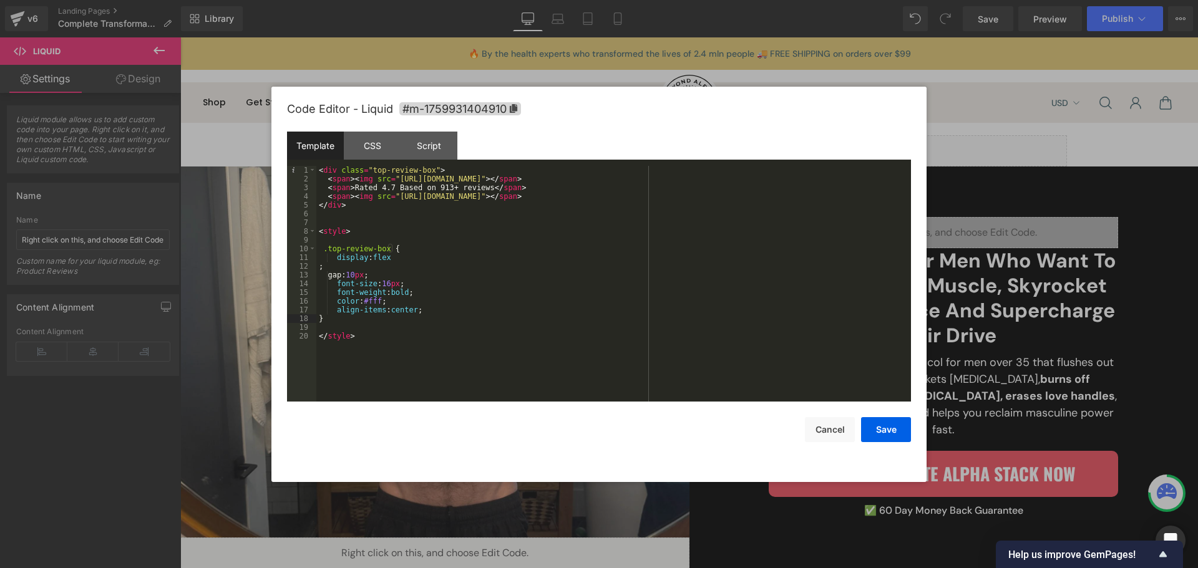
click at [401, 256] on div "< div class = "top-review-box" > < span > < img src = "[URL][DOMAIN_NAME]" > </…" at bounding box center [613, 292] width 595 height 253
click at [833, 197] on div "< div class = "top-review-box" > < span > < img src = "[URL][DOMAIN_NAME]" > </…" at bounding box center [613, 292] width 595 height 253
click at [812, 222] on div "< div class = "top-review-box" > < span > < img src = "[URL][DOMAIN_NAME]" > </…" at bounding box center [613, 292] width 595 height 253
click at [634, 238] on div "< div class = "top-review-box" > < span > < img src = "[URL][DOMAIN_NAME]" > </…" at bounding box center [613, 292] width 595 height 253
click at [365, 326] on div "< div class = "top-review-box" > < span > < img src = "[URL][DOMAIN_NAME]" > </…" at bounding box center [613, 292] width 595 height 253
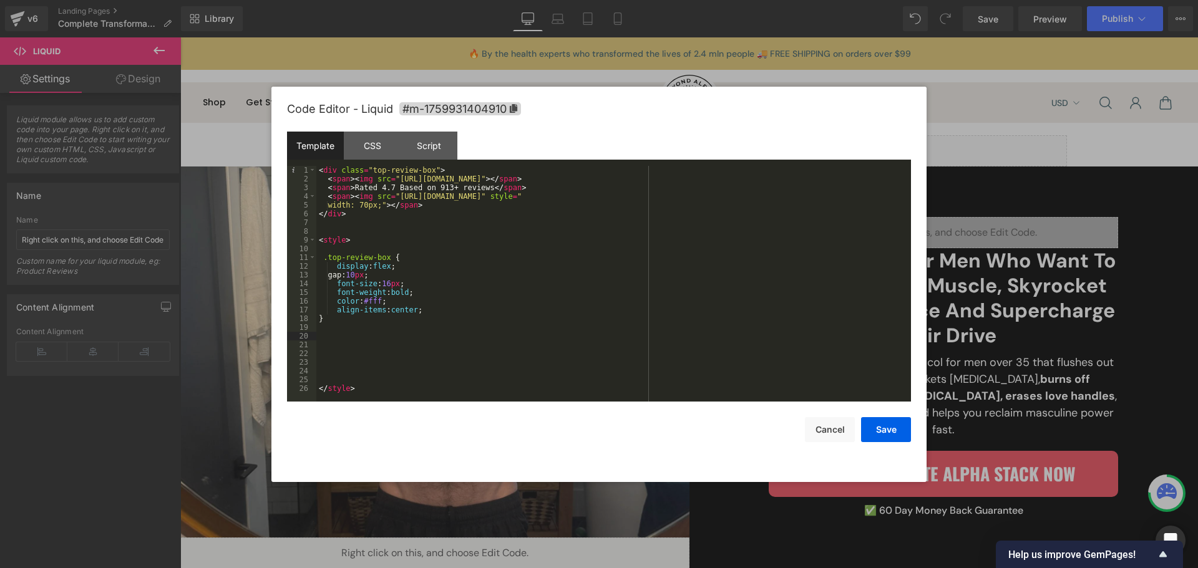
click at [370, 168] on div "< div class = "top-review-box" > < span > < img src = "[URL][DOMAIN_NAME]" > </…" at bounding box center [613, 292] width 595 height 253
click at [427, 170] on div "< div class = "top-review-box" > < span > < img src = "[URL][DOMAIN_NAME]" > </…" at bounding box center [613, 292] width 595 height 253
click at [384, 350] on div "< div class = "top-review-box" > < span > < img src = "[URL][DOMAIN_NAME]" > </…" at bounding box center [613, 292] width 595 height 253
click at [376, 332] on div "< div class = "top-review-box" > < span > < img src = "[URL][DOMAIN_NAME]" > </…" at bounding box center [613, 292] width 595 height 253
paste textarea
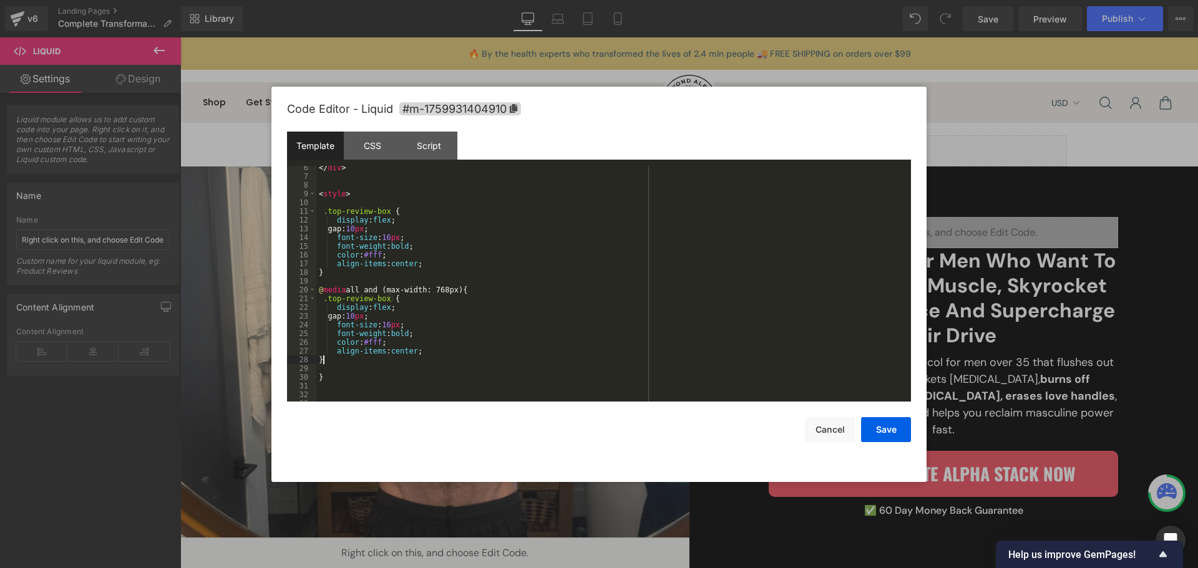
scroll to position [46, 0]
click at [426, 353] on div "</ div > < style > .top-review-box { display : flex ; gap: 10 px ; font-size : …" at bounding box center [611, 289] width 590 height 253
click at [424, 327] on div "</ div > < style > .top-review-box { display : flex ; gap: 10 px ; font-size : …" at bounding box center [611, 289] width 590 height 253
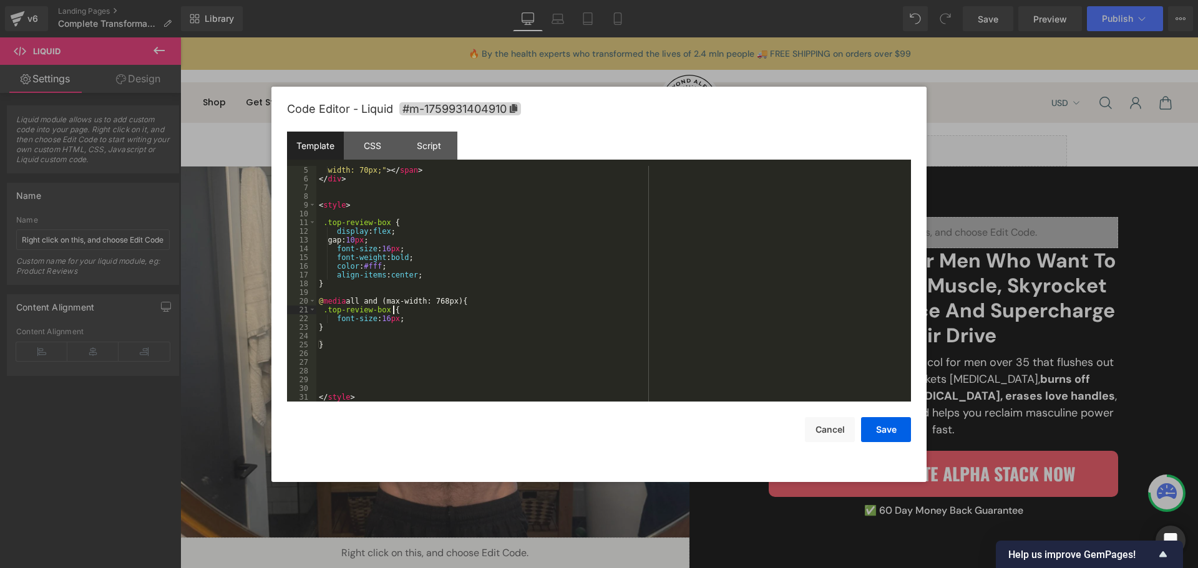
scroll to position [35, 0]
click at [424, 327] on div "width: 70px;" > </ span > </ div > < style > .top-review-box { display : flex ;…" at bounding box center [611, 292] width 590 height 253
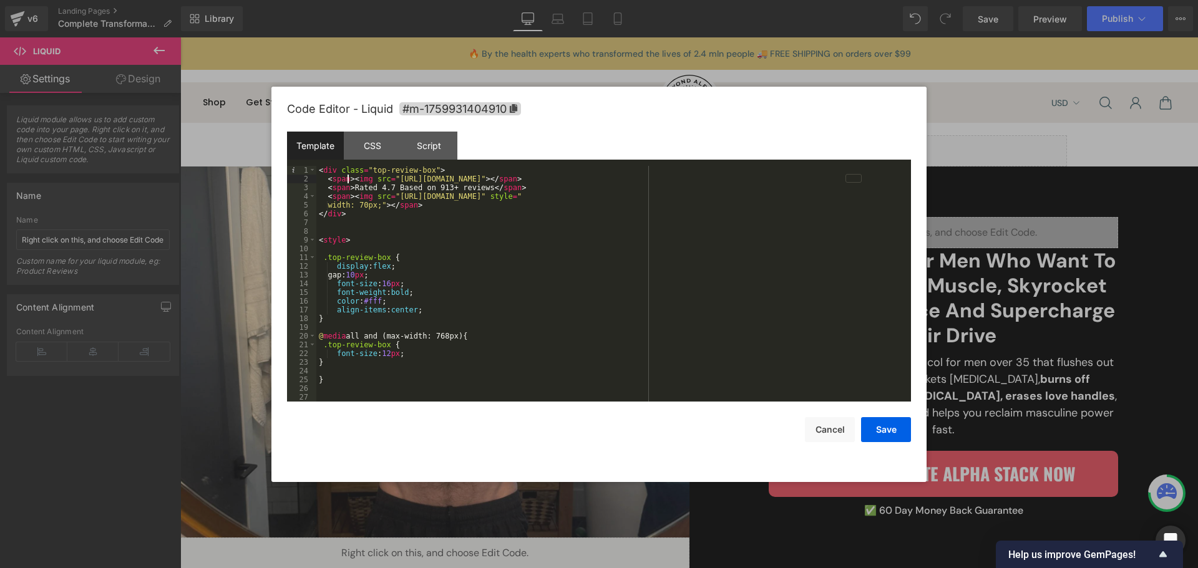
click at [347, 180] on div "< div class = "top-review-box" > < span > < img src = "[URL][DOMAIN_NAME]" > </…" at bounding box center [611, 292] width 590 height 253
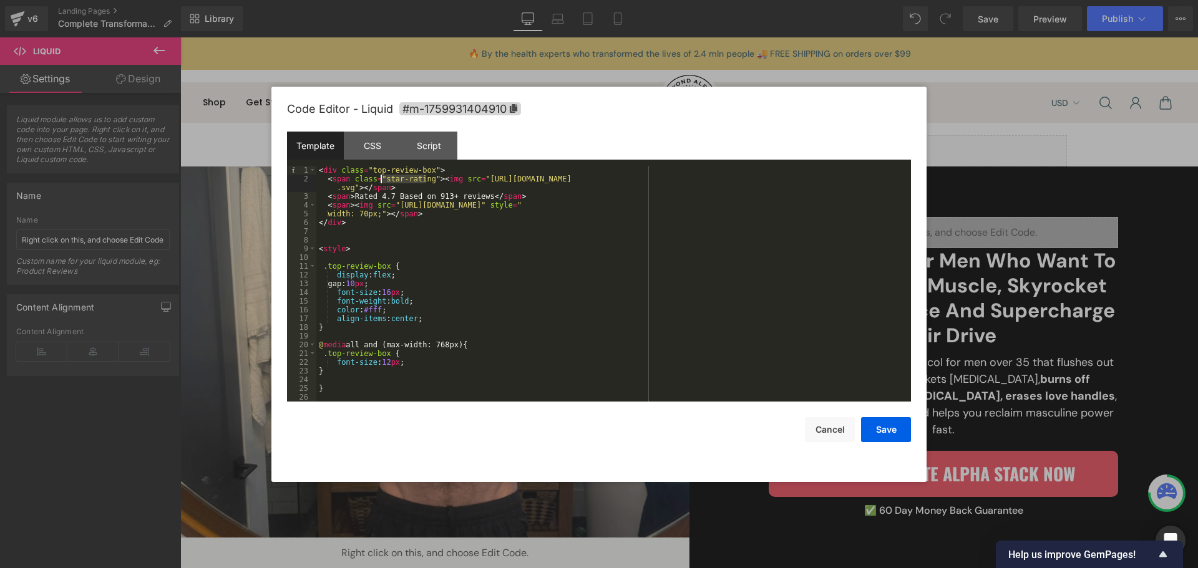
click at [331, 376] on div "< div class = "top-review-box" > < span class = "star-rating" > < img src = "[U…" at bounding box center [611, 292] width 590 height 253
click at [329, 376] on div "< div class = "top-review-box" > < span class = "star-rating" > < img src = "[U…" at bounding box center [611, 292] width 590 height 253
paste textarea
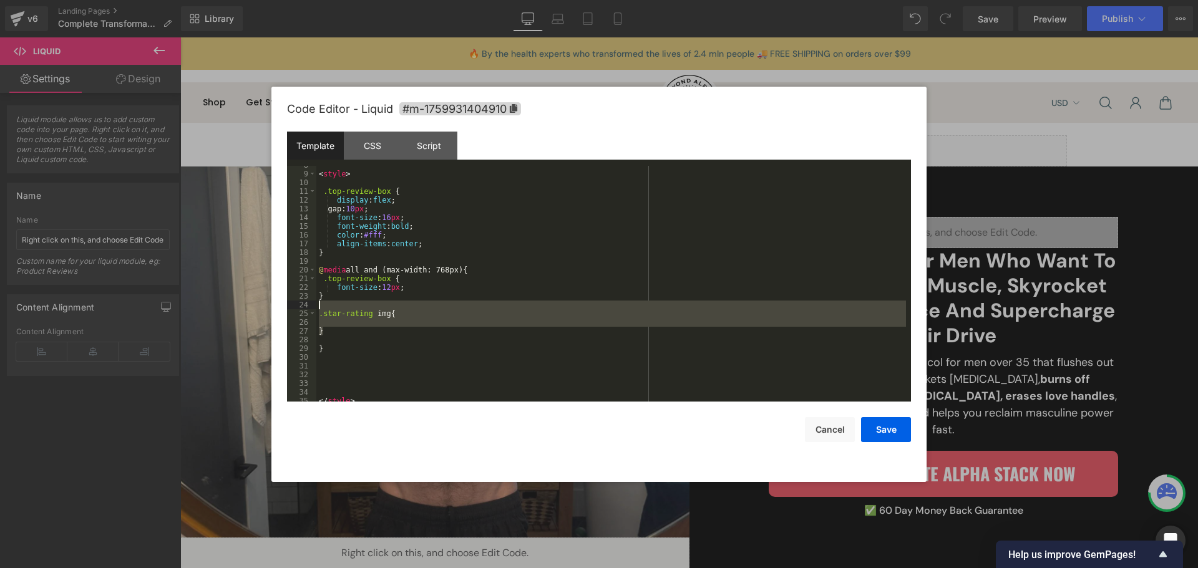
drag, startPoint x: 321, startPoint y: 319, endPoint x: 315, endPoint y: 308, distance: 12.0
click at [315, 308] on pre "8 9 10 11 12 13 14 15 16 17 18 19 20 21 22 23 24 25 26 27 28 29 30 31 32 33 34 …" at bounding box center [599, 284] width 624 height 236
click at [413, 278] on div "< style > .top-review-box { display : flex ; gap: 10 px ; font-size : 16 px ; f…" at bounding box center [611, 287] width 590 height 253
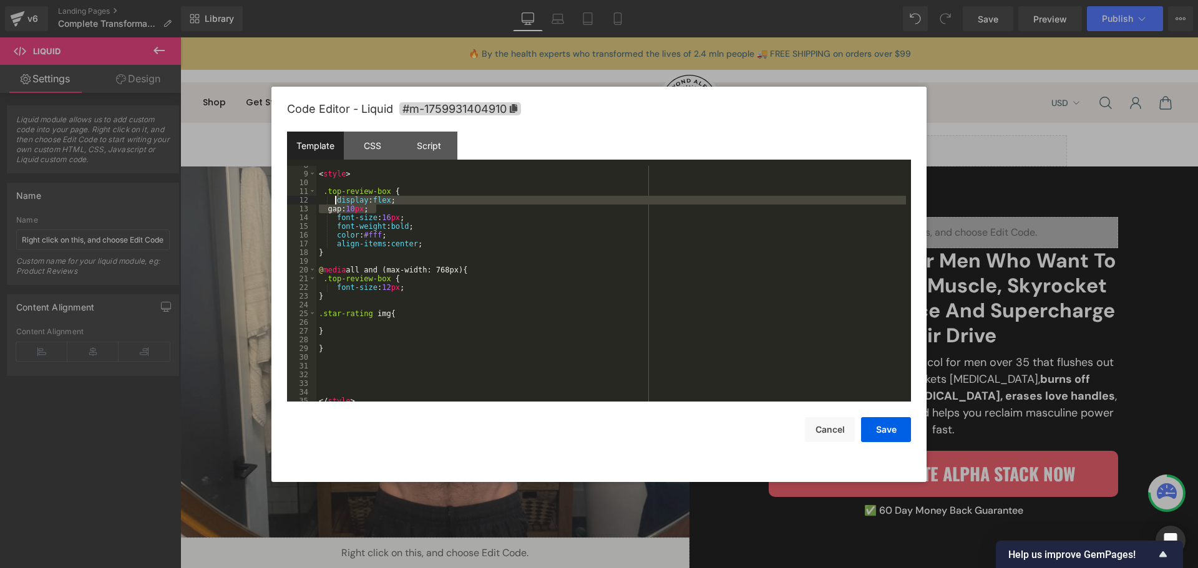
drag, startPoint x: 414, startPoint y: 205, endPoint x: 336, endPoint y: 196, distance: 78.6
click at [336, 196] on div "< style > .top-review-box { display : flex ; gap: 10 px ; font-size : 16 px ; f…" at bounding box center [611, 287] width 590 height 253
click at [404, 194] on div "< style > .top-review-box { display : flex ; gap: 10 px ; font-size : 16 px ; f…" at bounding box center [611, 287] width 590 height 253
click at [402, 202] on div "< style > .top-review-box { display : flex ; gap: 10 px ; font-size : 16 px ; f…" at bounding box center [611, 287] width 590 height 253
click at [419, 288] on div "< style > .top-review-box { display : flex ; gap: 10 px ; font-size : 16 px ; f…" at bounding box center [611, 287] width 590 height 253
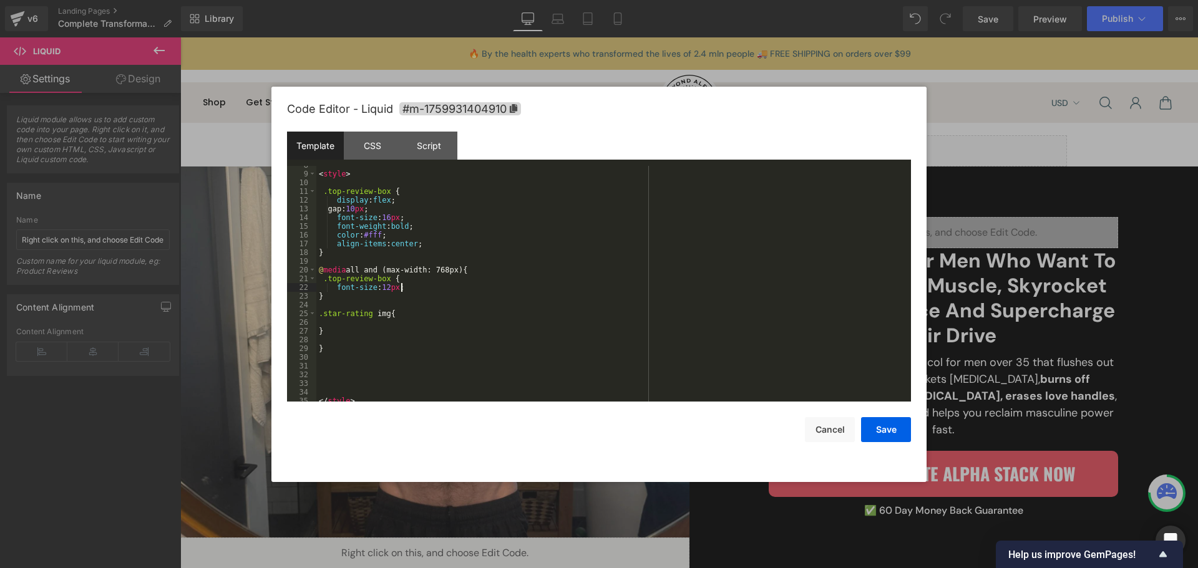
paste textarea
click at [408, 307] on div "< style > .top-review-box { display : flex ; gap: 10 px ; font-size : 16 px ; f…" at bounding box center [611, 287] width 590 height 253
paste textarea
click at [449, 307] on div "< style > .top-review-box { display : flex ; gap: 10 px ; font-size : 16 px ; f…" at bounding box center [611, 287] width 590 height 253
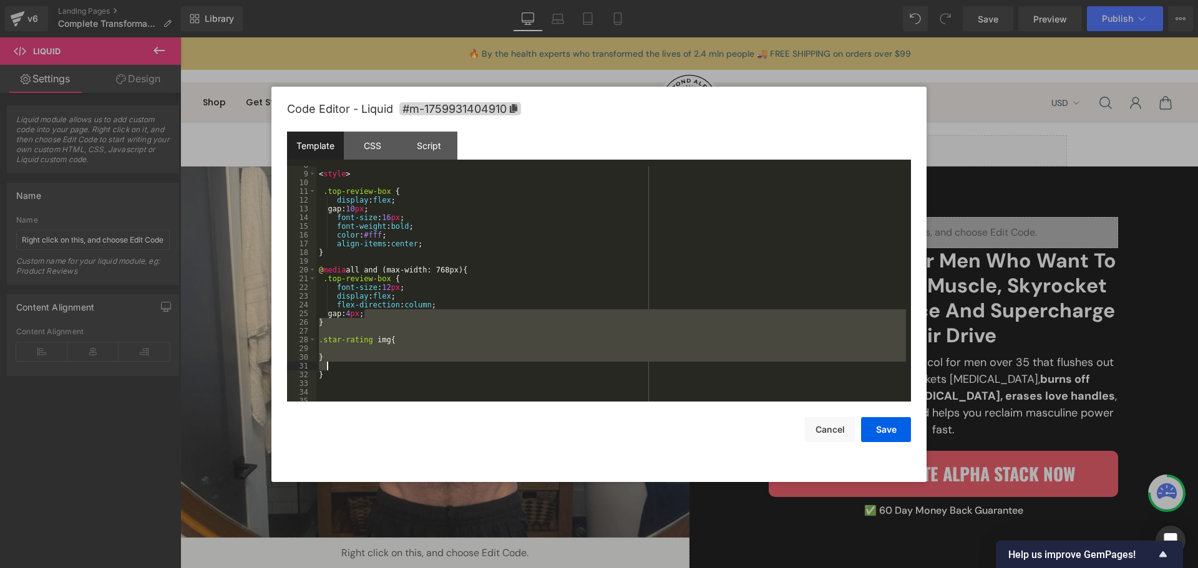
click at [386, 364] on div "< style > .top-review-box { display : flex ; gap: 10 px ; font-size : 16 px ; f…" at bounding box center [611, 287] width 590 height 253
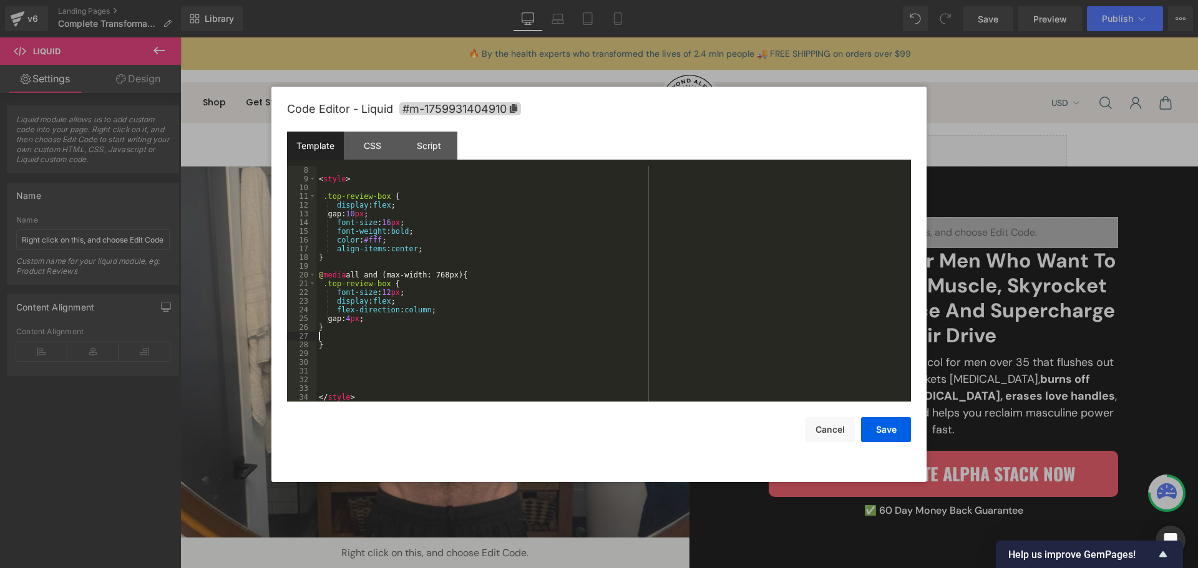
scroll to position [70, 0]
click at [895, 440] on button "Save" at bounding box center [886, 429] width 50 height 25
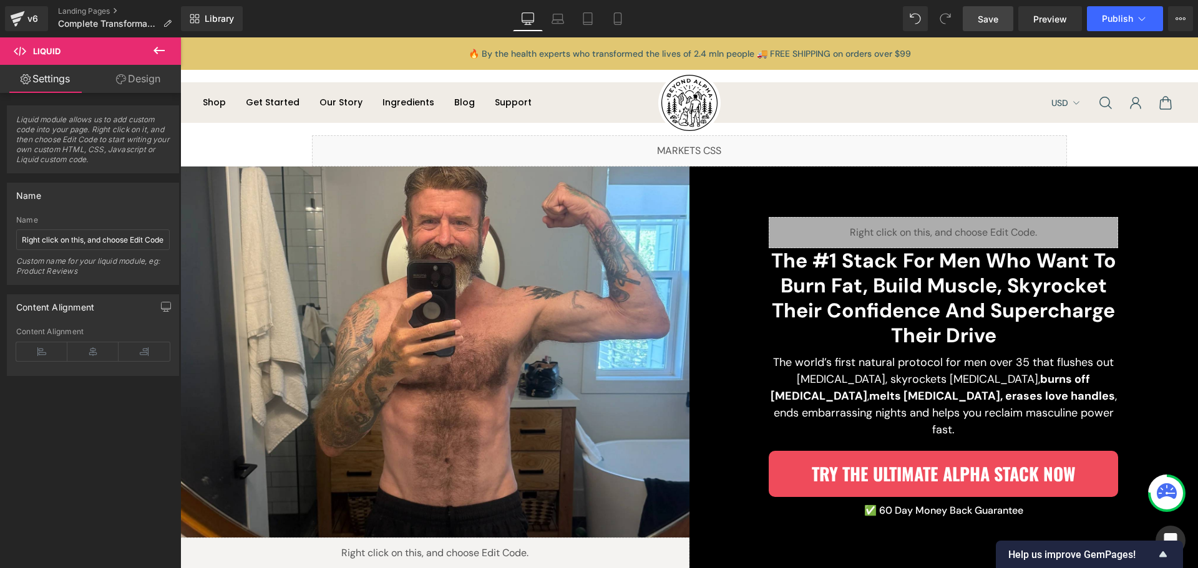
click at [992, 17] on span "Save" at bounding box center [988, 18] width 21 height 13
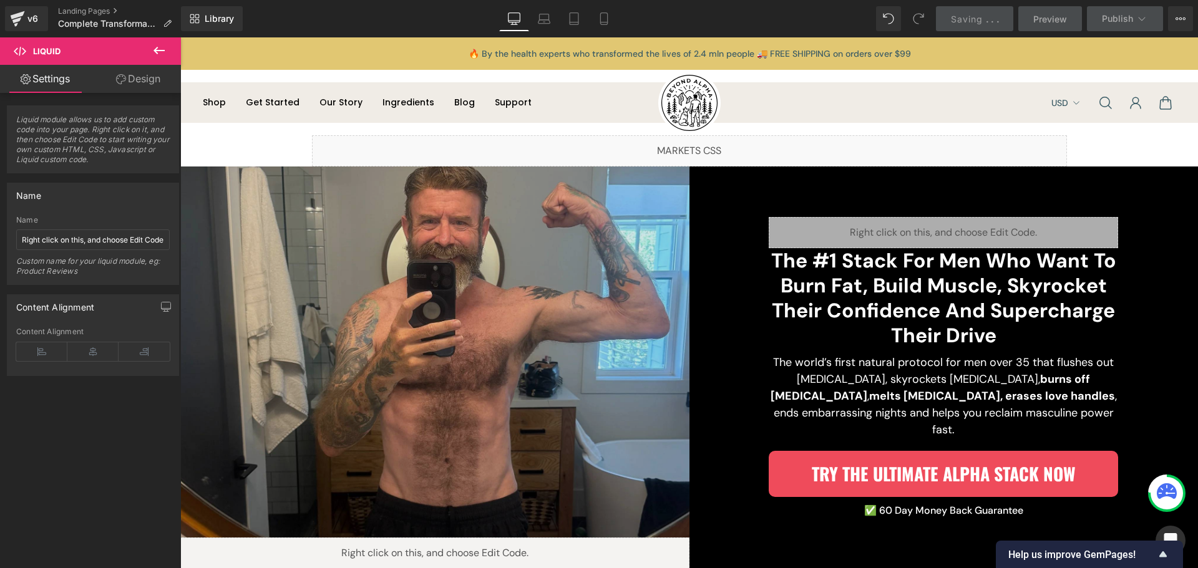
scroll to position [125, 0]
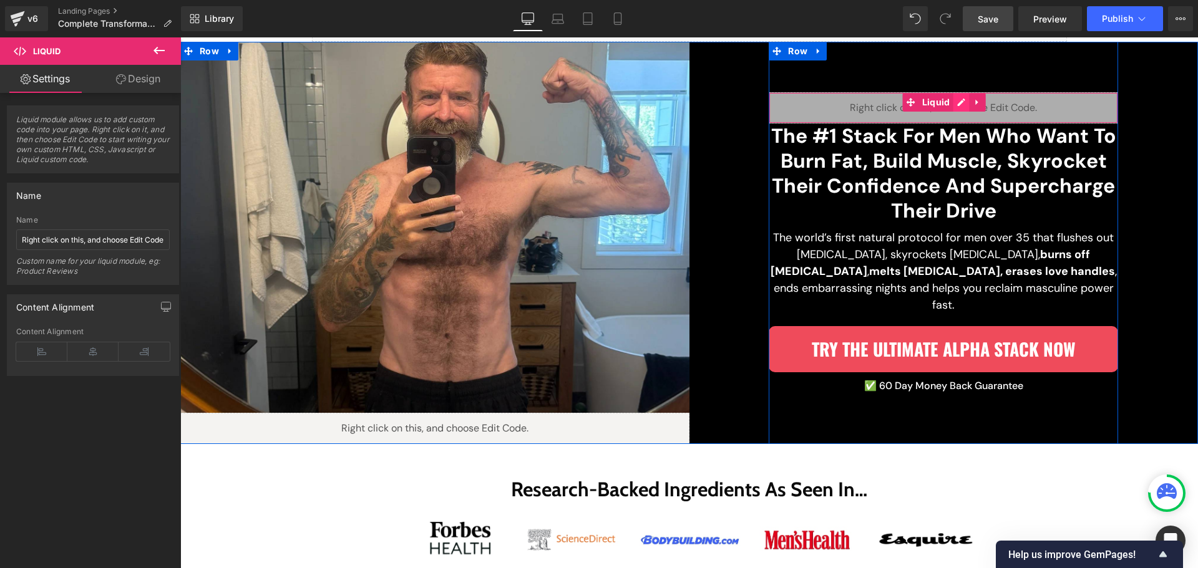
click at [957, 109] on div "Liquid" at bounding box center [943, 107] width 349 height 31
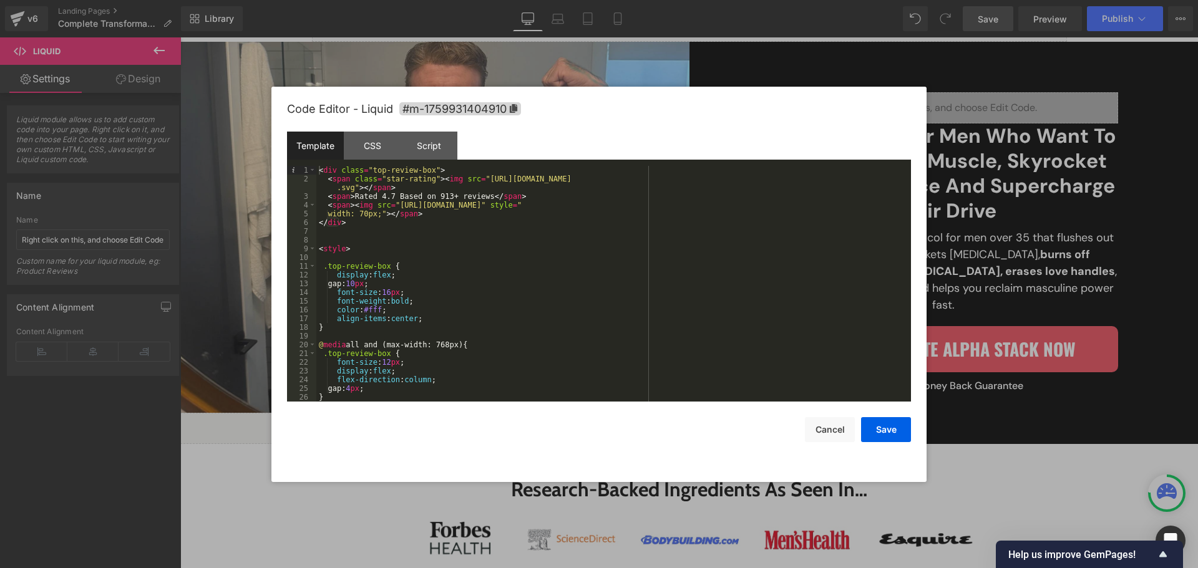
click at [838, 203] on div "< div class = "top-review-box" > < span class = "star-rating" > < img src = "[U…" at bounding box center [611, 292] width 590 height 253
click at [389, 214] on div "< div class = "top-review-box" > < span class = "star-rating" > < img src = "[U…" at bounding box center [611, 292] width 590 height 253
click at [356, 188] on div "< div class = "top-review-box" > < span class = "star-rating" > < img src = "[U…" at bounding box center [611, 292] width 590 height 253
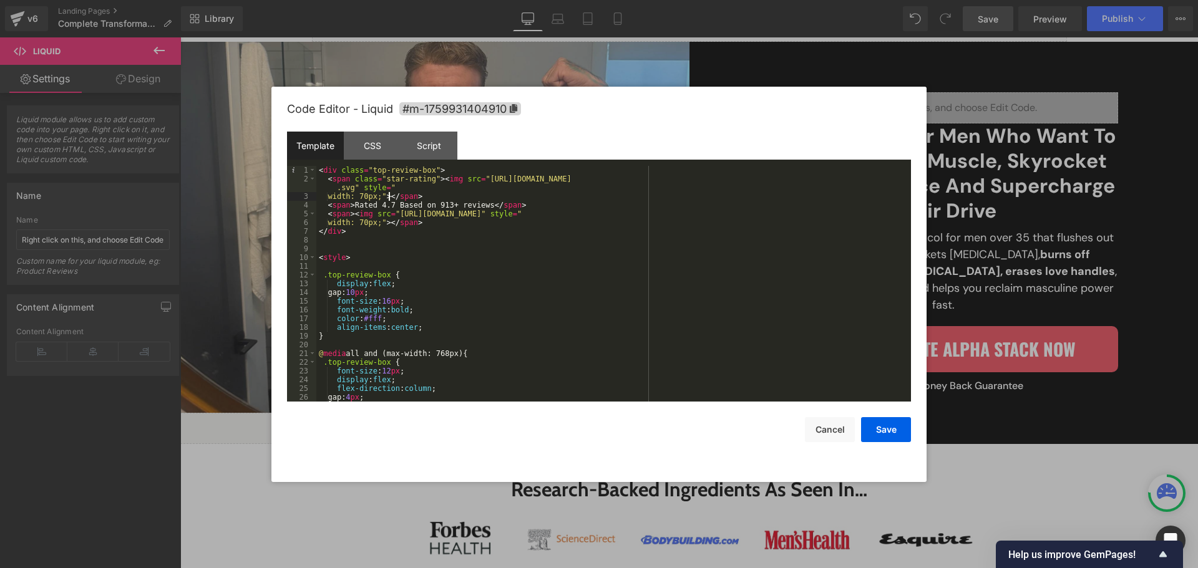
click at [424, 181] on div "< div class = "top-review-box" > < span class = "star-rating" > < img src = "[U…" at bounding box center [611, 292] width 590 height 253
click at [429, 186] on div "< div class = "top-review-box" > < span class = "star-rating" > < img src = "[U…" at bounding box center [611, 292] width 590 height 253
click at [411, 187] on div "< div class = "top-review-box" > < span class = "star-rating" > < img src = "[U…" at bounding box center [611, 292] width 590 height 253
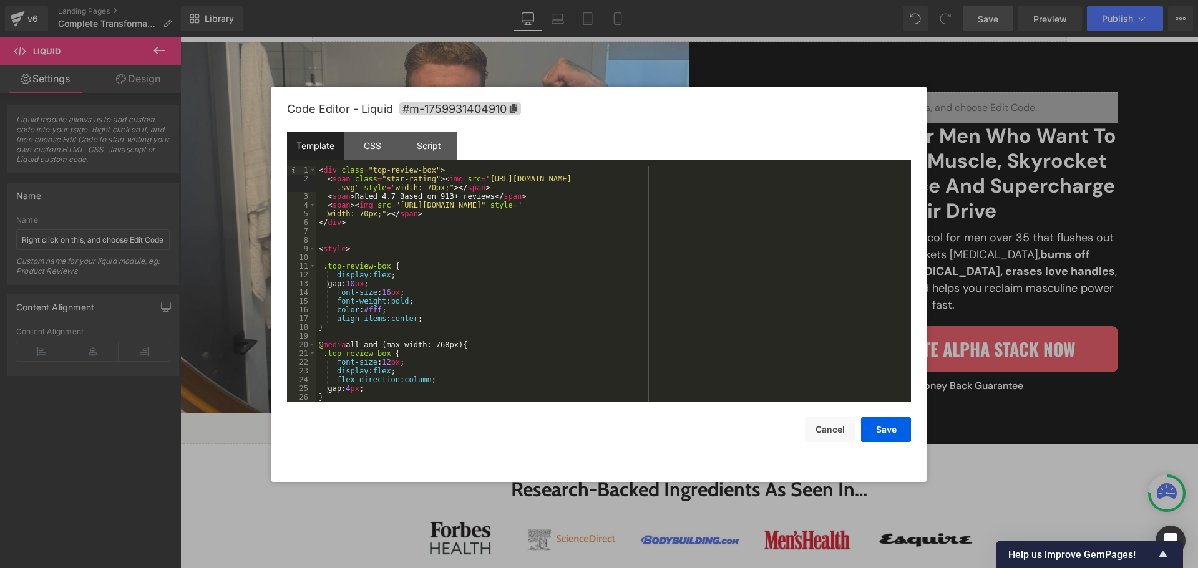
click at [489, 243] on div "< div class = "top-review-box" > < span class = "star-rating" > < img src = "[U…" at bounding box center [611, 292] width 590 height 253
click at [885, 437] on button "Save" at bounding box center [886, 429] width 50 height 25
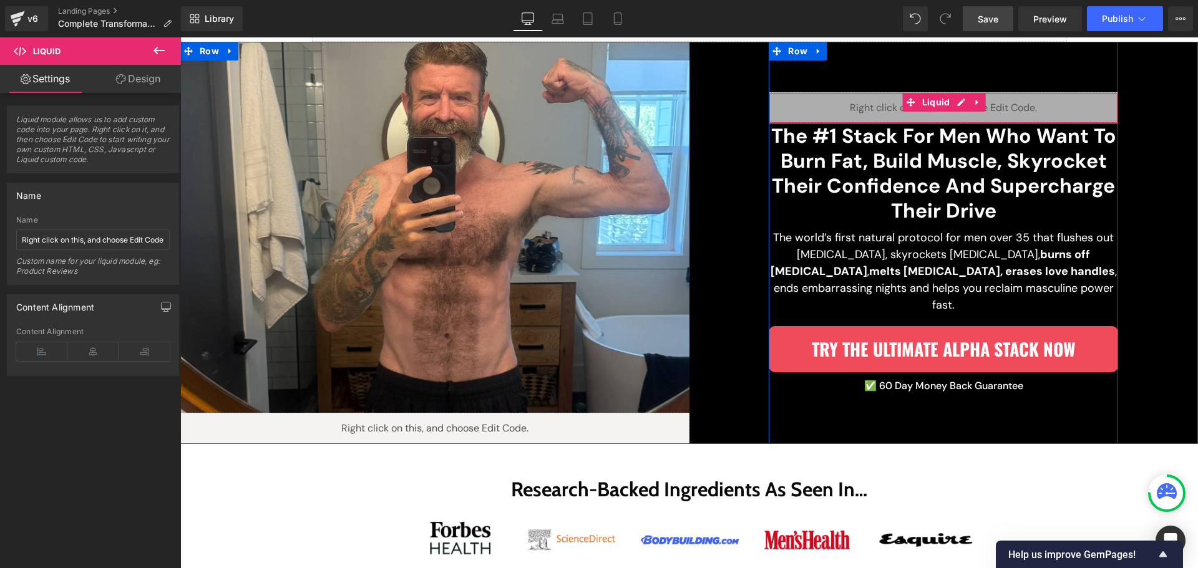
click at [958, 112] on div "Liquid" at bounding box center [943, 107] width 349 height 31
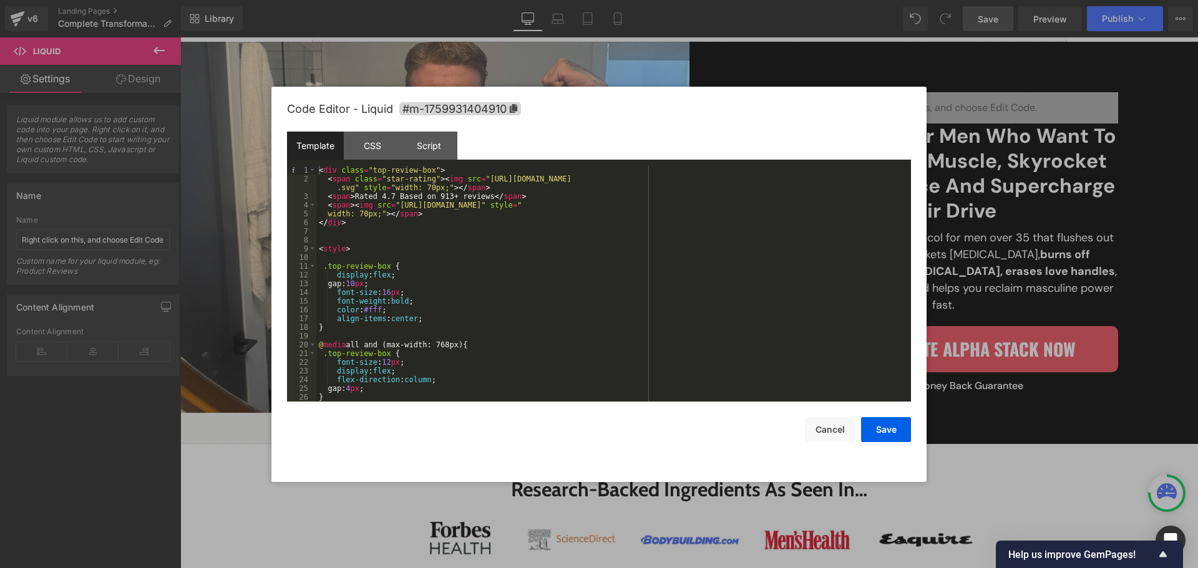
click at [359, 187] on div "< div class = "top-review-box" > < span class = "star-rating" > < img src = "[U…" at bounding box center [611, 292] width 590 height 253
click at [443, 187] on div "< div class = "top-review-box" > < span class = "star-rating" > < img src = "[U…" at bounding box center [611, 292] width 590 height 253
click at [380, 178] on div "< div class = "top-review-box" > < span class = "star-rating" > < img src = "[U…" at bounding box center [611, 292] width 590 height 253
click at [426, 178] on div "< div class = "top-review-box" > < span class = "star-rating" > < img src = "[U…" at bounding box center [611, 292] width 590 height 253
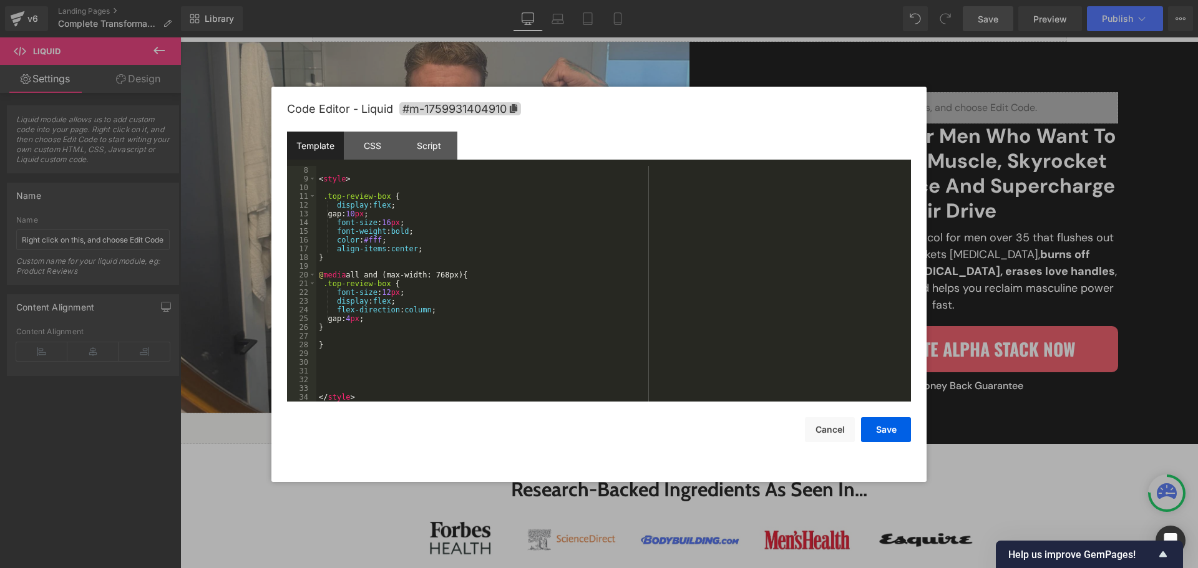
scroll to position [70, 0]
click at [381, 333] on div "< style > .top-review-box { display : flex ; gap: 10 px ; font-size : 16 px ; f…" at bounding box center [611, 292] width 590 height 253
paste textarea
click at [368, 331] on div "< style > .top-review-box { display : flex ; gap: 10 px ; font-size : 16 px ; f…" at bounding box center [611, 292] width 590 height 253
paste textarea
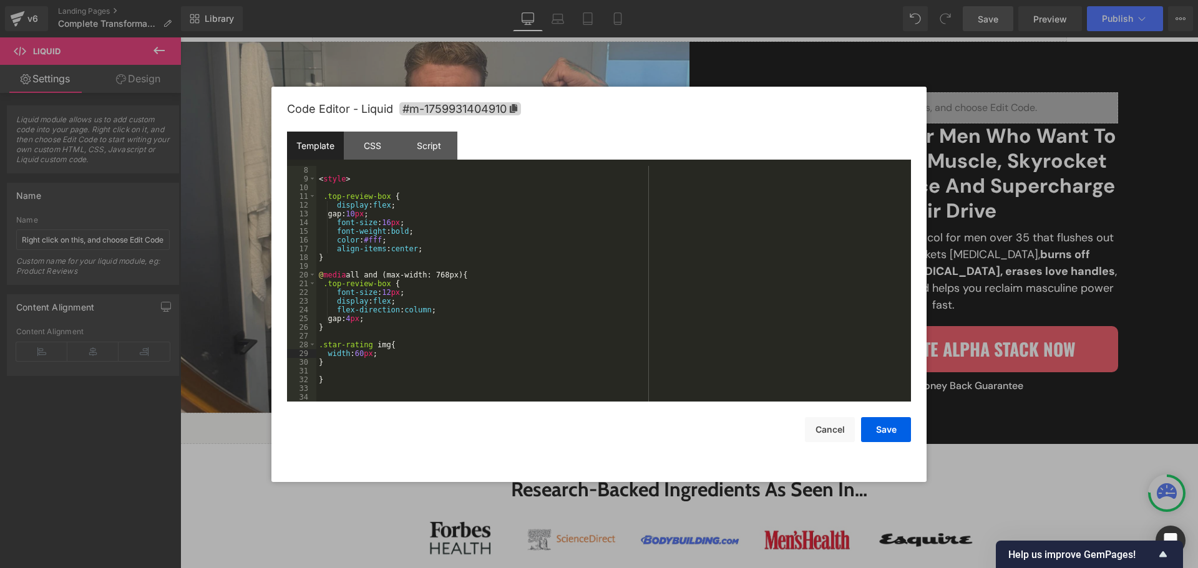
click at [499, 356] on div "< style > .top-review-box { display : flex ; gap: 10 px ; font-size : 16 px ; f…" at bounding box center [611, 292] width 590 height 253
click at [882, 426] on button "Save" at bounding box center [886, 429] width 50 height 25
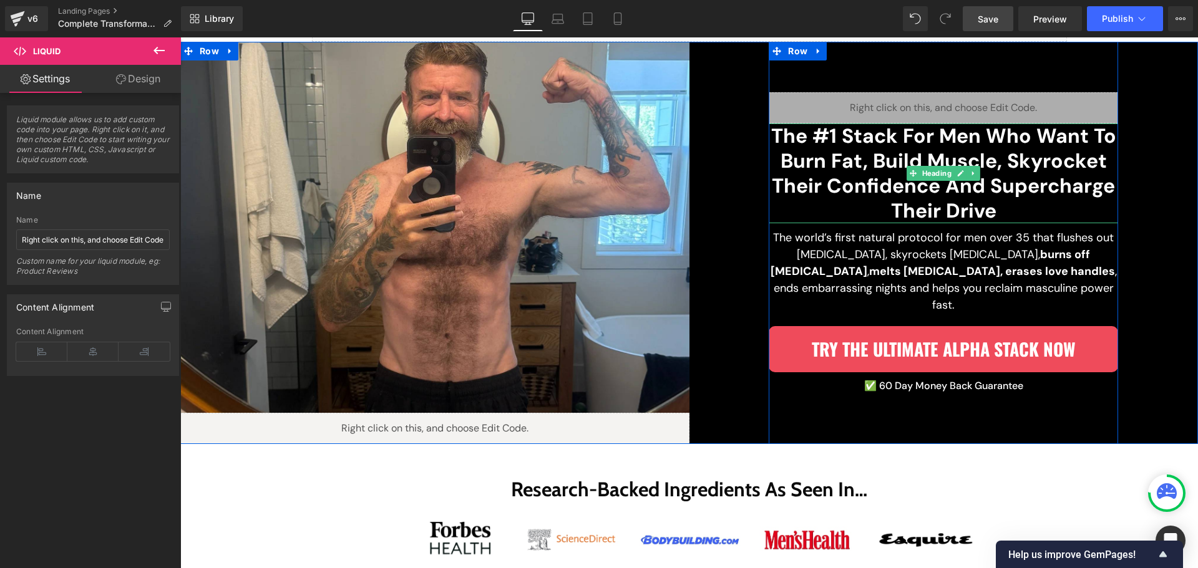
click at [929, 158] on h2 "The #1 Stack For Men Who Want To Burn Fat, Build Muscle, Skyrocket Their Confid…" at bounding box center [943, 174] width 349 height 100
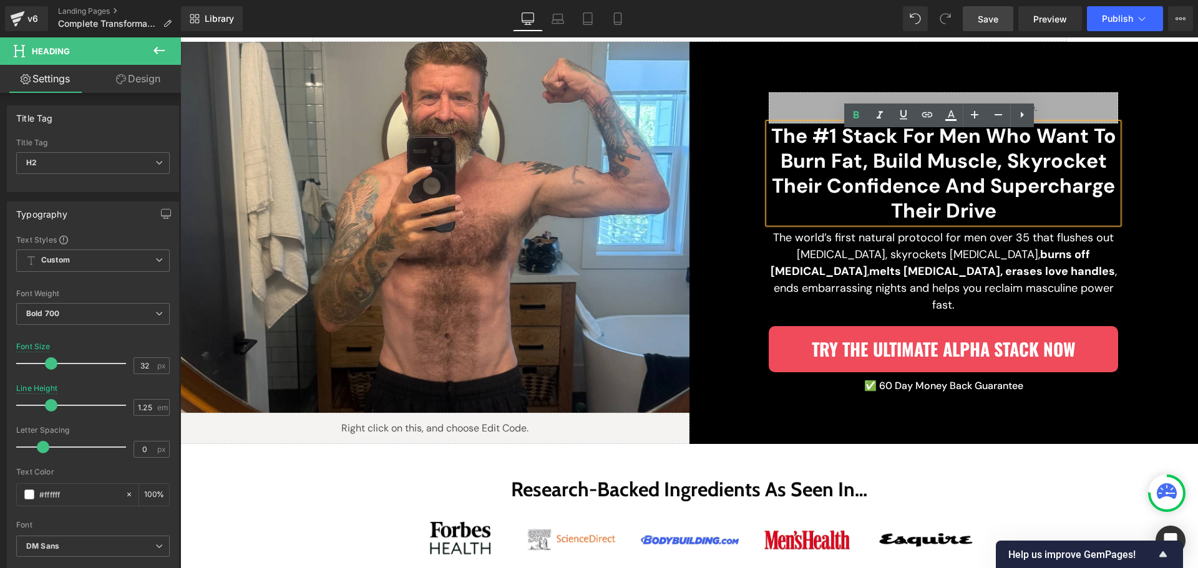
drag, startPoint x: 749, startPoint y: 120, endPoint x: 149, endPoint y: 79, distance: 601.1
click at [149, 79] on link "Design" at bounding box center [138, 79] width 90 height 28
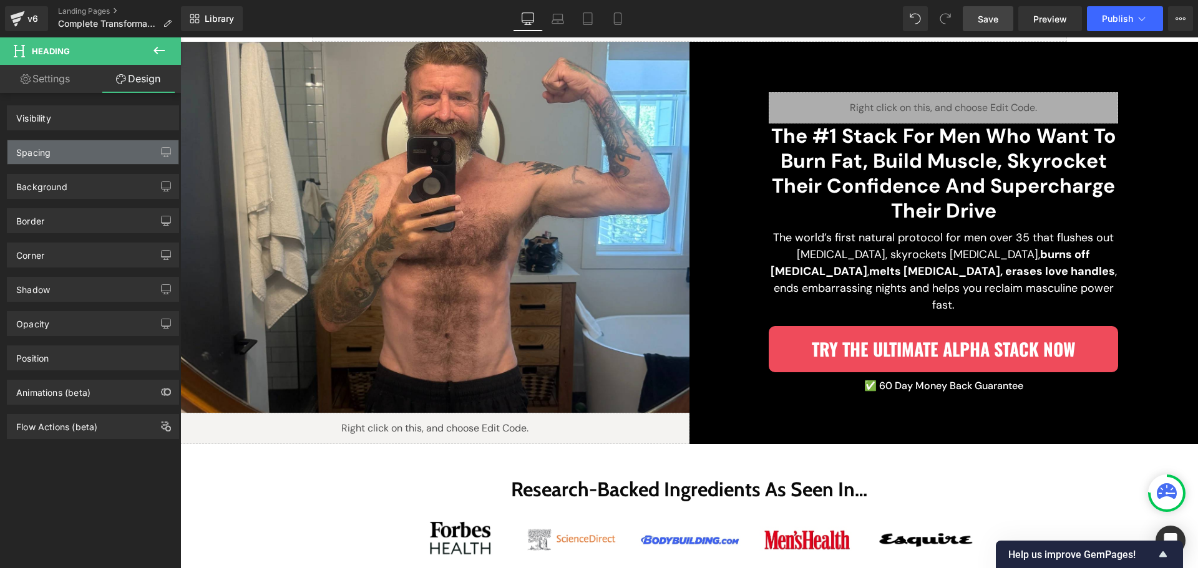
click at [72, 158] on div "Spacing" at bounding box center [92, 152] width 171 height 24
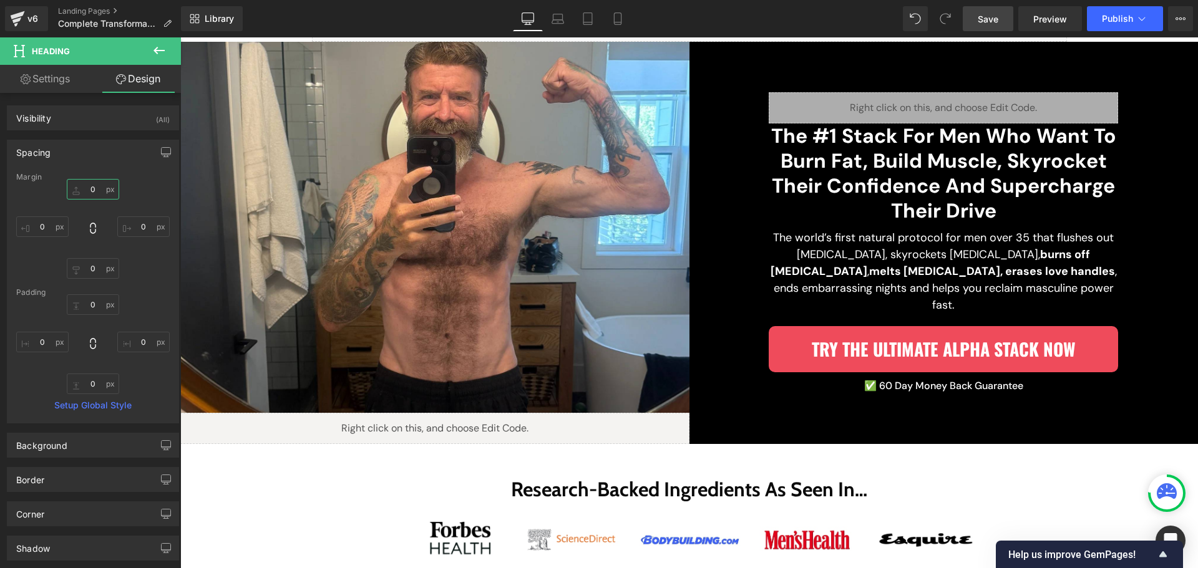
click at [89, 192] on input "0" at bounding box center [93, 189] width 52 height 21
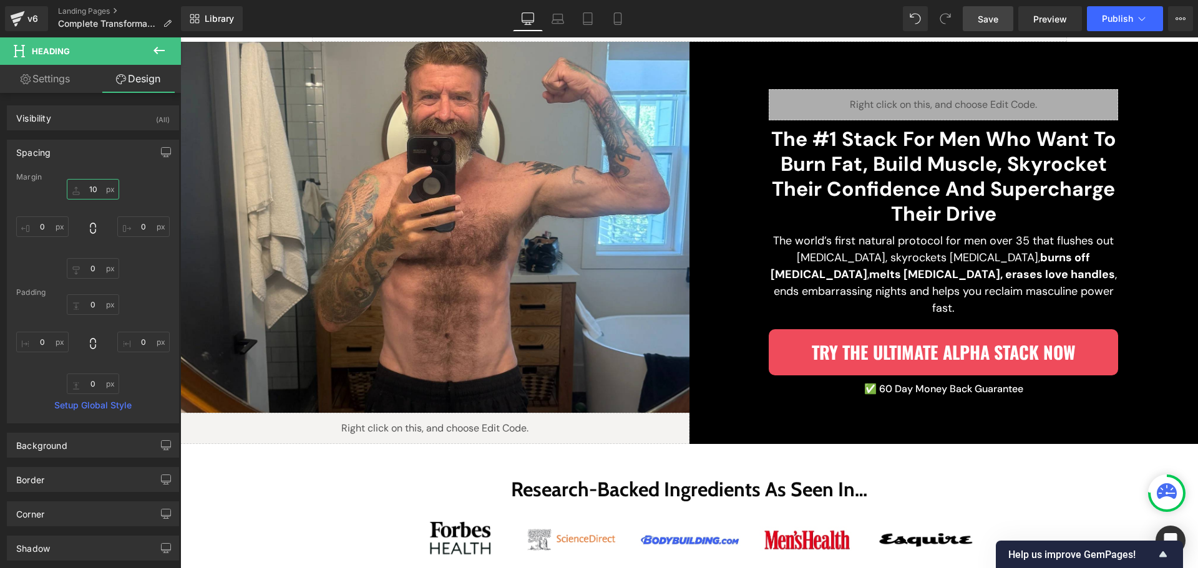
type input "10"
click at [135, 250] on div "10 0 0 0" at bounding box center [92, 229] width 153 height 100
click at [997, 17] on span "Save" at bounding box center [988, 18] width 21 height 13
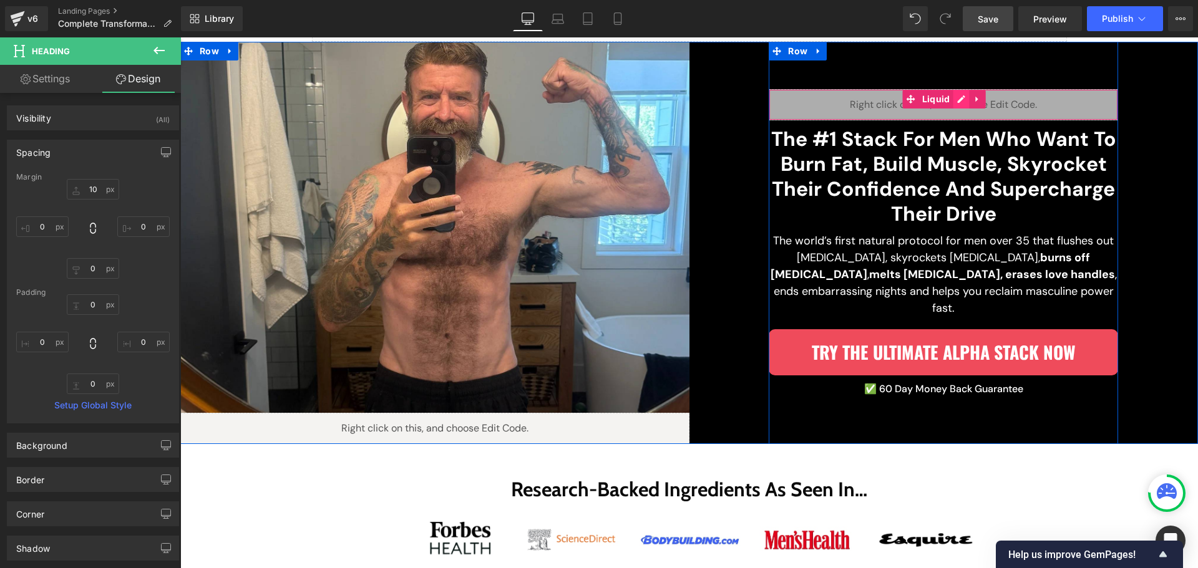
click at [958, 106] on div "Liquid" at bounding box center [943, 104] width 349 height 31
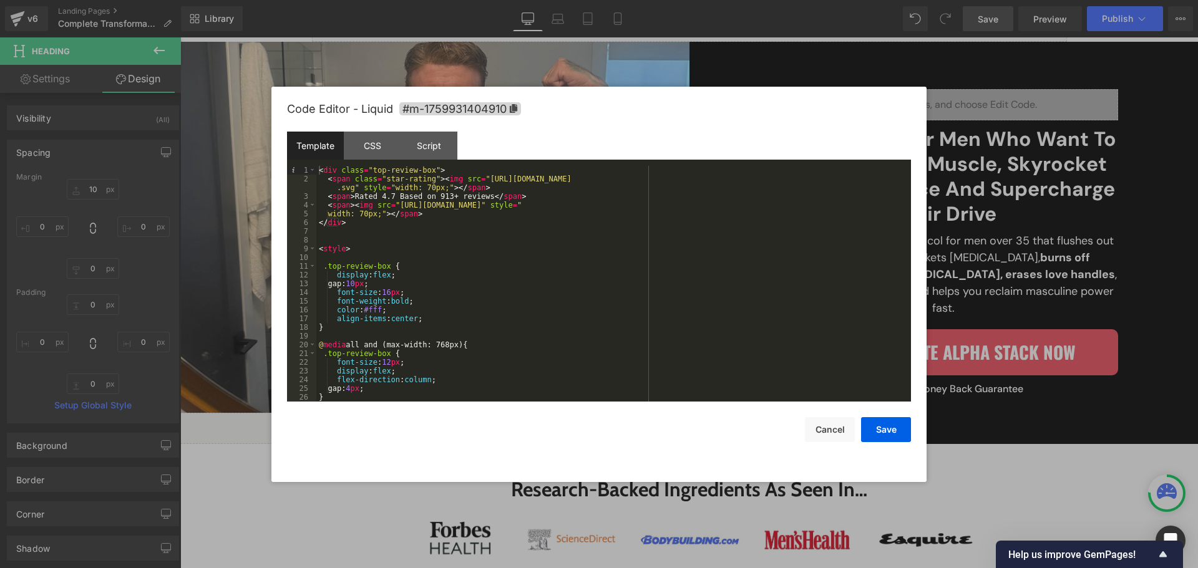
click at [562, 235] on div "< div class = "top-review-box" > < span class = "star-rating" > < img src = "[U…" at bounding box center [611, 292] width 590 height 253
click at [361, 187] on div "< div class = "top-review-box" > < span class = "star-rating" > < img src = "[U…" at bounding box center [611, 292] width 590 height 253
click at [442, 184] on div "< div class = "top-review-box" > < span class = "star-rating" > < img src = "[U…" at bounding box center [611, 292] width 590 height 253
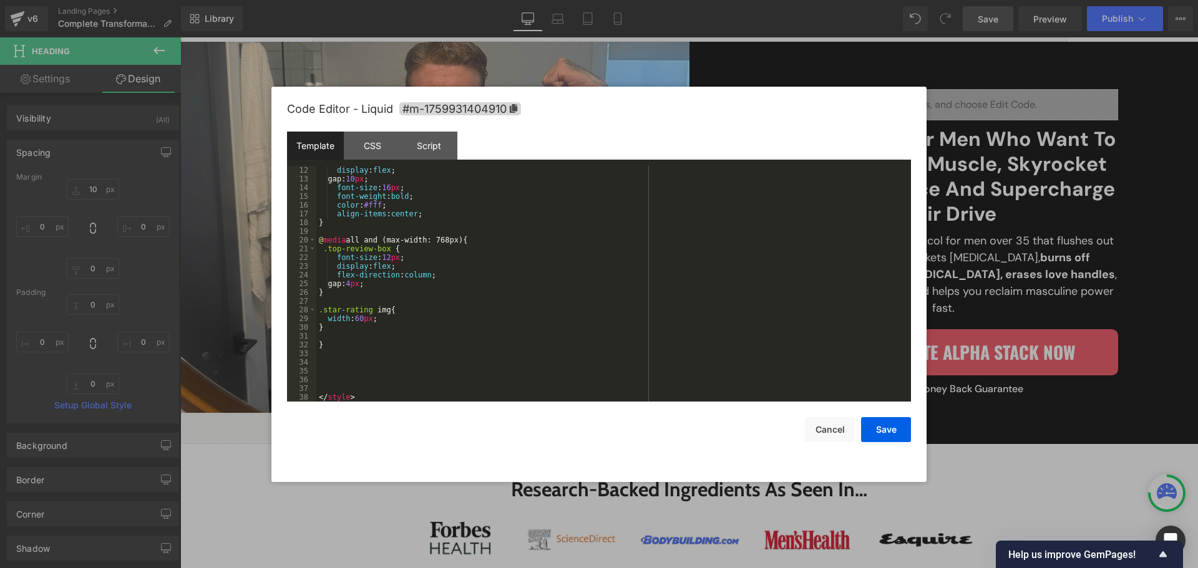
click at [381, 326] on div "display : flex ; gap: 10 px ; font-size : 16 px ; font-weight : bold ; color : …" at bounding box center [611, 292] width 590 height 253
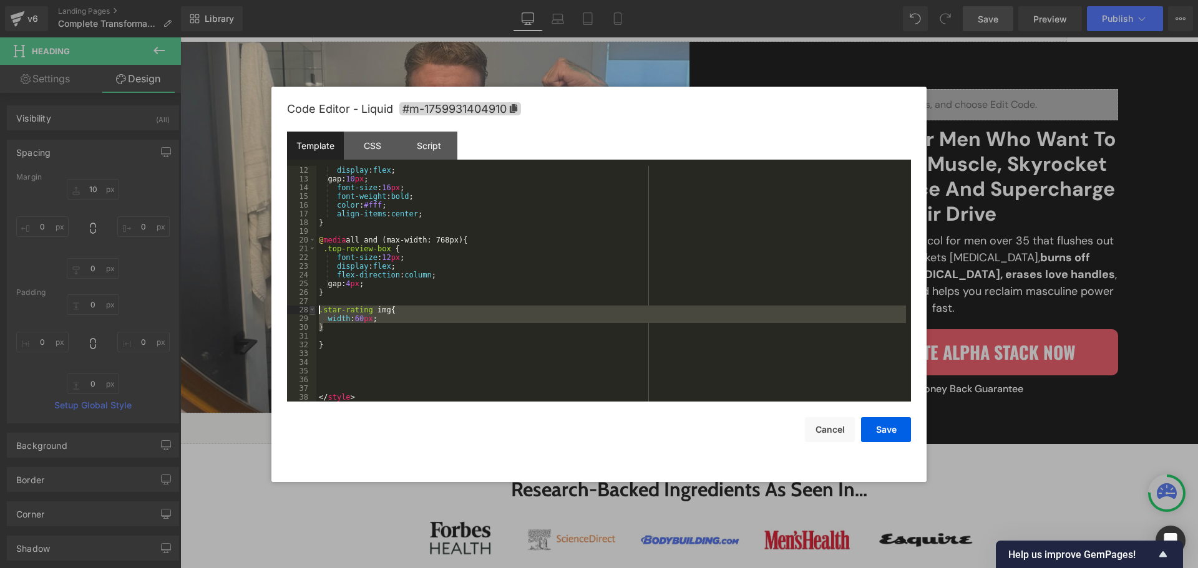
drag, startPoint x: 331, startPoint y: 329, endPoint x: 314, endPoint y: 311, distance: 24.7
click at [314, 311] on pre "12 13 14 15 16 17 18 19 20 21 22 23 24 25 26 27 28 29 30 31 32 33 34 35 36 37 3…" at bounding box center [599, 284] width 624 height 236
click at [333, 223] on div "display : flex ; gap: 10 px ; font-size : 16 px ; font-weight : bold ; color : …" at bounding box center [611, 292] width 590 height 253
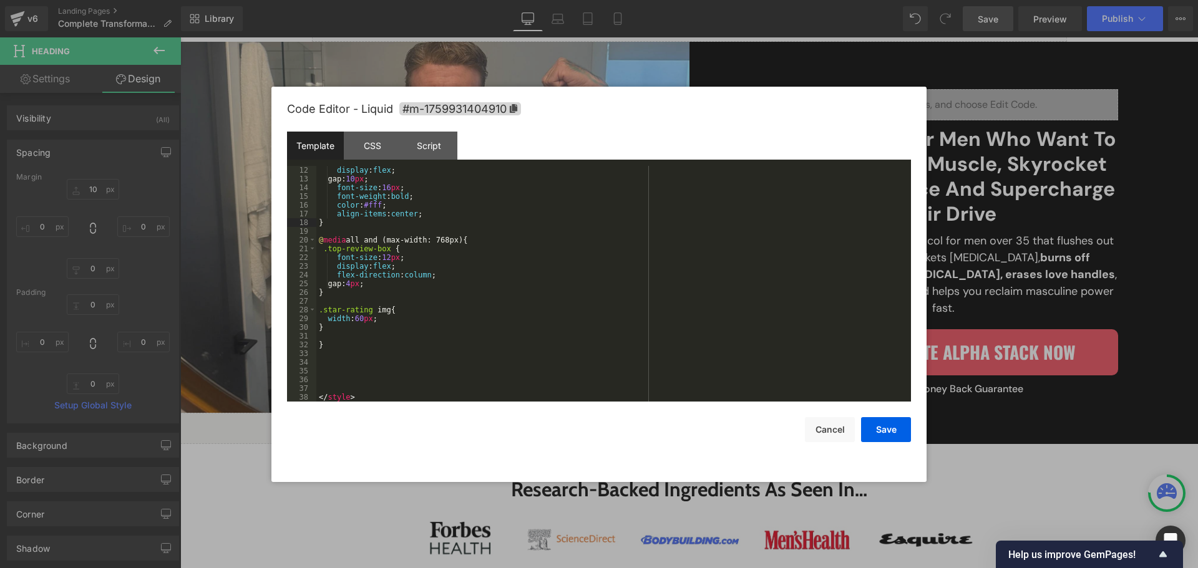
paste textarea
click at [436, 213] on div "display : flex ; gap: 10 px ; font-size : 16 px ; font-weight : bold ; color : …" at bounding box center [611, 292] width 590 height 253
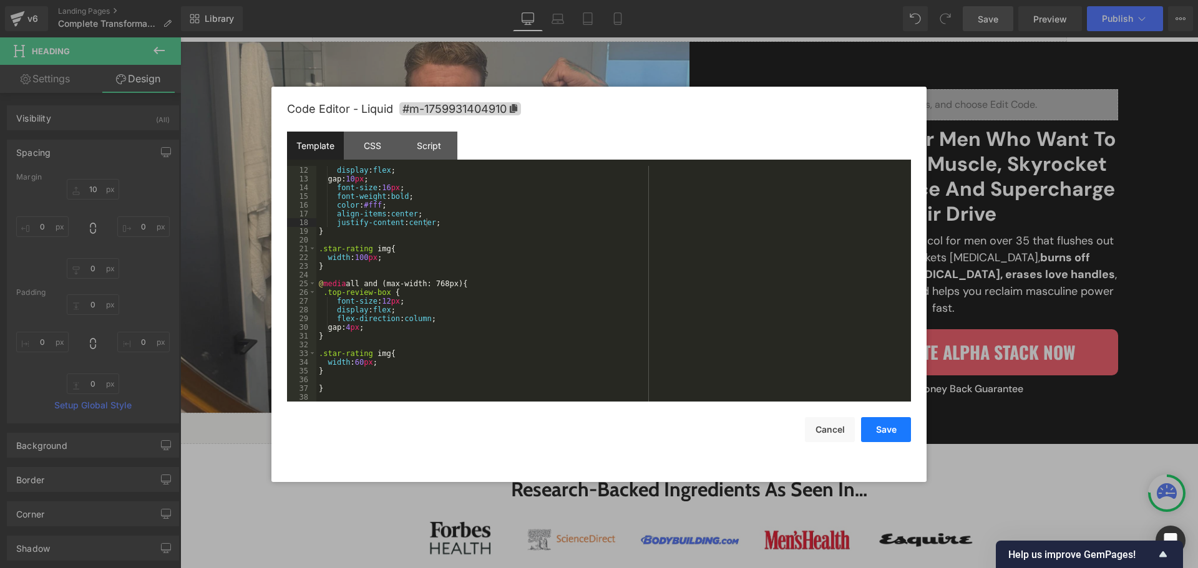
click at [883, 419] on button "Save" at bounding box center [886, 429] width 50 height 25
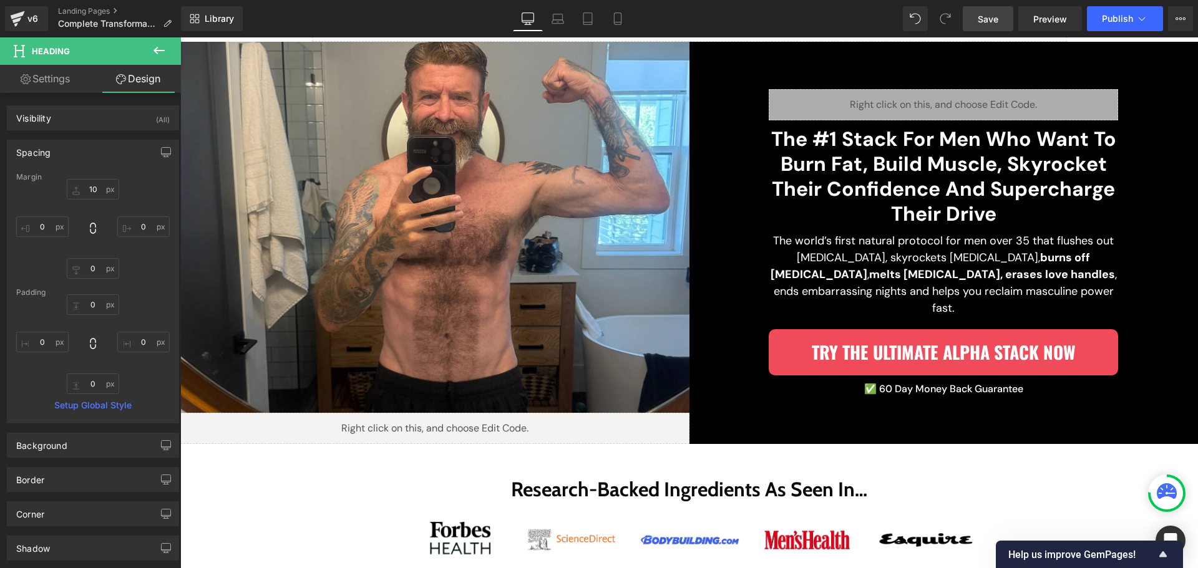
drag, startPoint x: 983, startPoint y: 17, endPoint x: 983, endPoint y: 26, distance: 9.4
click at [984, 17] on span "Save" at bounding box center [988, 18] width 21 height 13
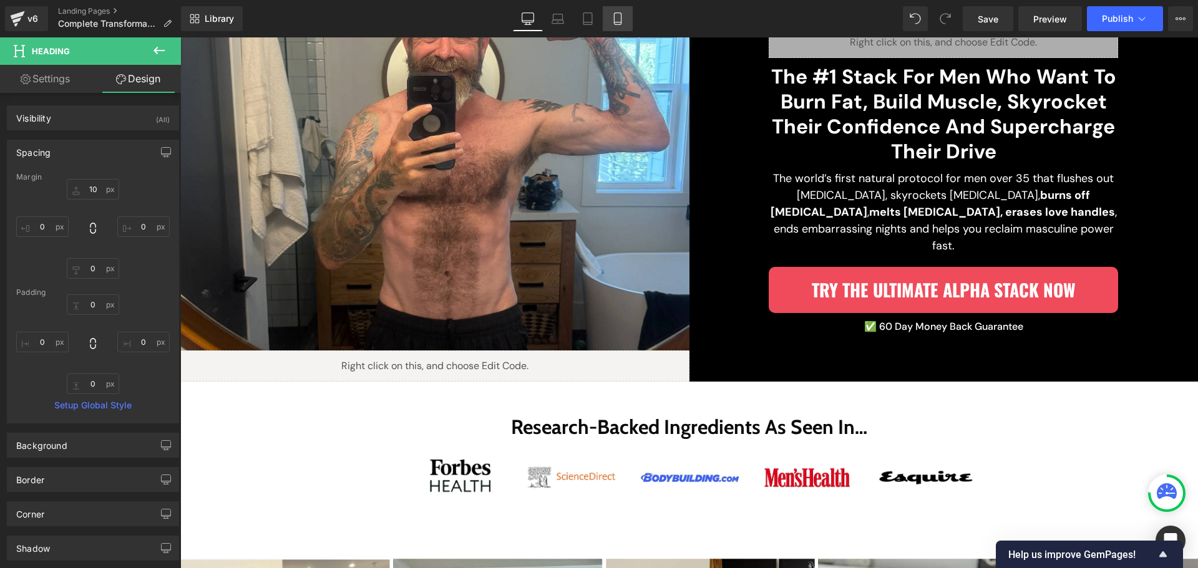
click at [621, 20] on icon at bounding box center [617, 19] width 7 height 12
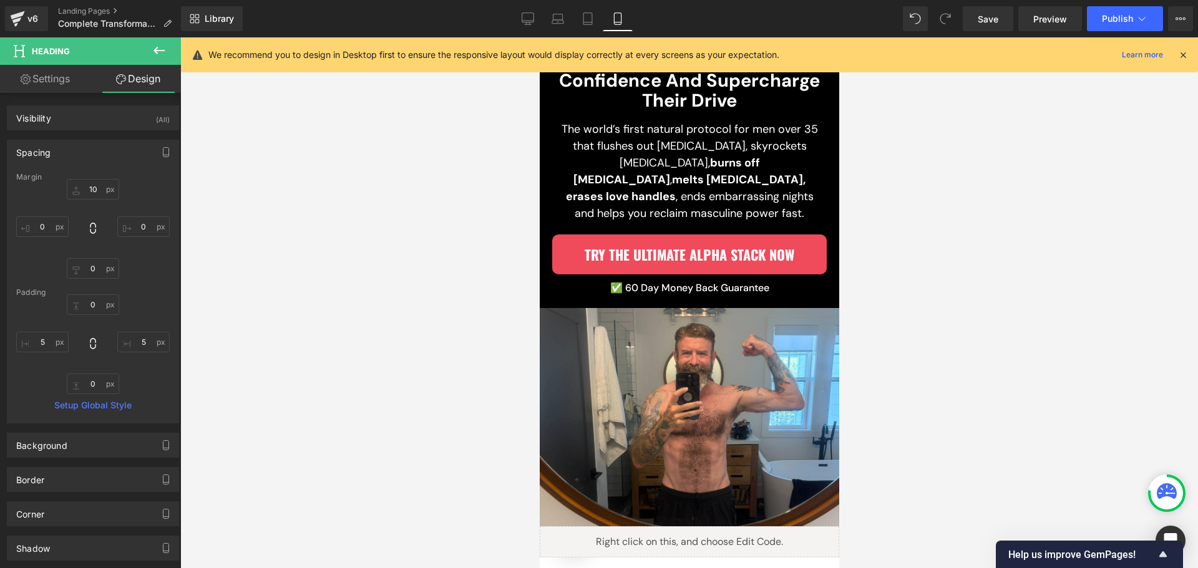
scroll to position [686, 0]
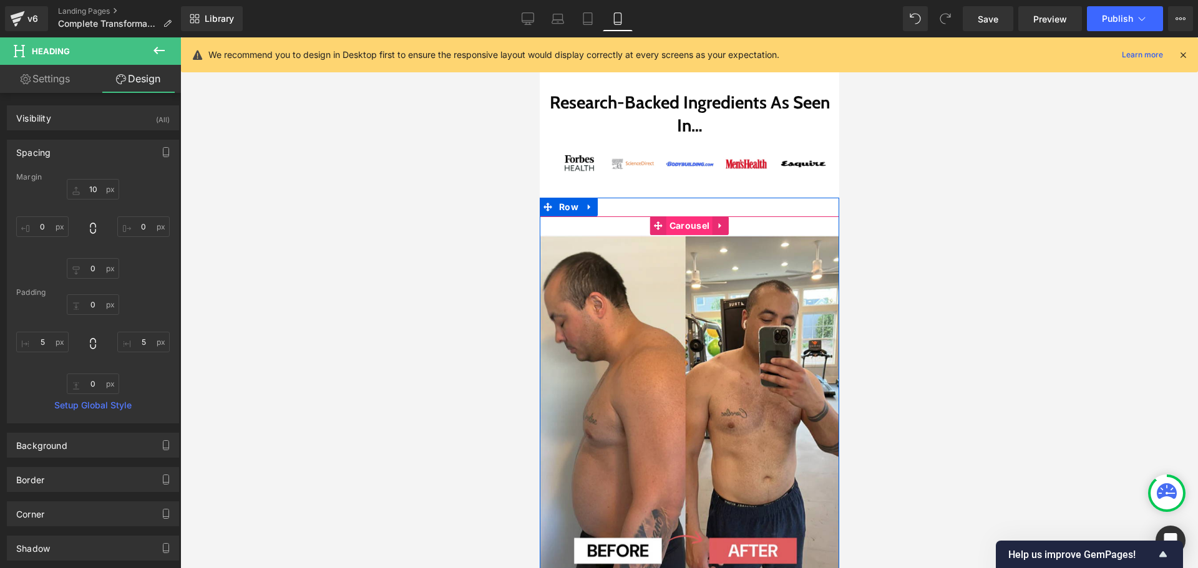
click at [681, 233] on div "Image Image Image Image Image Image ‹ › [GEOGRAPHIC_DATA]" at bounding box center [689, 399] width 300 height 364
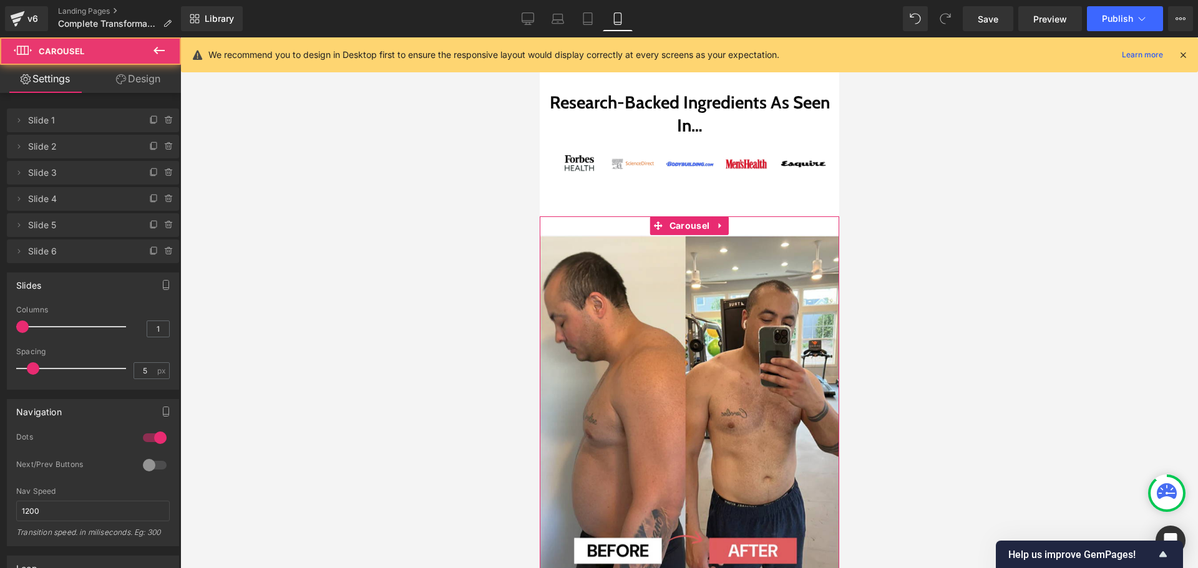
scroll to position [811, 0]
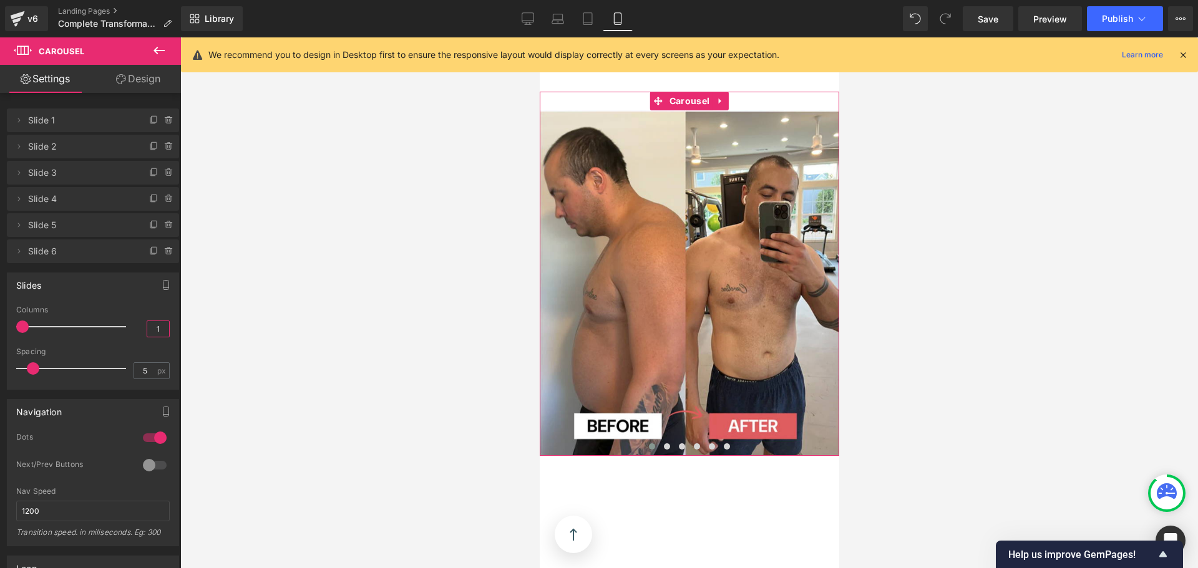
click at [156, 331] on input "1" at bounding box center [158, 329] width 22 height 16
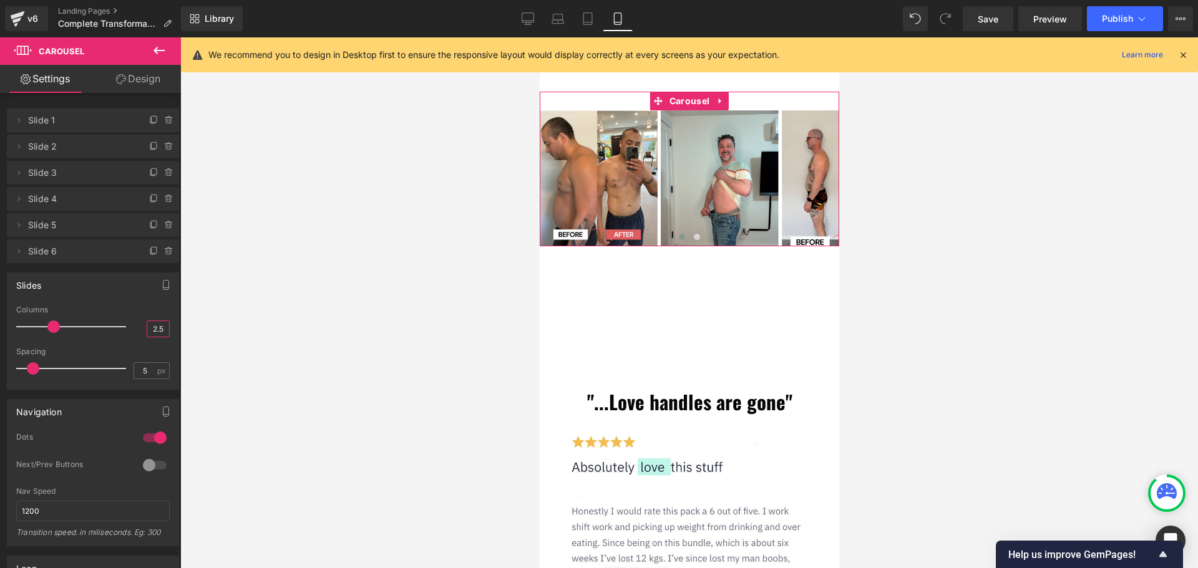
type input "2.5"
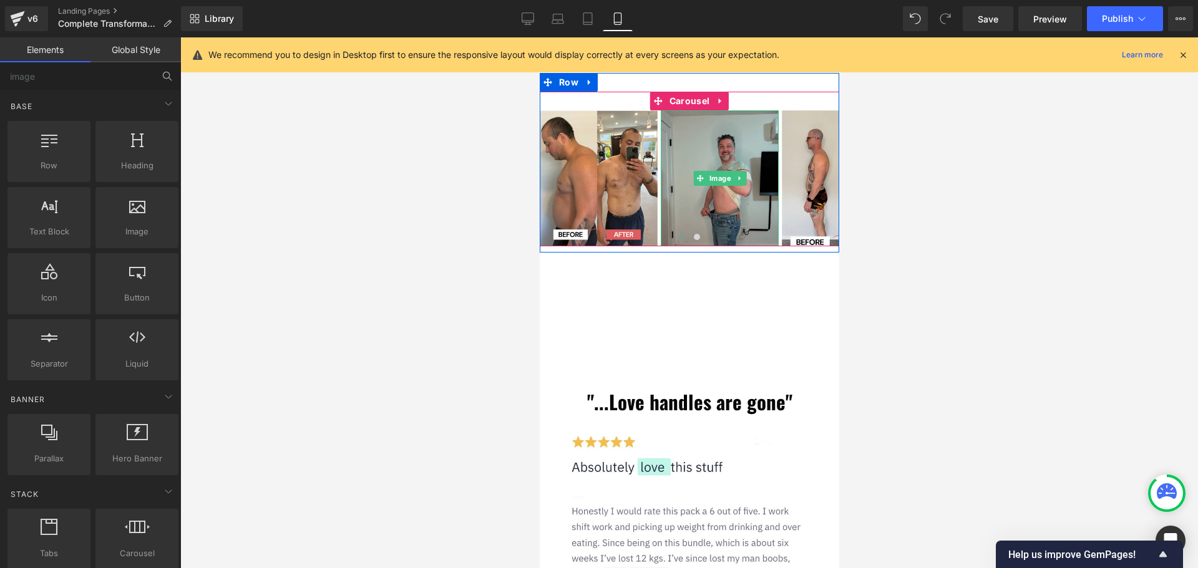
scroll to position [624, 0]
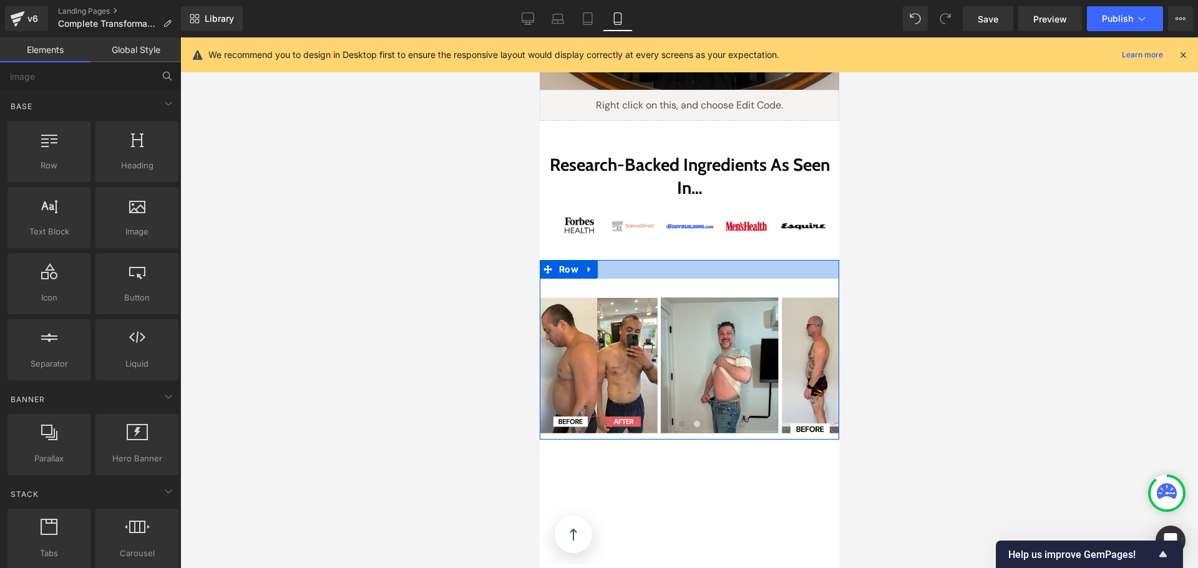
drag, startPoint x: 721, startPoint y: 270, endPoint x: 694, endPoint y: 149, distance: 123.4
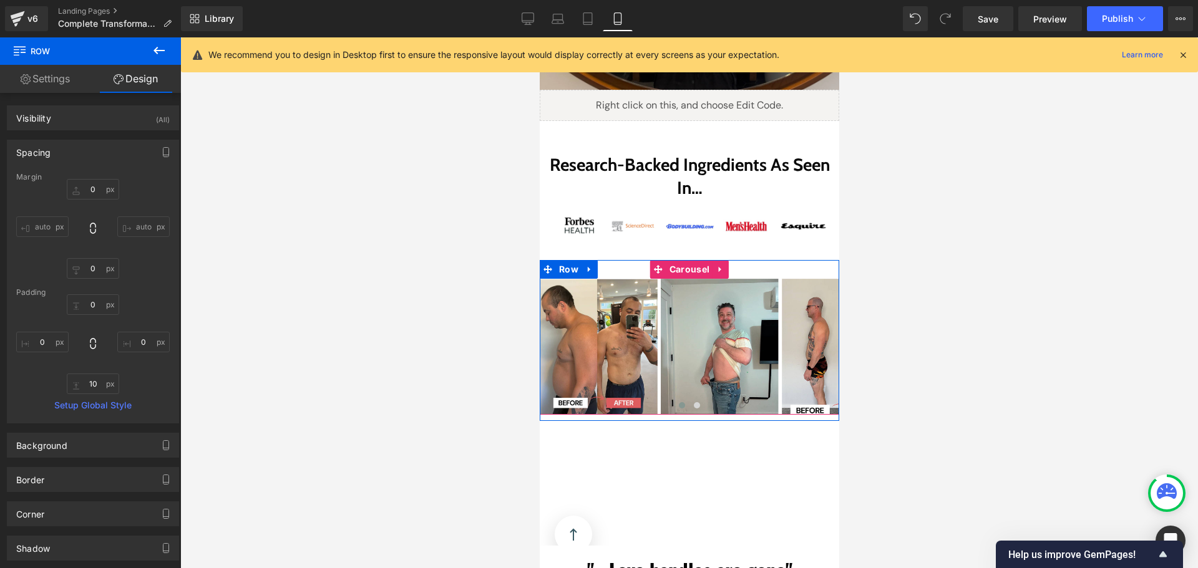
click at [788, 273] on div "Image Image Image Image Image Image ‹ › [GEOGRAPHIC_DATA]" at bounding box center [689, 337] width 300 height 155
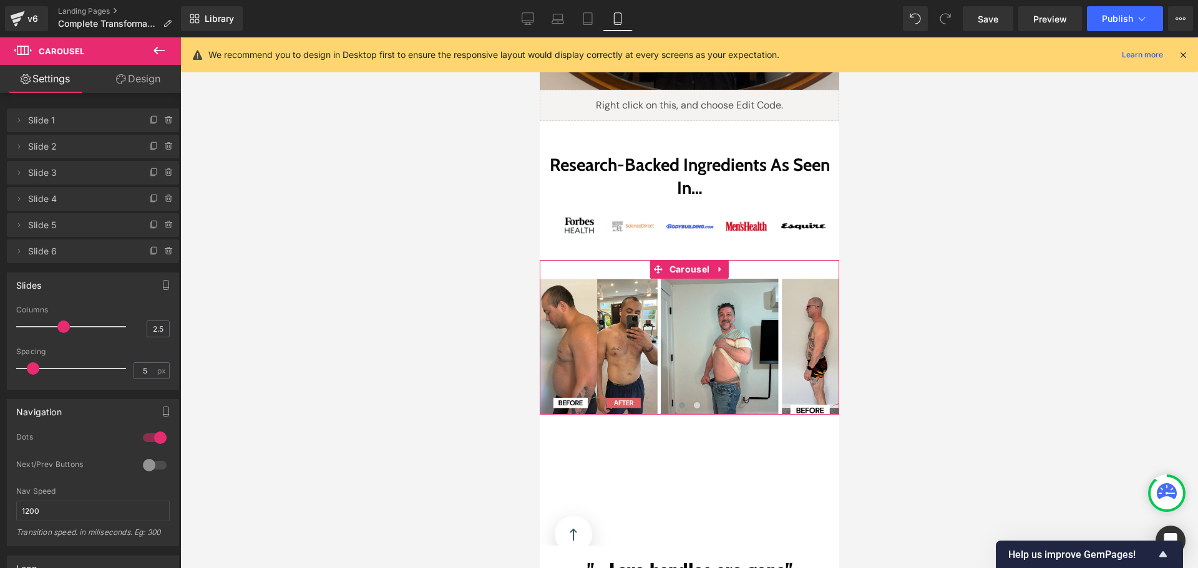
click at [124, 84] on icon at bounding box center [121, 79] width 10 height 10
click at [0, 0] on div "Spacing" at bounding box center [0, 0] width 0 height 0
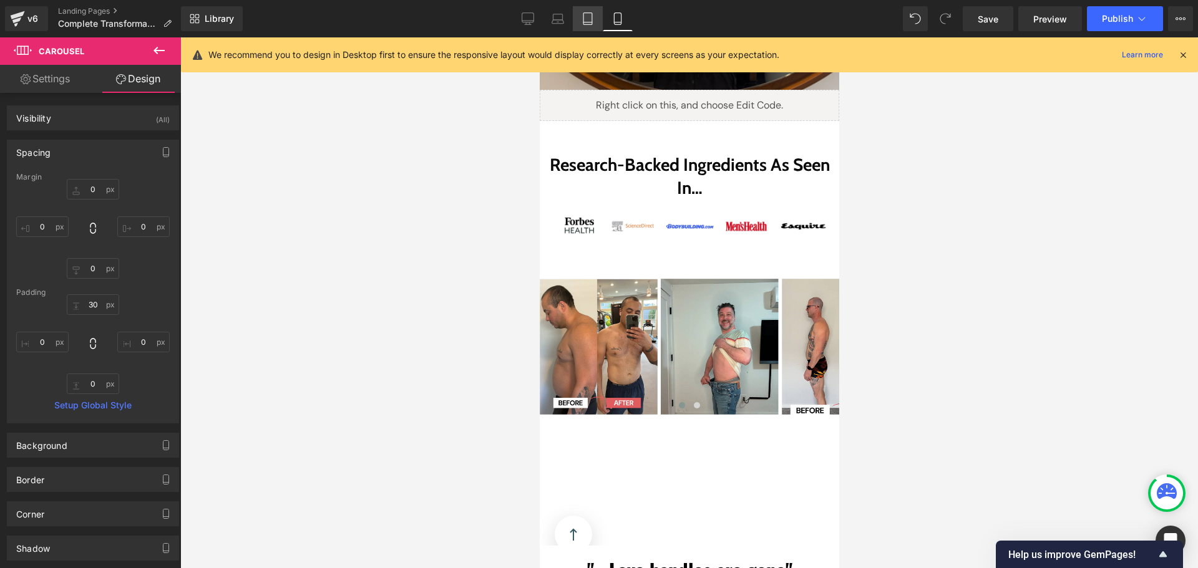
click at [588, 22] on icon at bounding box center [587, 22] width 9 height 0
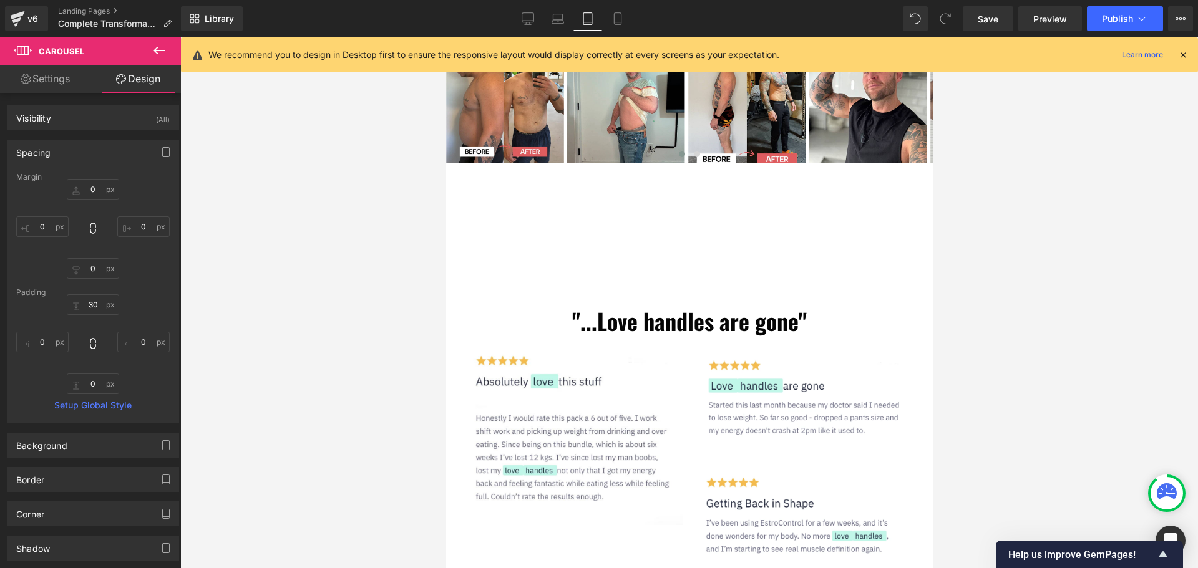
scroll to position [359, 0]
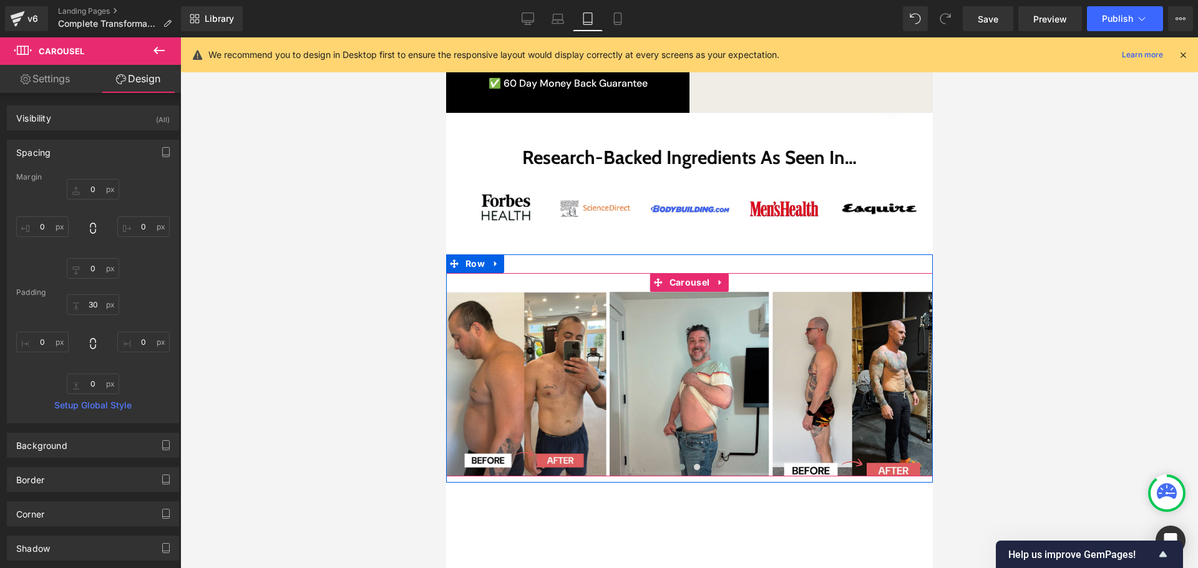
click at [738, 273] on div "Image Image Image Image Image Image ‹ › [GEOGRAPHIC_DATA]" at bounding box center [689, 374] width 487 height 203
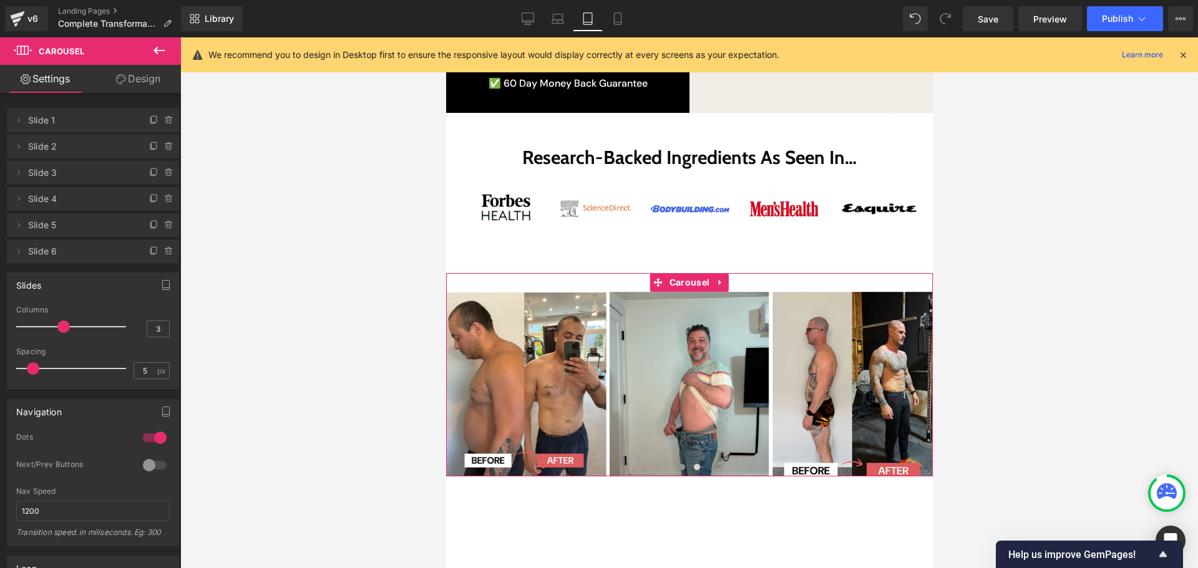
click at [142, 81] on link "Design" at bounding box center [138, 79] width 90 height 28
click at [0, 0] on div "Spacing" at bounding box center [0, 0] width 0 height 0
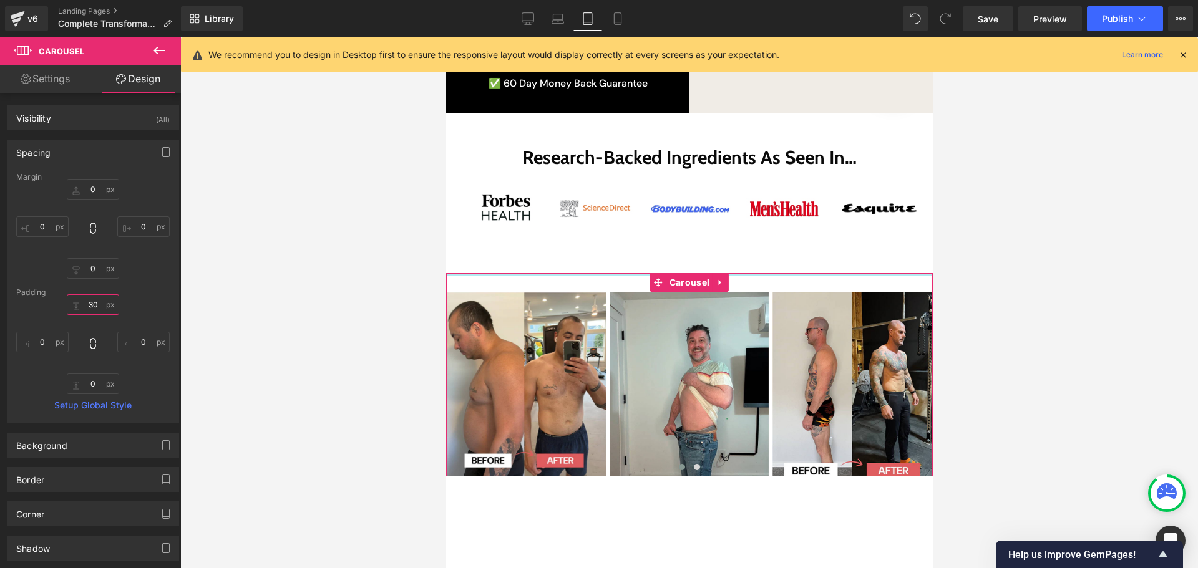
click at [91, 300] on input "text" at bounding box center [93, 305] width 52 height 21
type input "0"
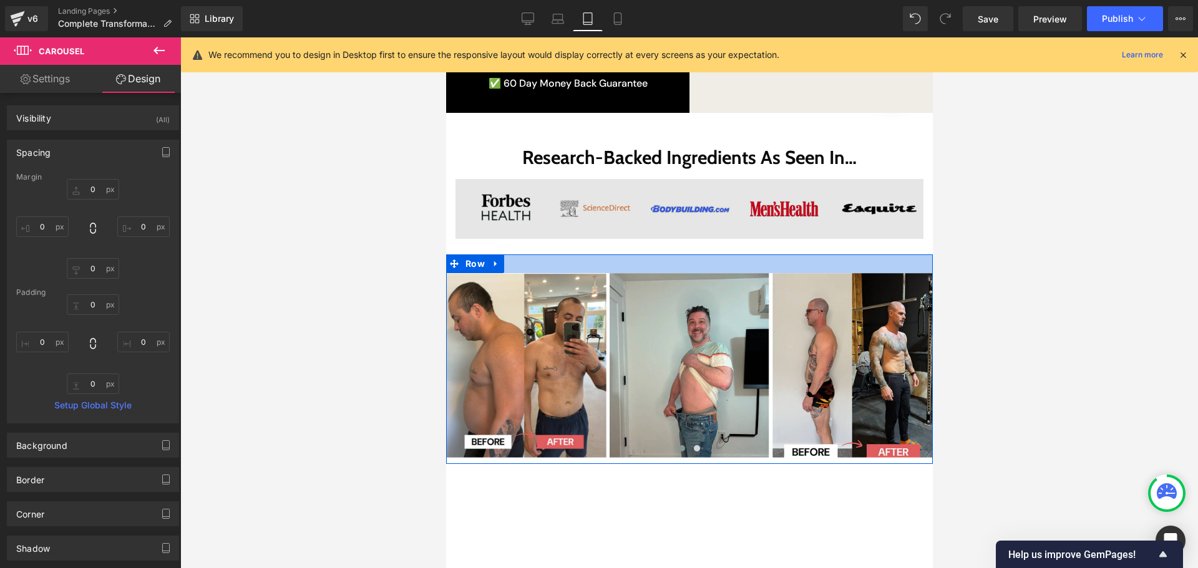
drag, startPoint x: 731, startPoint y: 245, endPoint x: 711, endPoint y: 200, distance: 49.7
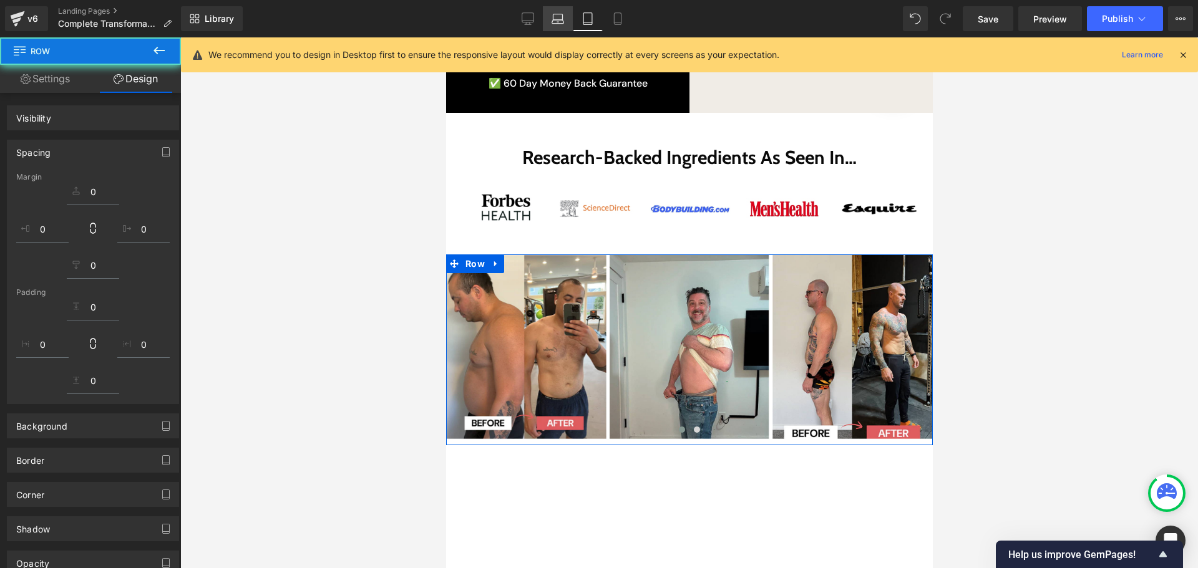
click at [555, 19] on icon at bounding box center [558, 18] width 12 height 12
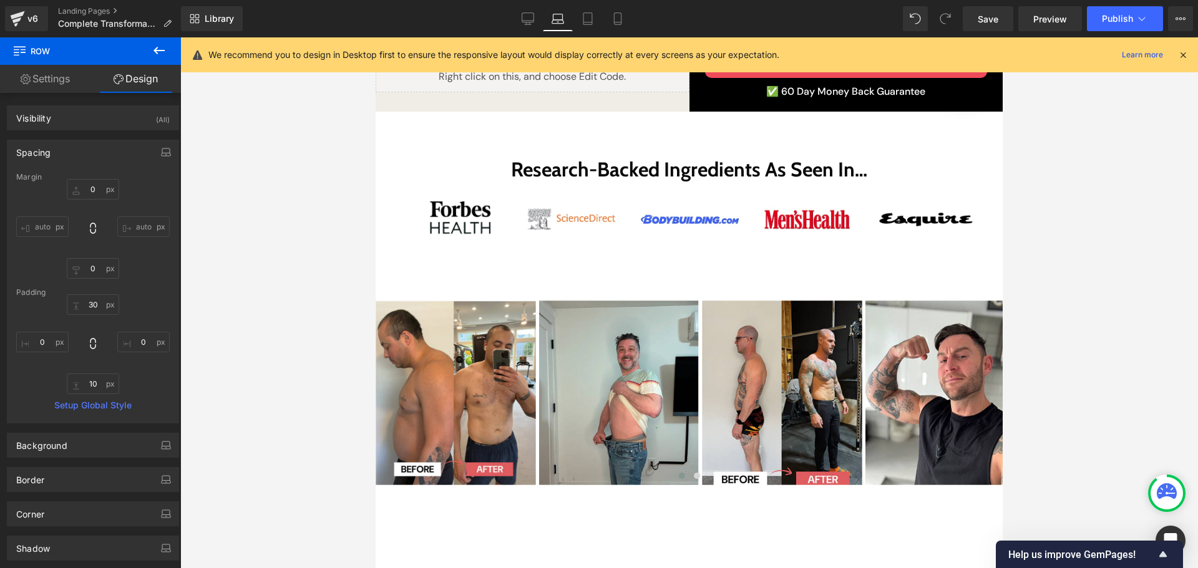
scroll to position [368, 0]
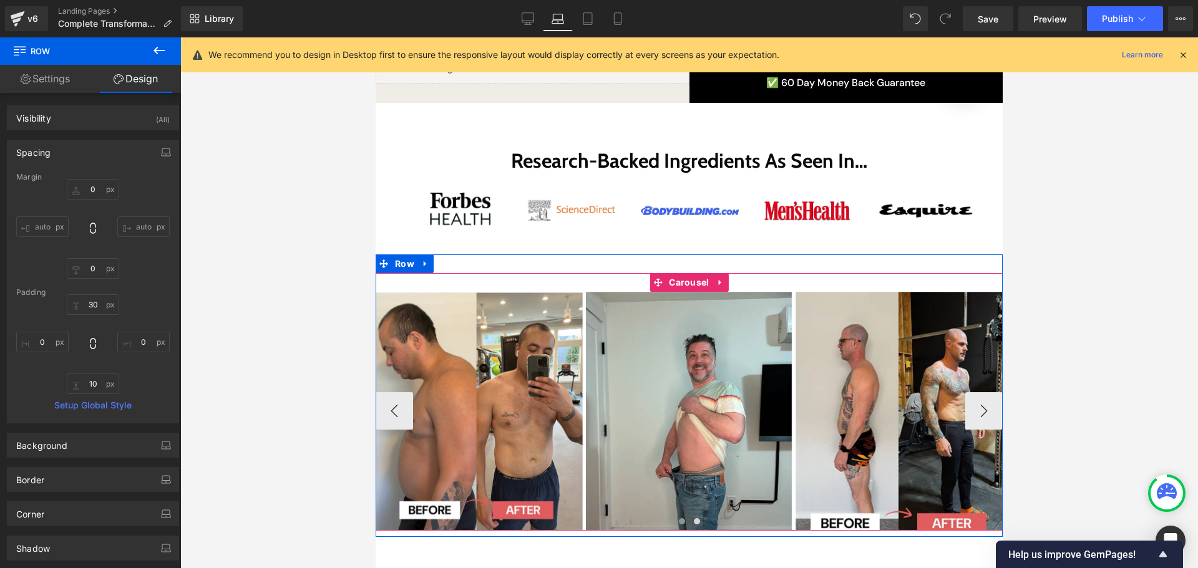
click at [756, 273] on div "Image Image Image Image Image Image ‹ › [GEOGRAPHIC_DATA]" at bounding box center [689, 402] width 627 height 258
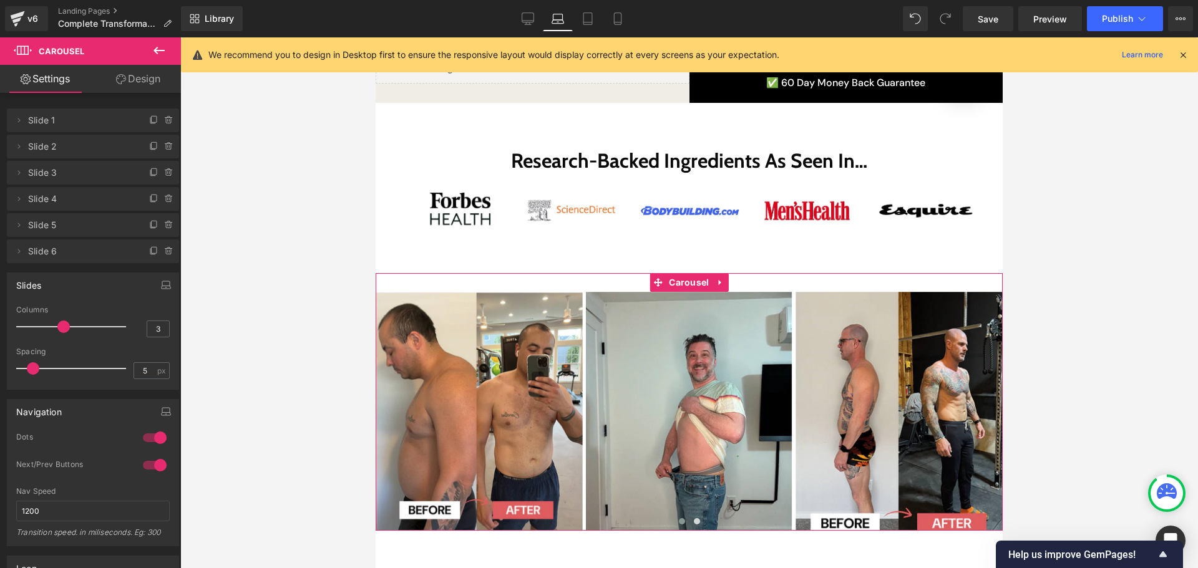
drag, startPoint x: 137, startPoint y: 75, endPoint x: 130, endPoint y: 77, distance: 6.7
click at [137, 75] on link "Design" at bounding box center [138, 79] width 90 height 28
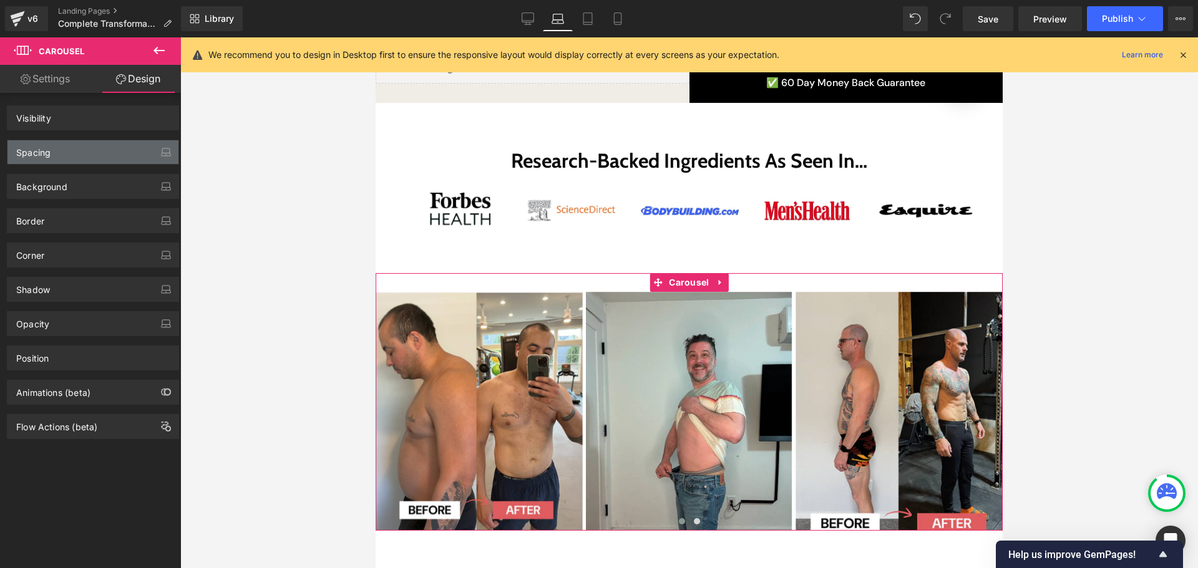
click at [66, 150] on div "Spacing" at bounding box center [92, 152] width 171 height 24
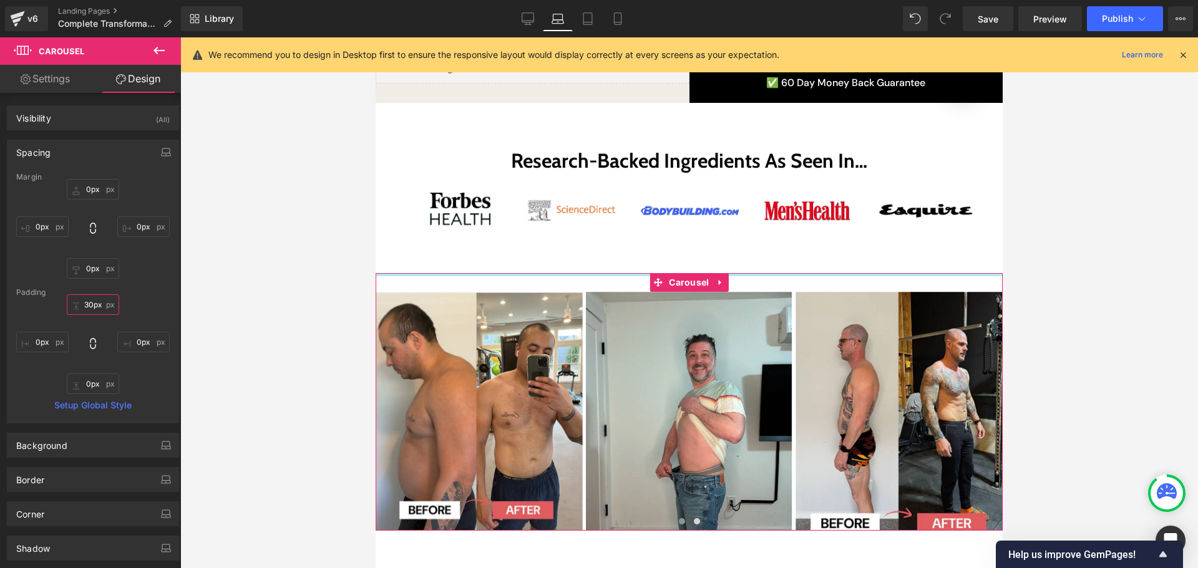
click at [95, 309] on input "30px" at bounding box center [93, 305] width 52 height 21
type input "0"
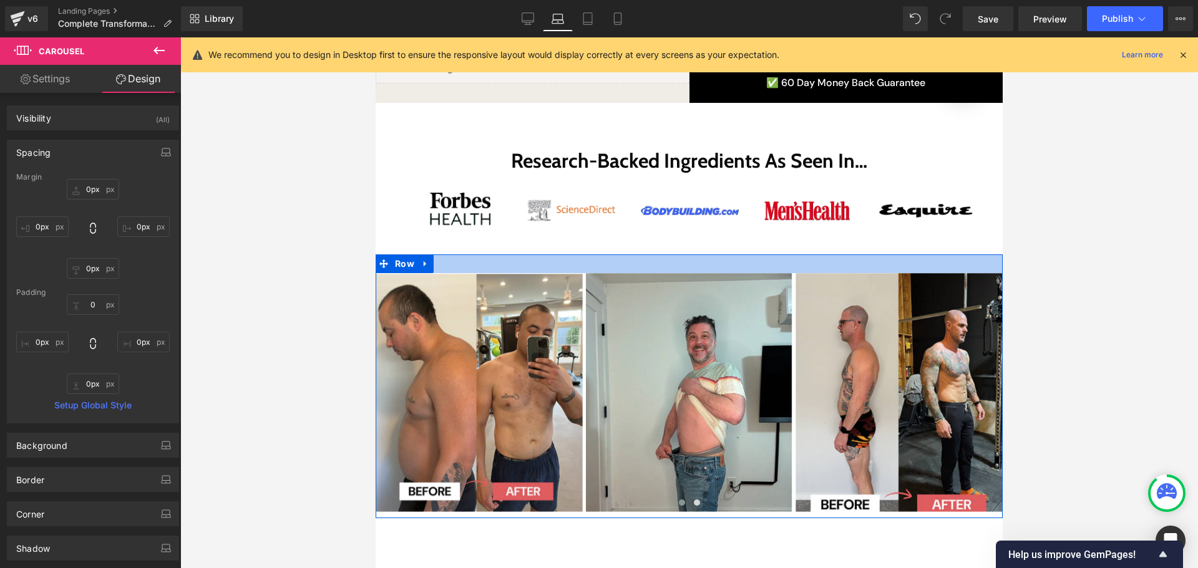
drag, startPoint x: 717, startPoint y: 243, endPoint x: 709, endPoint y: 120, distance: 122.5
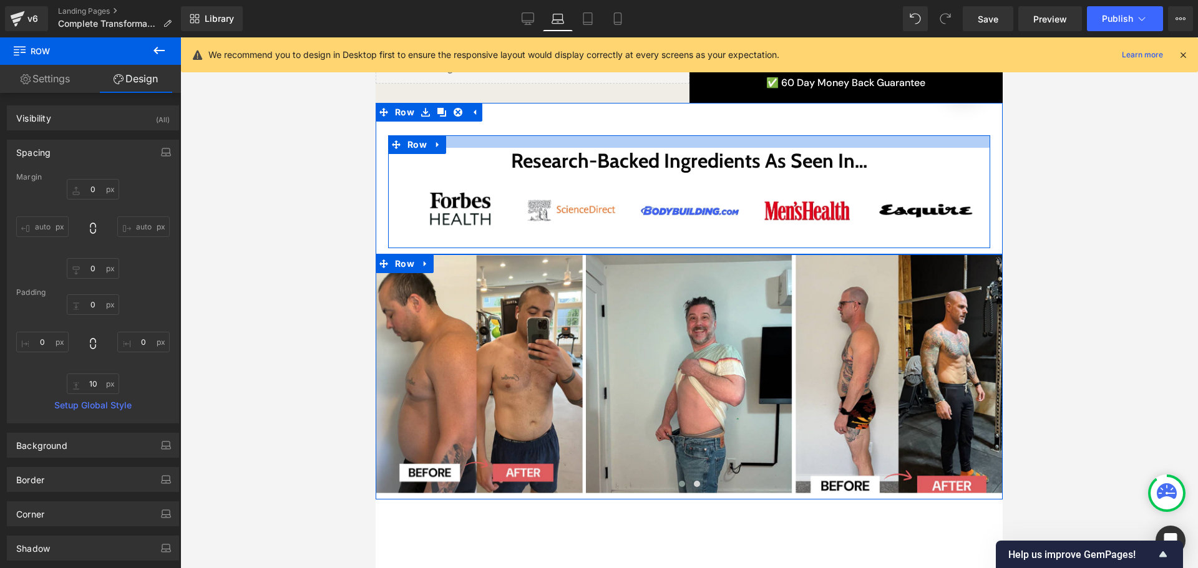
drag, startPoint x: 706, startPoint y: 127, endPoint x: 713, endPoint y: 83, distance: 44.3
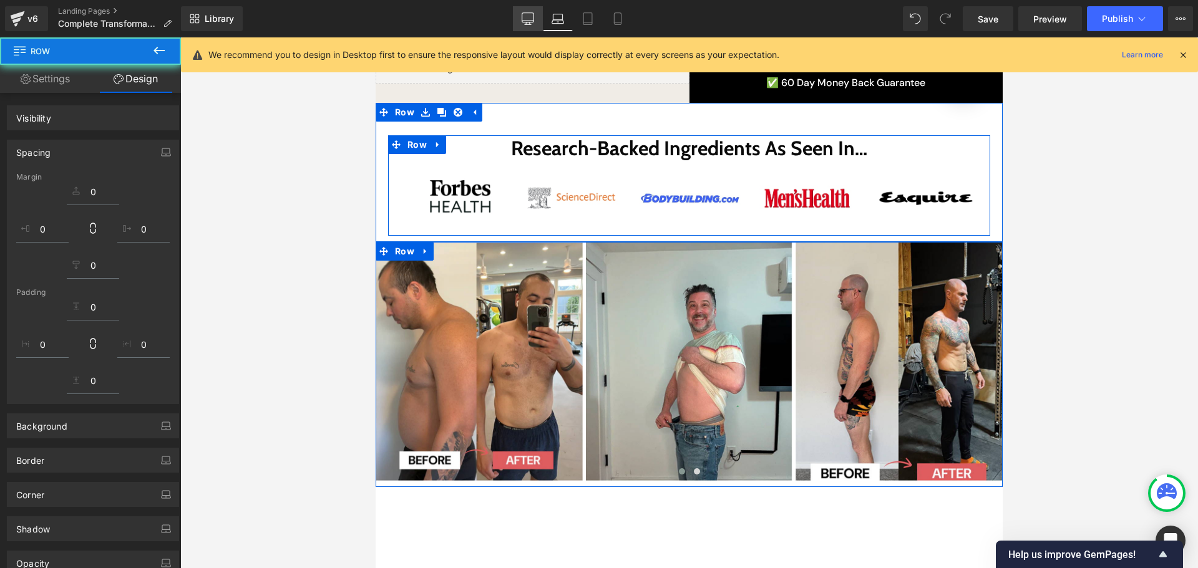
click at [1085, 158] on div at bounding box center [689, 302] width 1018 height 531
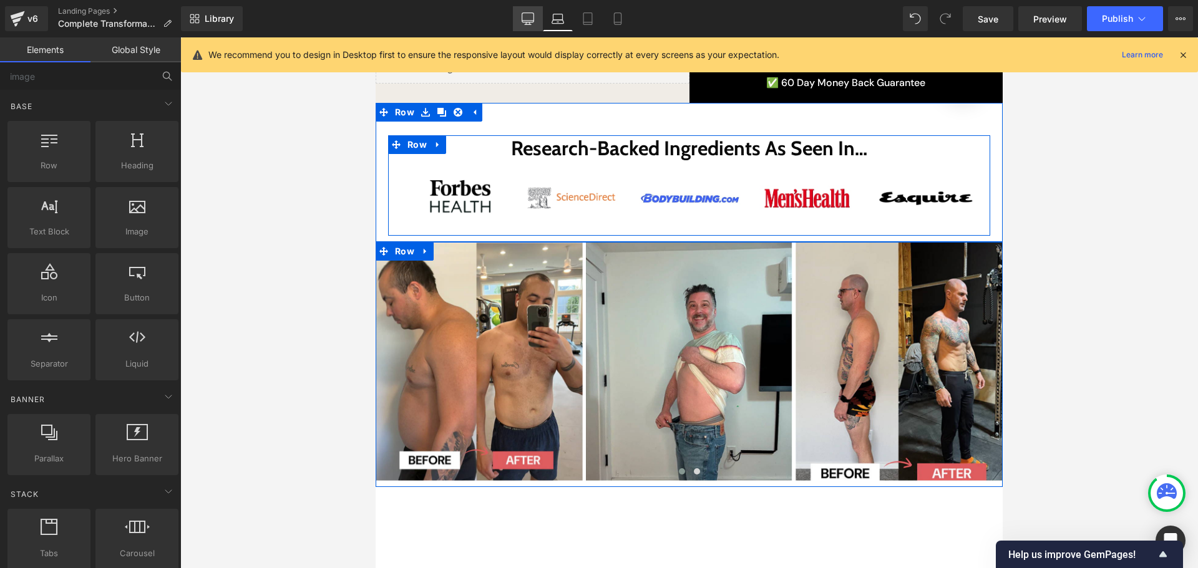
click at [526, 17] on icon at bounding box center [528, 18] width 12 height 12
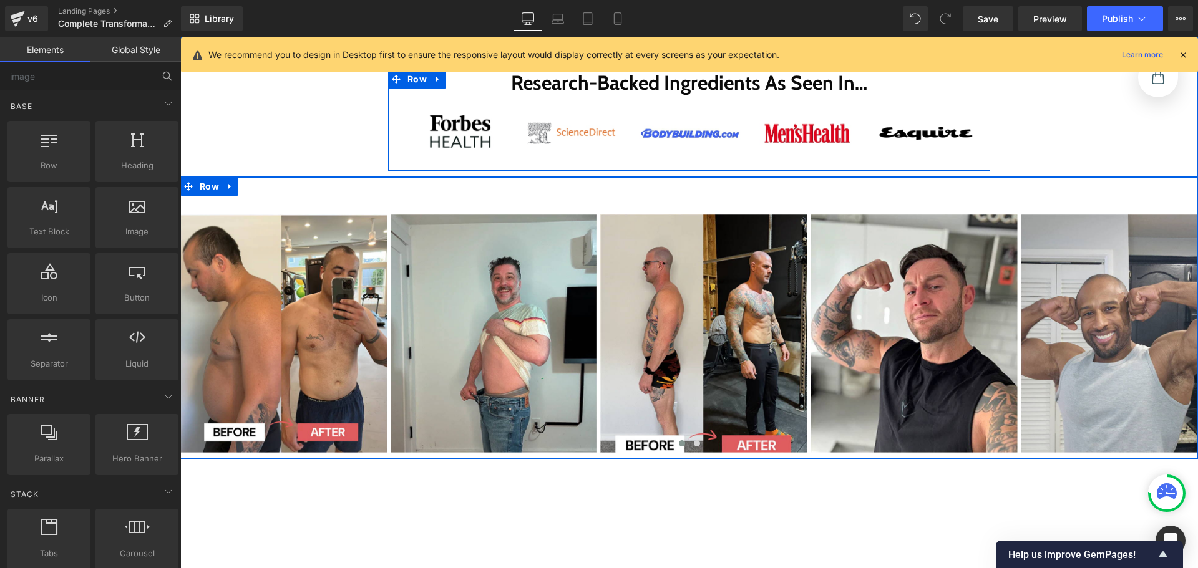
scroll to position [469, 0]
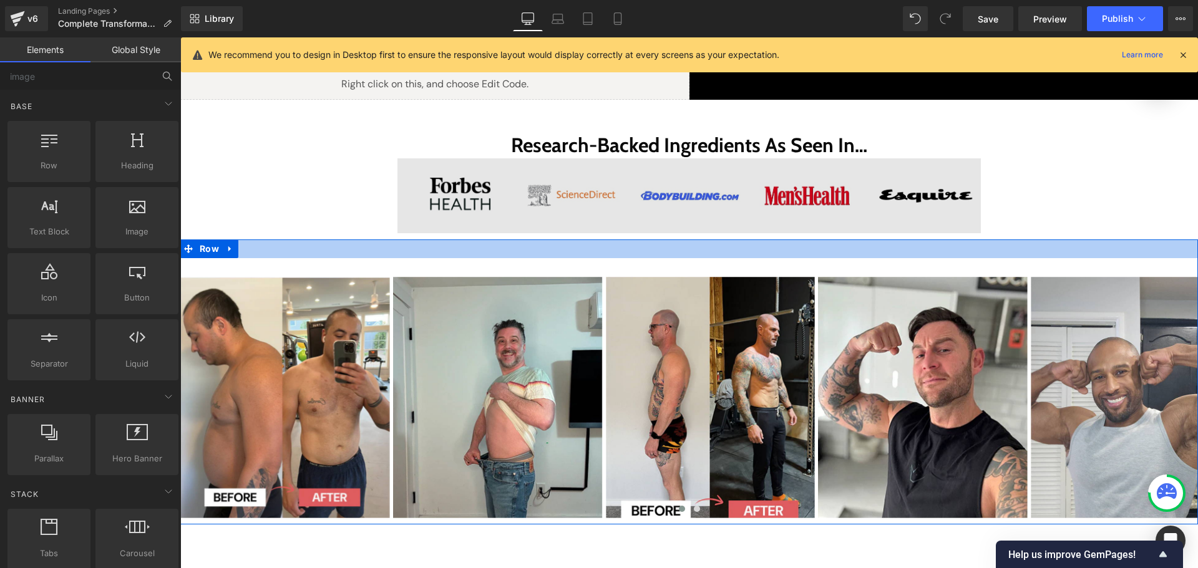
drag, startPoint x: 694, startPoint y: 250, endPoint x: 698, endPoint y: 200, distance: 50.1
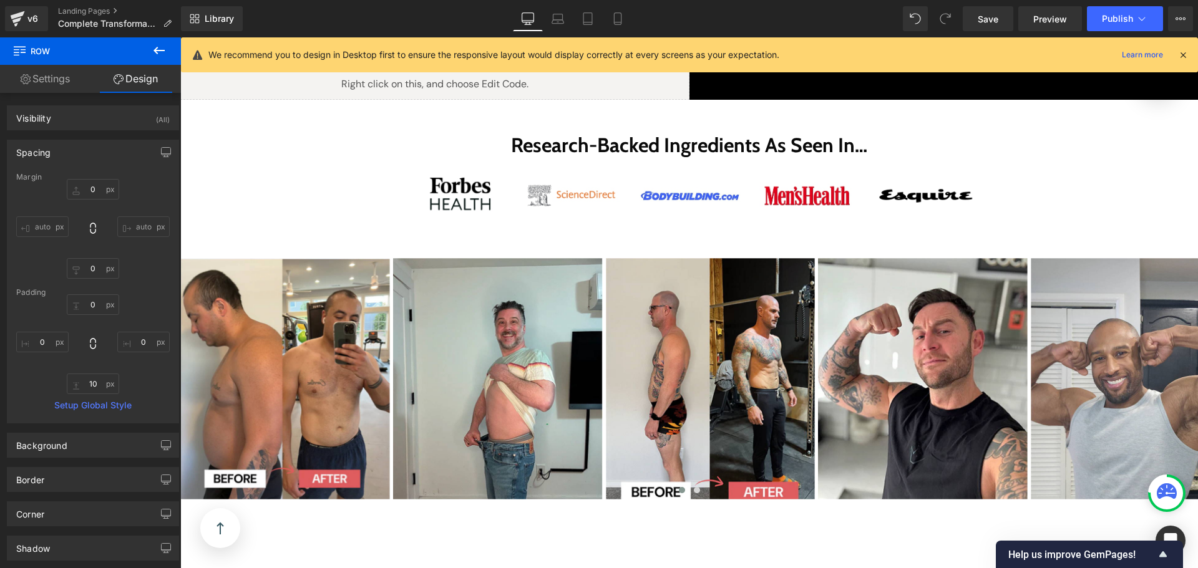
scroll to position [781, 0]
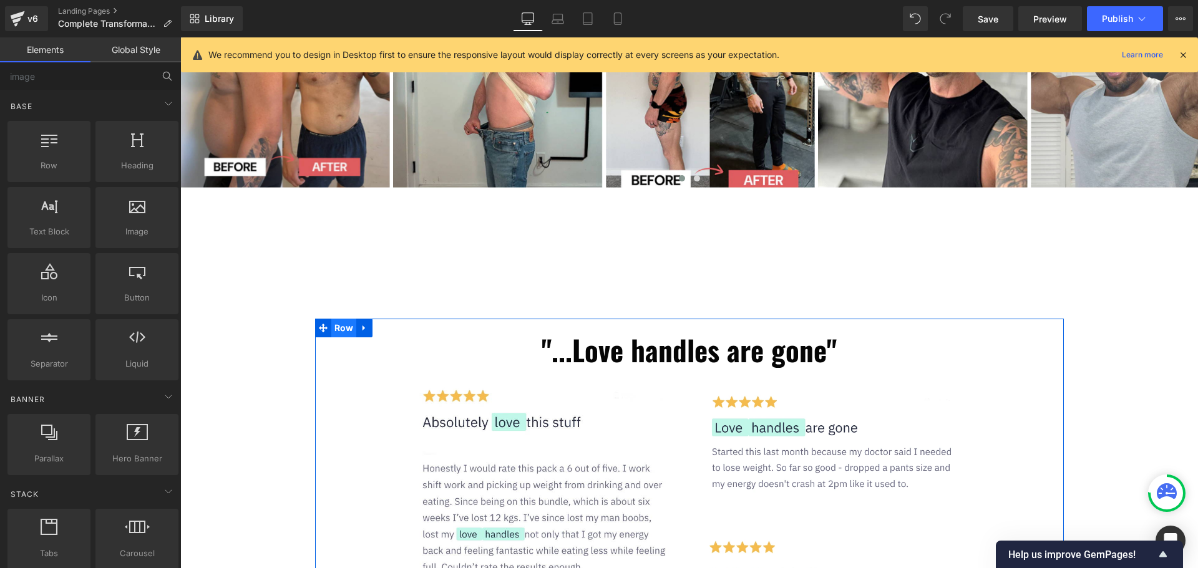
click at [331, 323] on span "Row" at bounding box center [344, 328] width 26 height 19
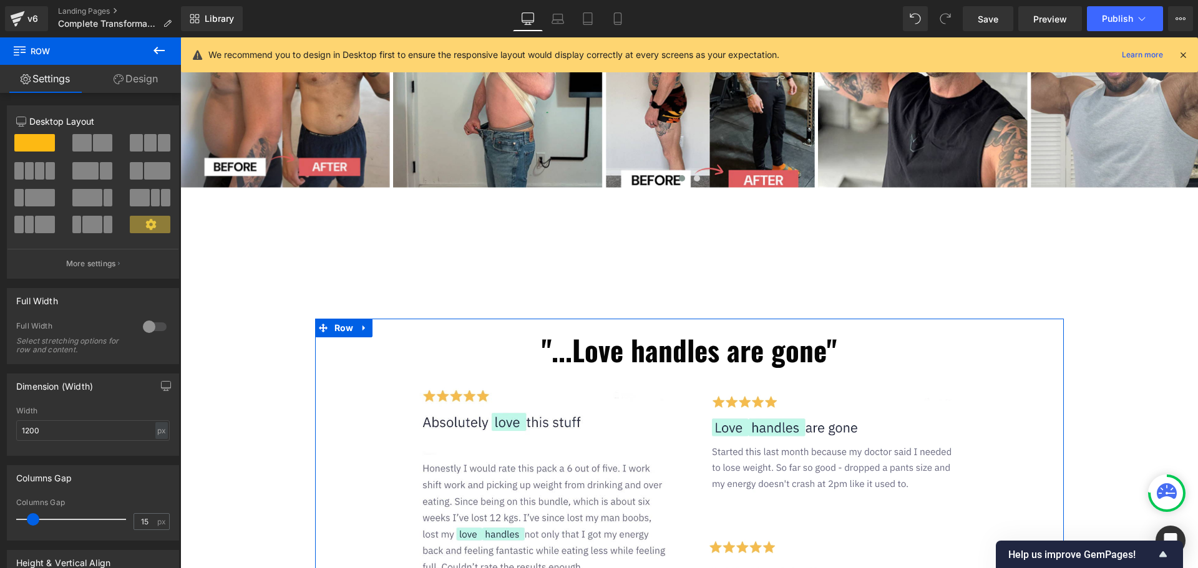
click at [135, 84] on link "Design" at bounding box center [135, 79] width 90 height 28
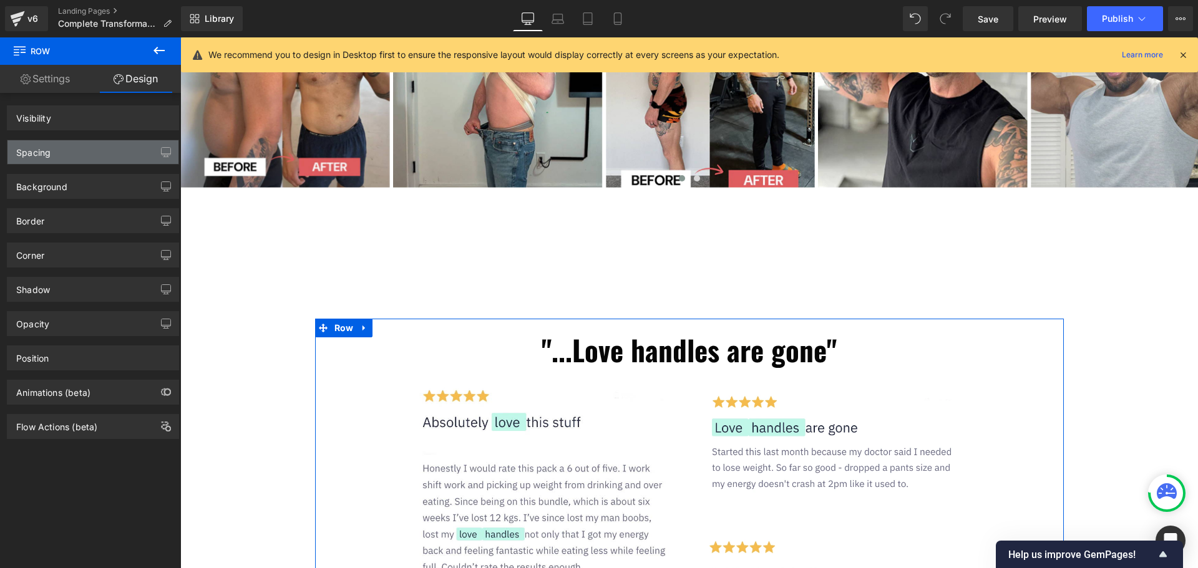
click at [100, 155] on div "Spacing" at bounding box center [92, 152] width 171 height 24
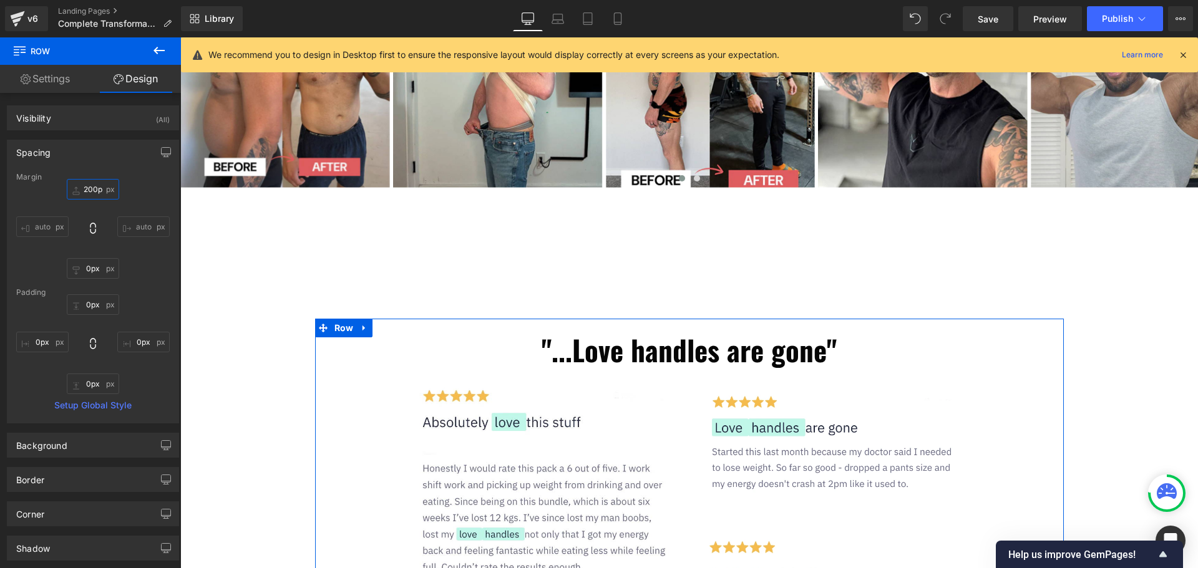
click at [89, 187] on input "200px" at bounding box center [93, 189] width 52 height 21
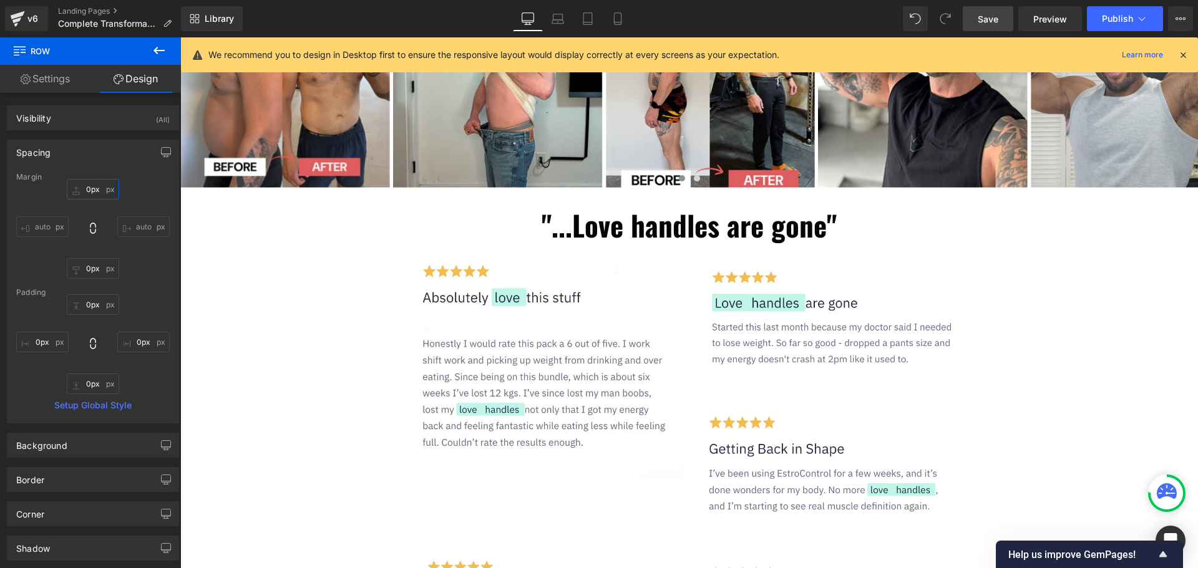
type input "0px"
click at [983, 16] on span "Save" at bounding box center [988, 18] width 21 height 13
